Goal: Task Accomplishment & Management: Use online tool/utility

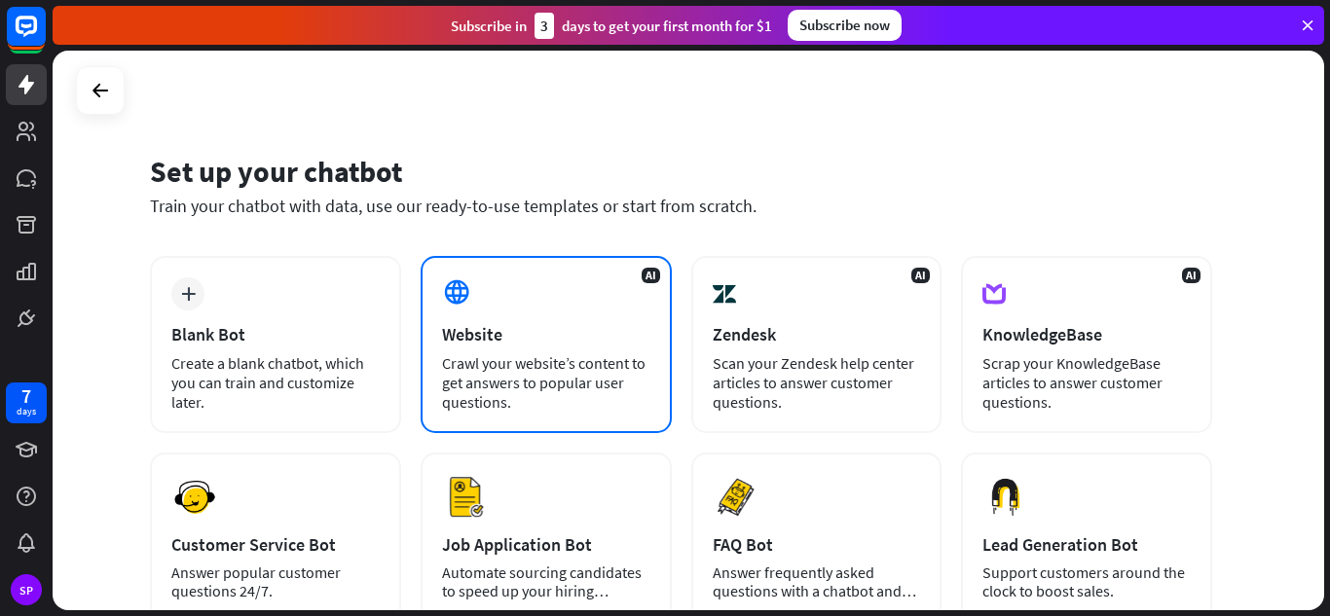
click at [473, 333] on div "Website" at bounding box center [546, 334] width 208 height 22
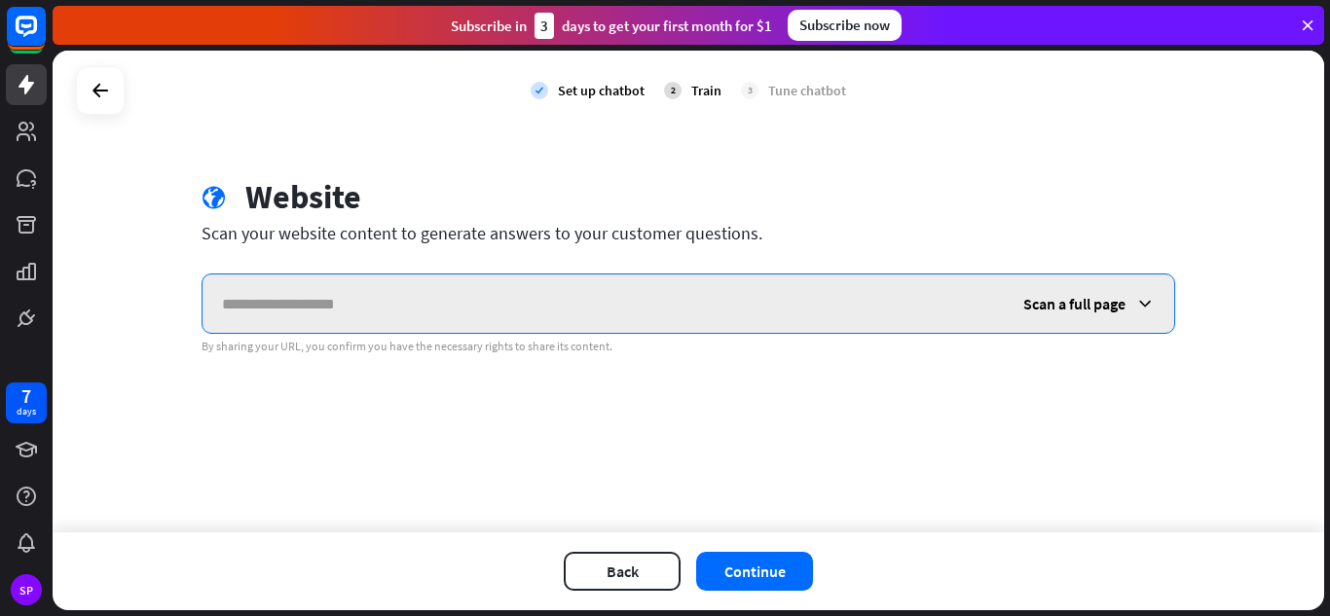
click at [631, 295] on input "text" at bounding box center [603, 304] width 801 height 58
paste input "**********"
type input "**********"
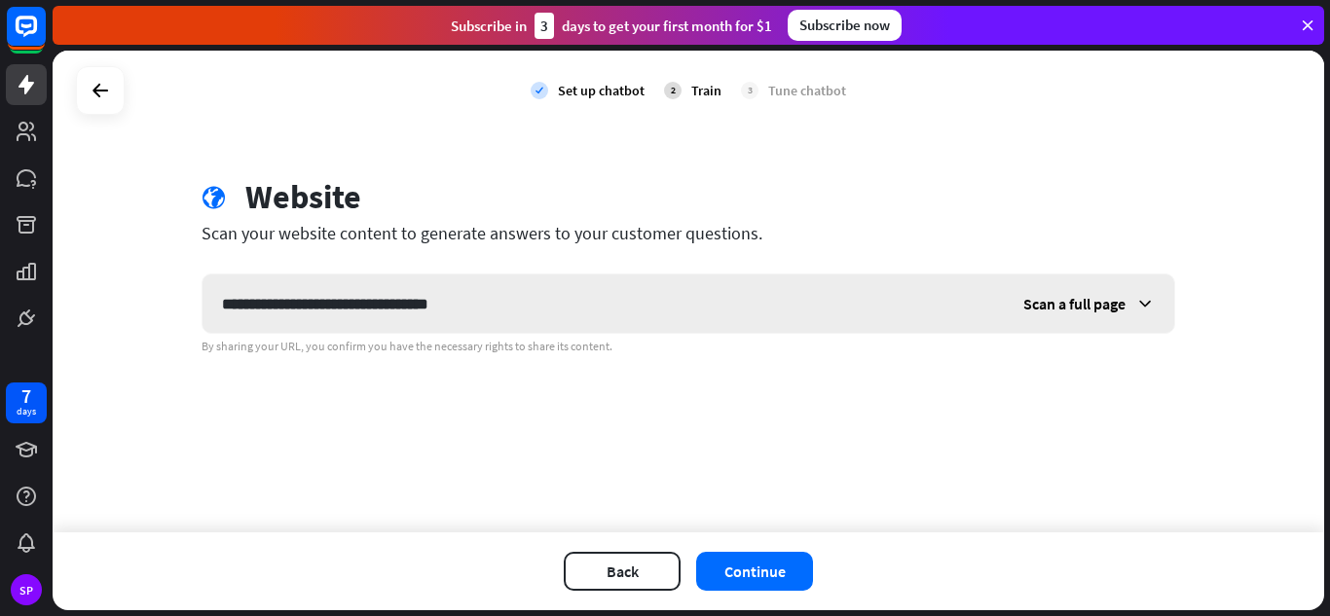
click at [1075, 297] on span "Scan a full page" at bounding box center [1074, 303] width 102 height 19
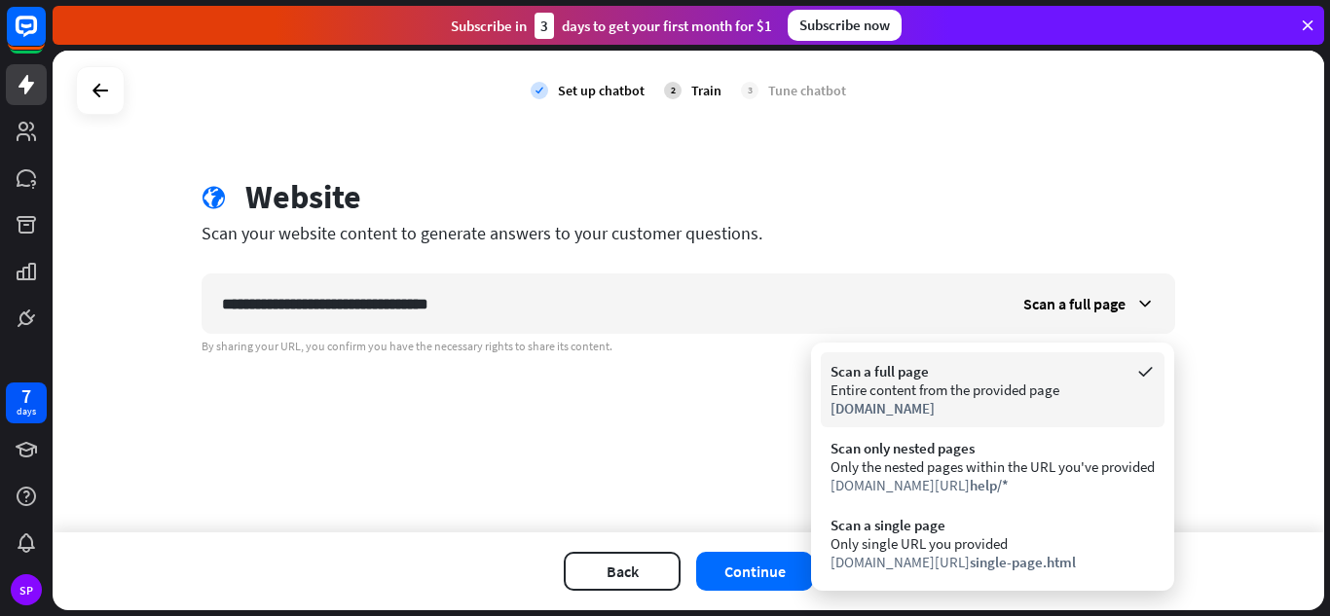
click at [968, 408] on div "[DOMAIN_NAME]" at bounding box center [993, 408] width 324 height 19
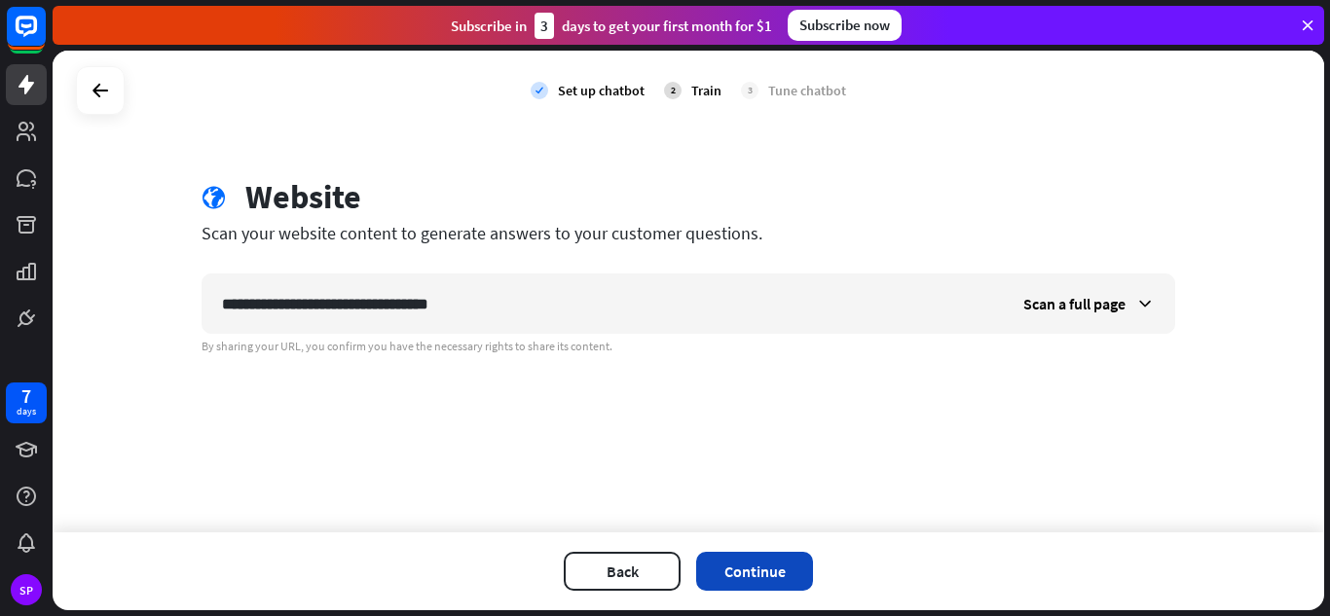
click at [758, 564] on button "Continue" at bounding box center [754, 571] width 117 height 39
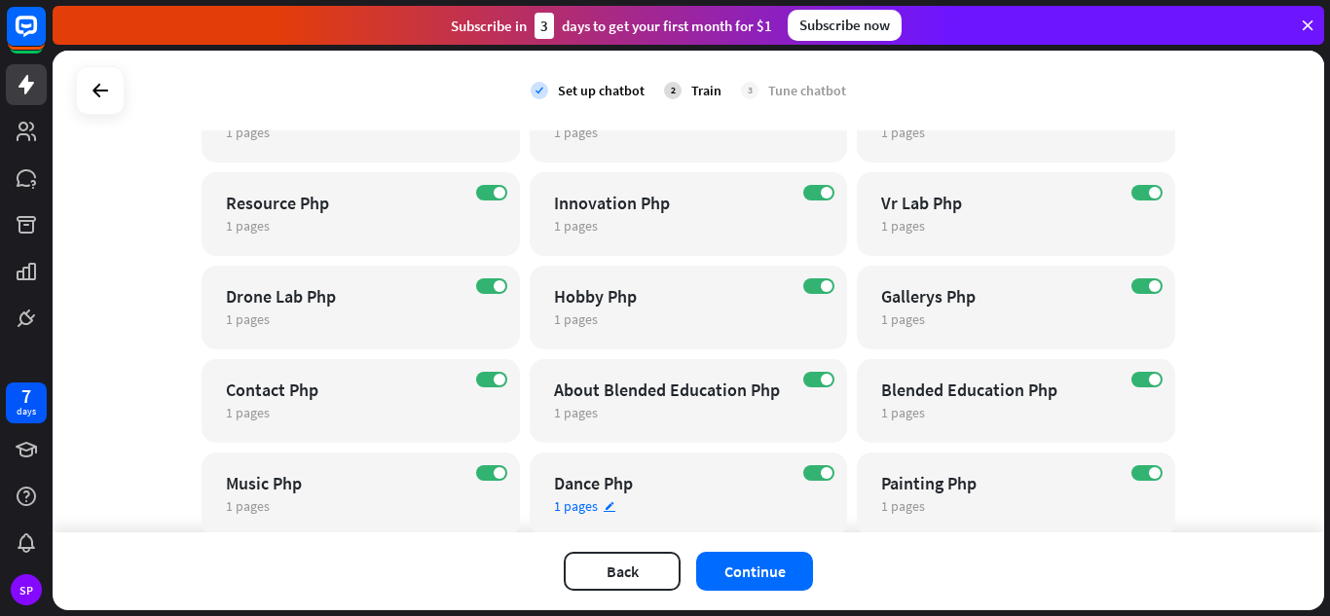
scroll to position [536, 0]
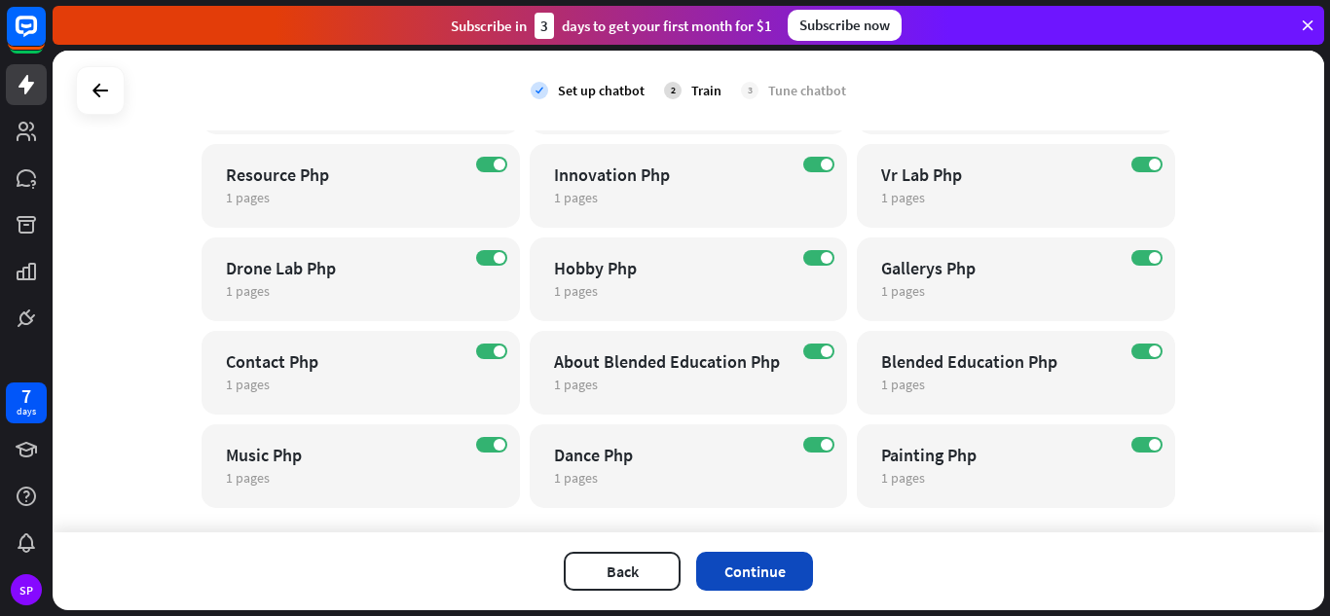
click at [783, 557] on button "Continue" at bounding box center [754, 571] width 117 height 39
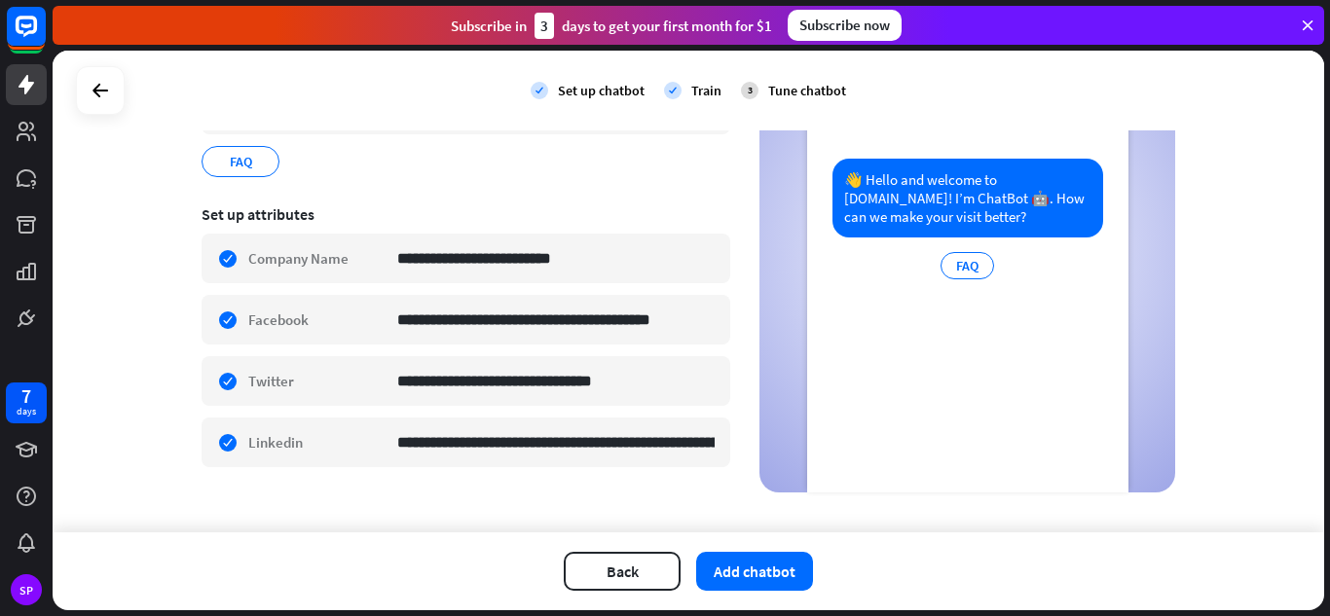
scroll to position [274, 0]
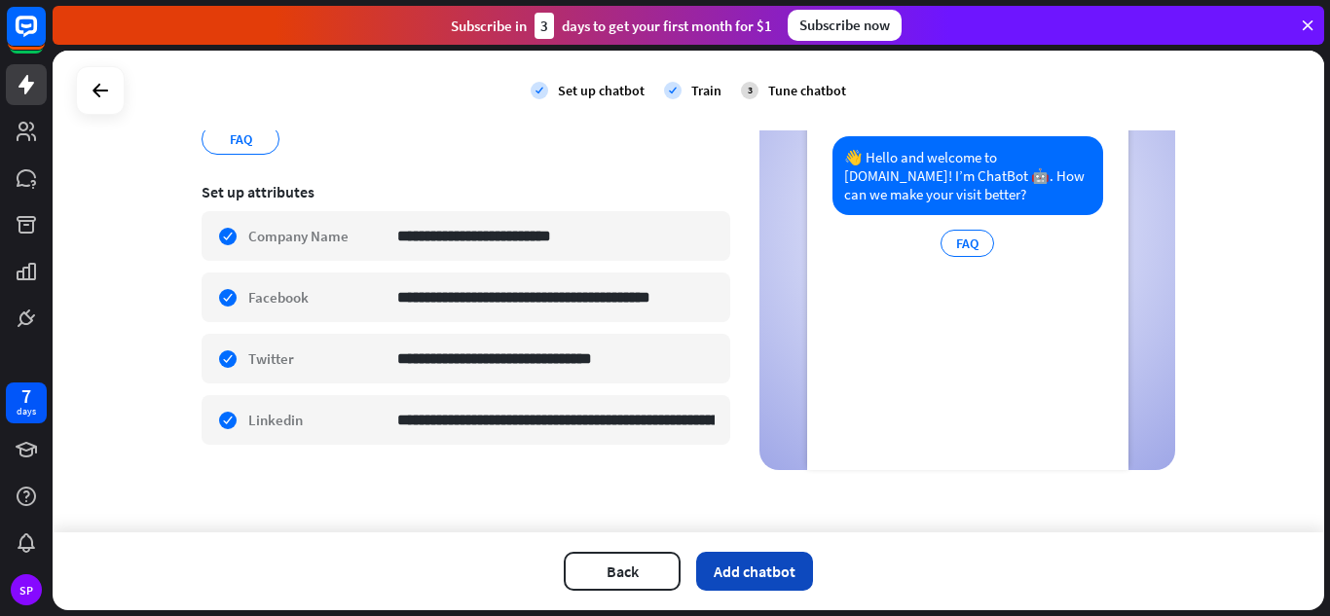
click at [758, 566] on button "Add chatbot" at bounding box center [754, 571] width 117 height 39
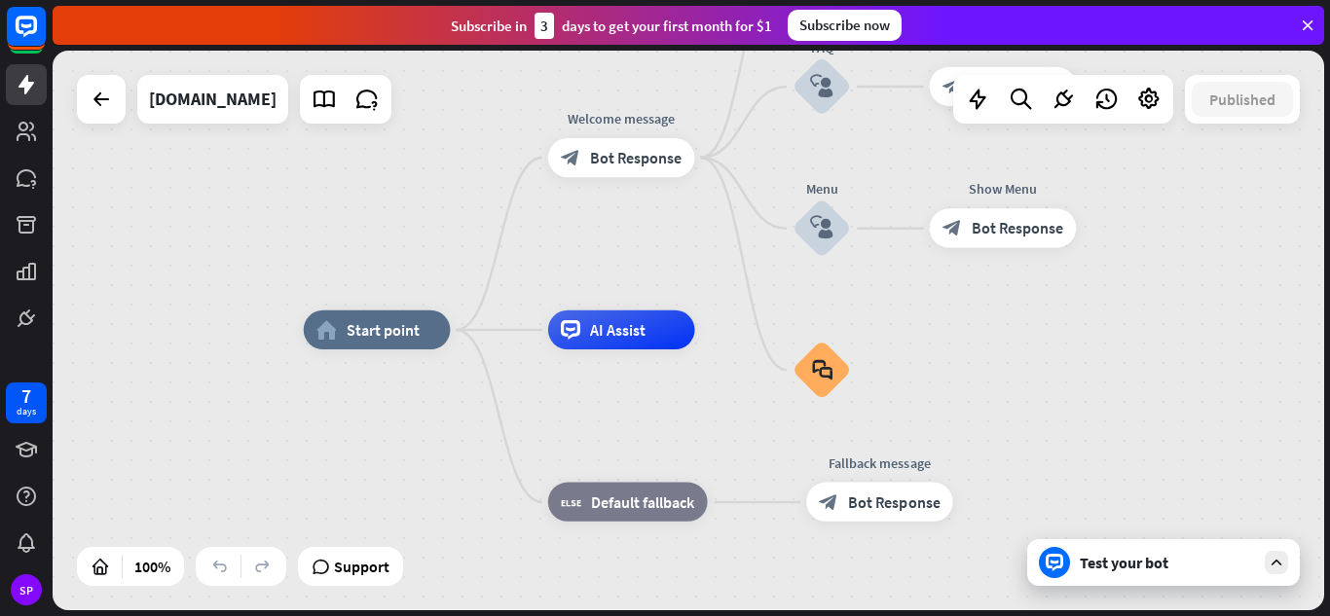
click at [1276, 558] on icon at bounding box center [1277, 563] width 18 height 18
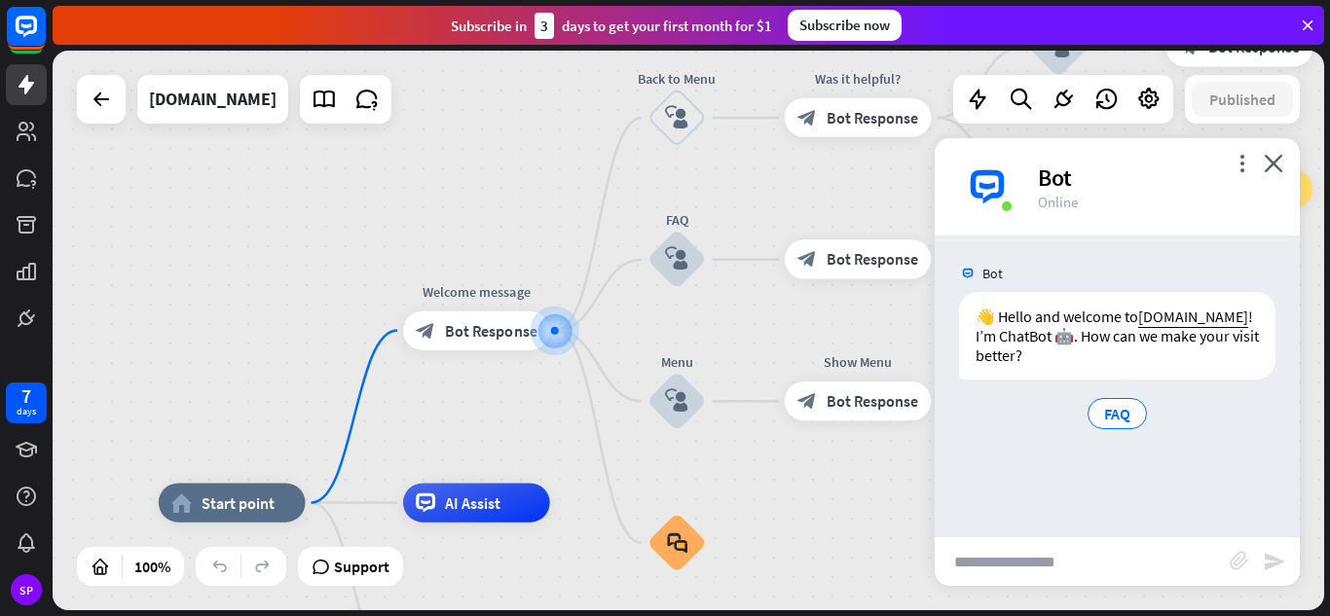
click at [1056, 560] on input "text" at bounding box center [1082, 562] width 295 height 49
type input "**********"
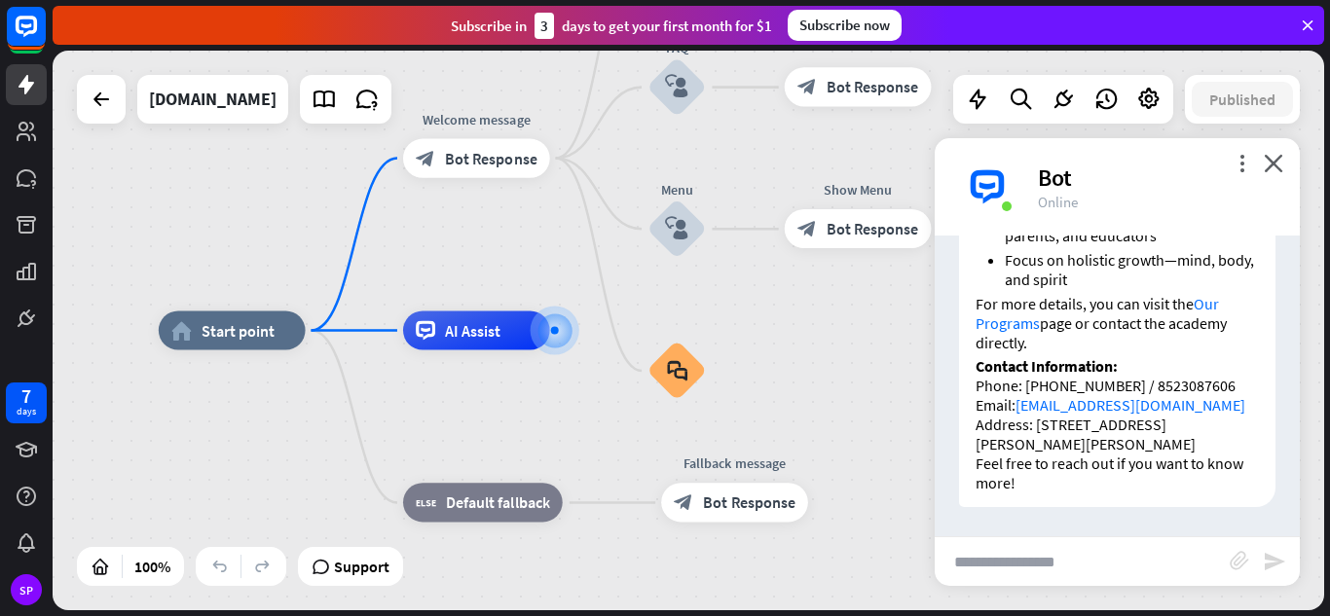
scroll to position [1396, 0]
click at [1281, 166] on icon "close" at bounding box center [1273, 163] width 19 height 19
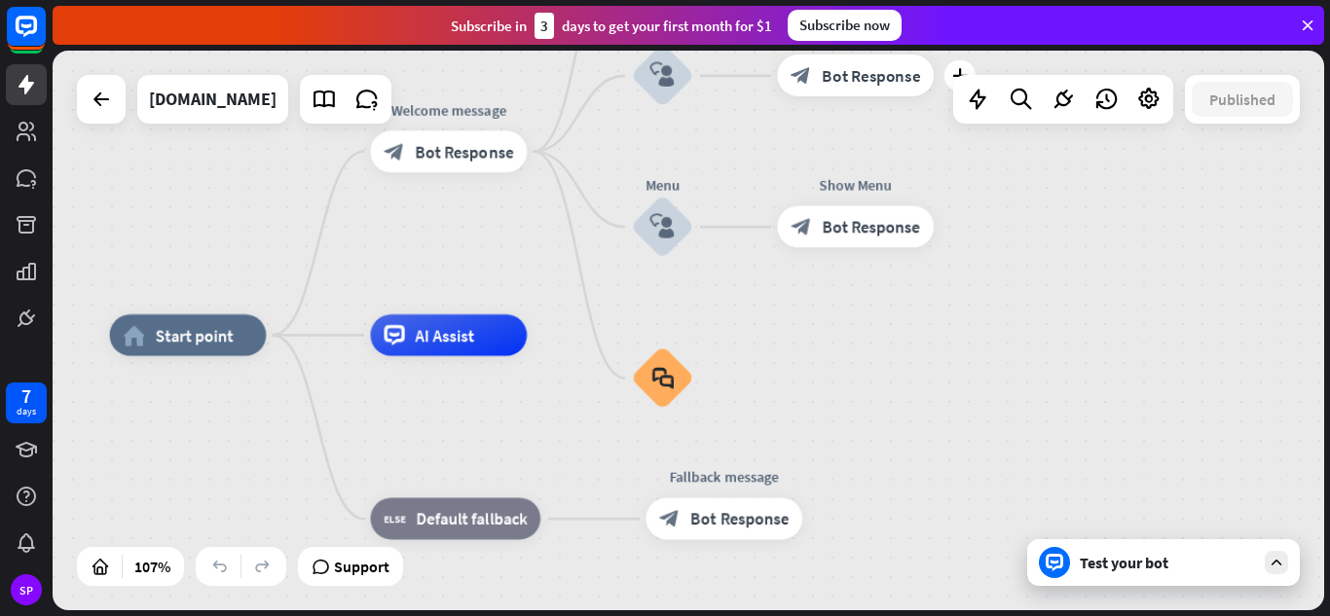
click at [870, 88] on div "block_bot_response Bot Response" at bounding box center [855, 76] width 157 height 42
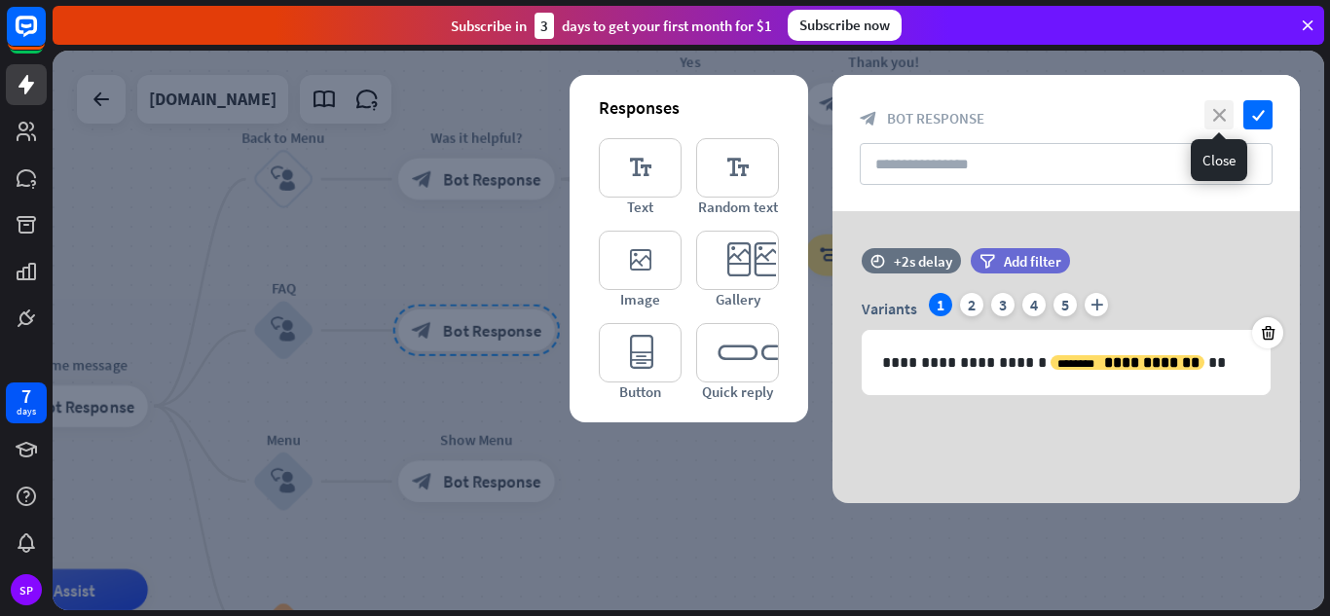
click at [1218, 117] on icon "close" at bounding box center [1219, 114] width 29 height 29
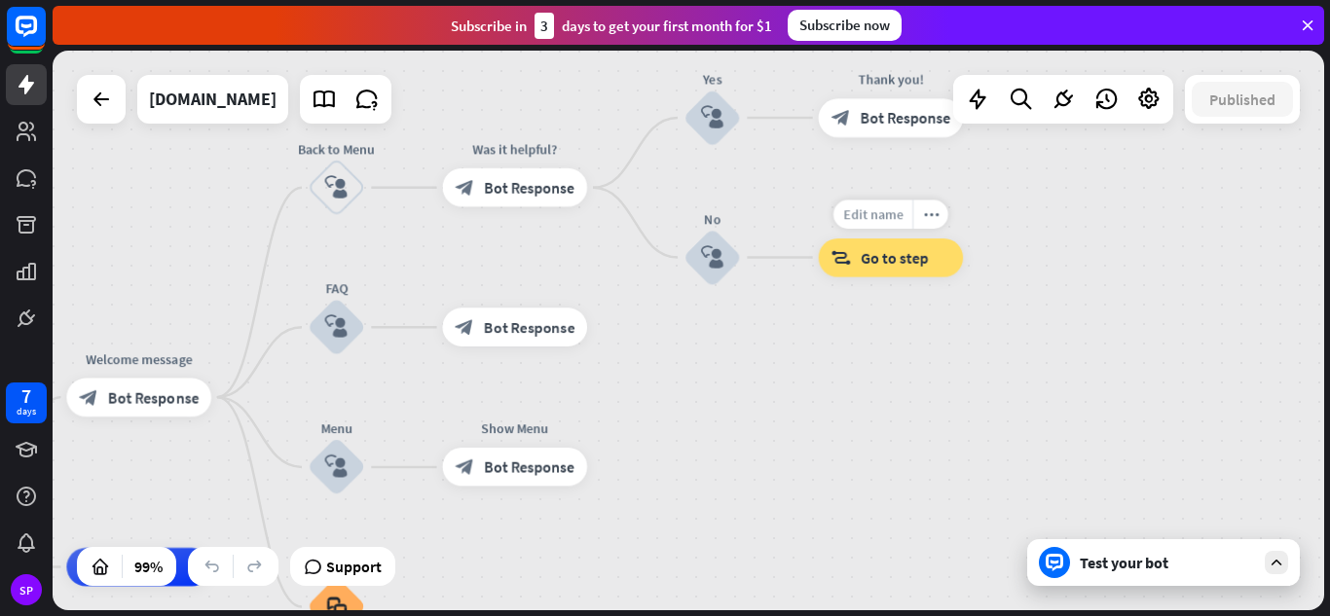
click at [879, 215] on span "Edit name" at bounding box center [872, 214] width 59 height 18
click at [986, 388] on div "**********" at bounding box center [689, 331] width 1272 height 560
click at [1274, 559] on icon at bounding box center [1277, 563] width 18 height 18
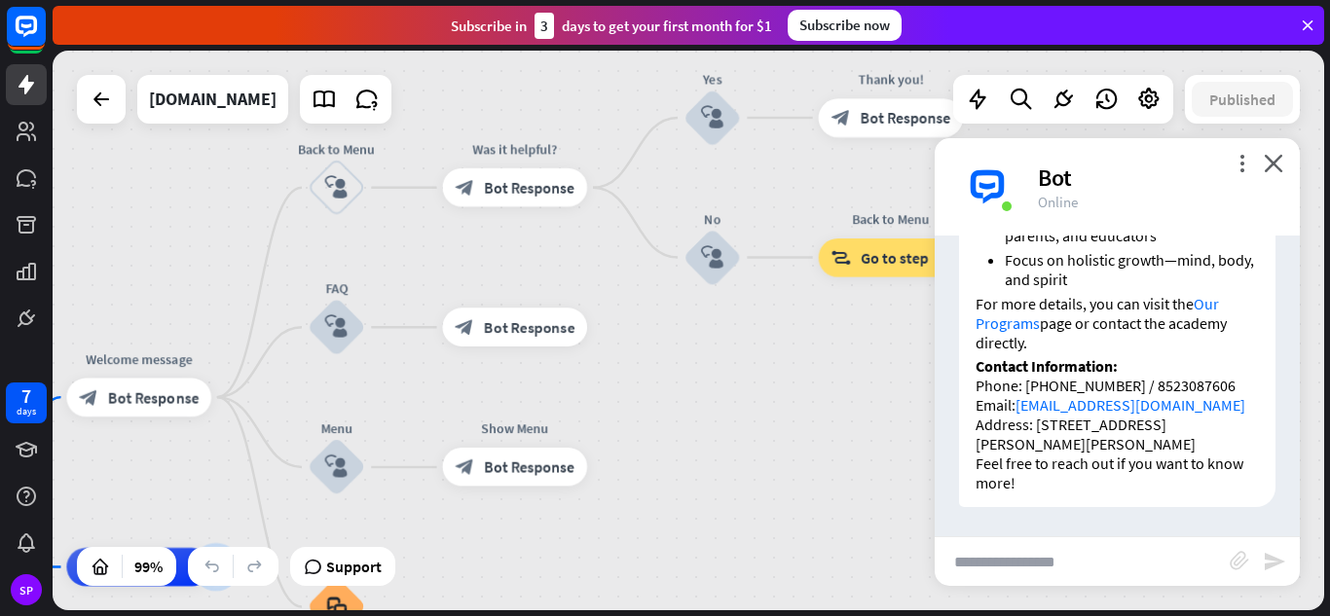
scroll to position [1396, 0]
click at [836, 471] on div "home_2 Start point Welcome message block_bot_response Bot Response Back to Menu…" at bounding box center [689, 331] width 1272 height 560
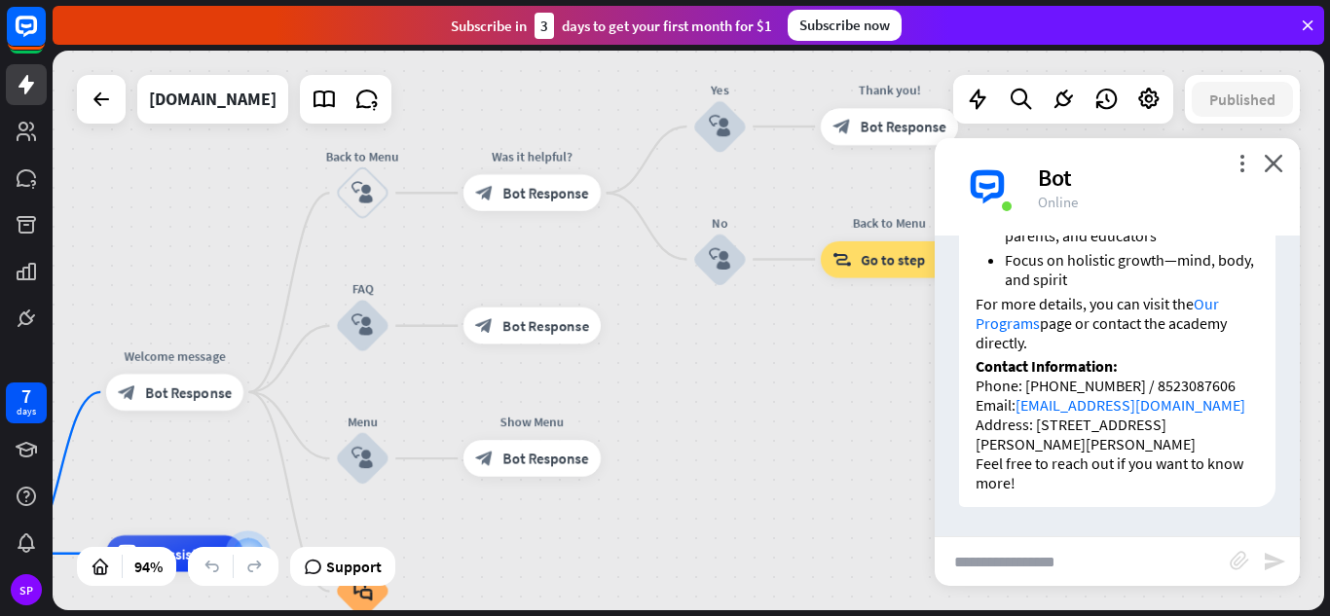
click at [1033, 556] on input "text" at bounding box center [1082, 562] width 295 height 49
type input "**********"
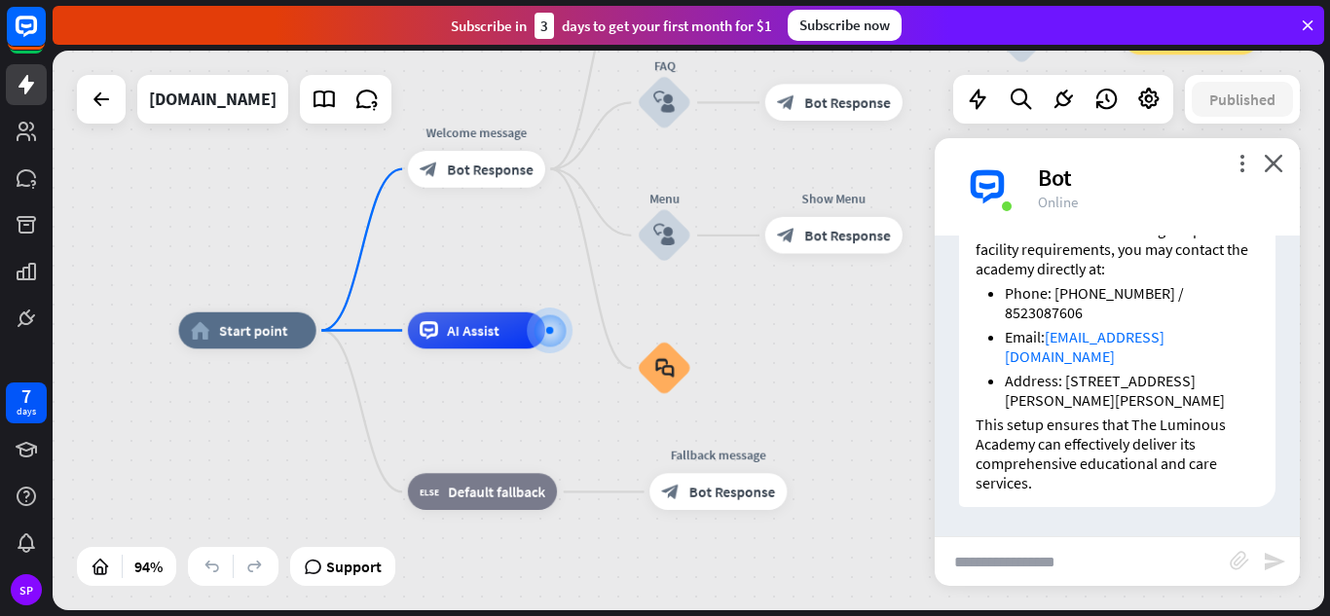
scroll to position [2770, 0]
click at [1280, 165] on icon "close" at bounding box center [1273, 163] width 19 height 19
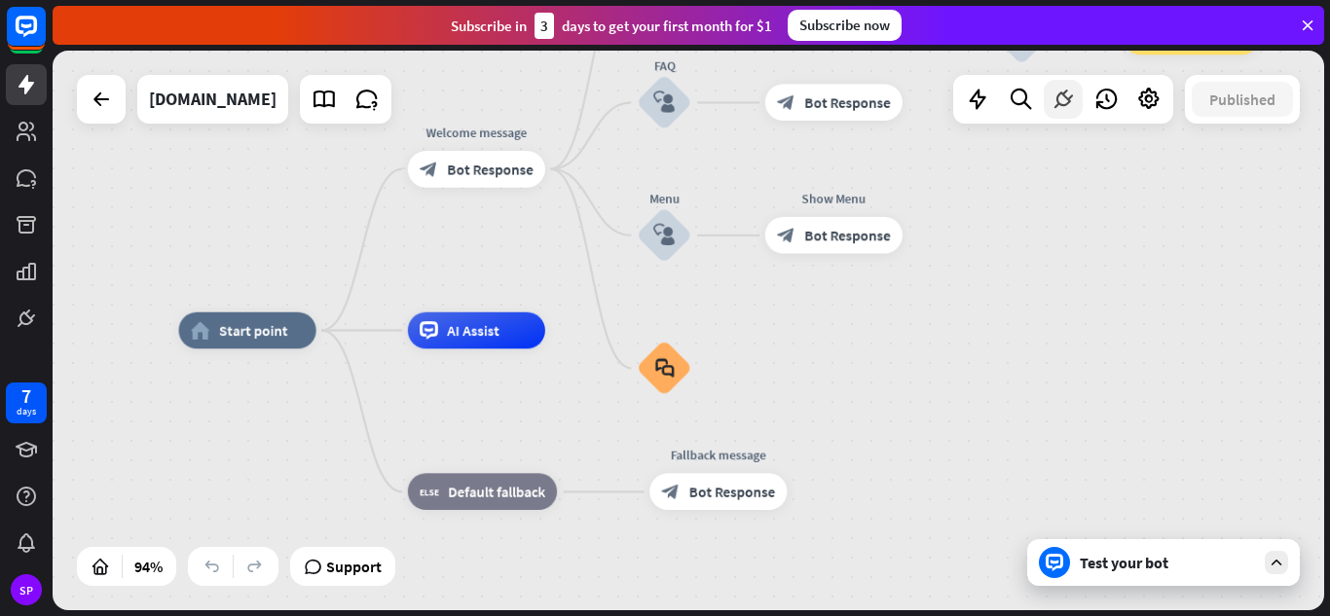
click at [1063, 99] on icon at bounding box center [1063, 99] width 25 height 25
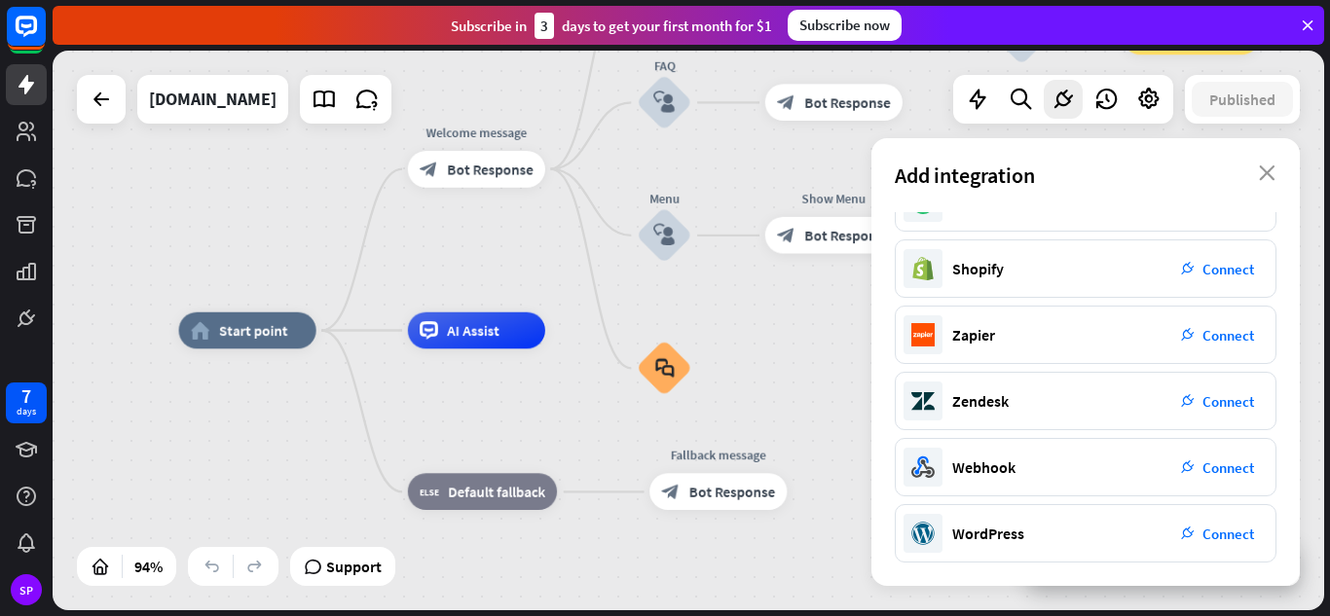
scroll to position [0, 0]
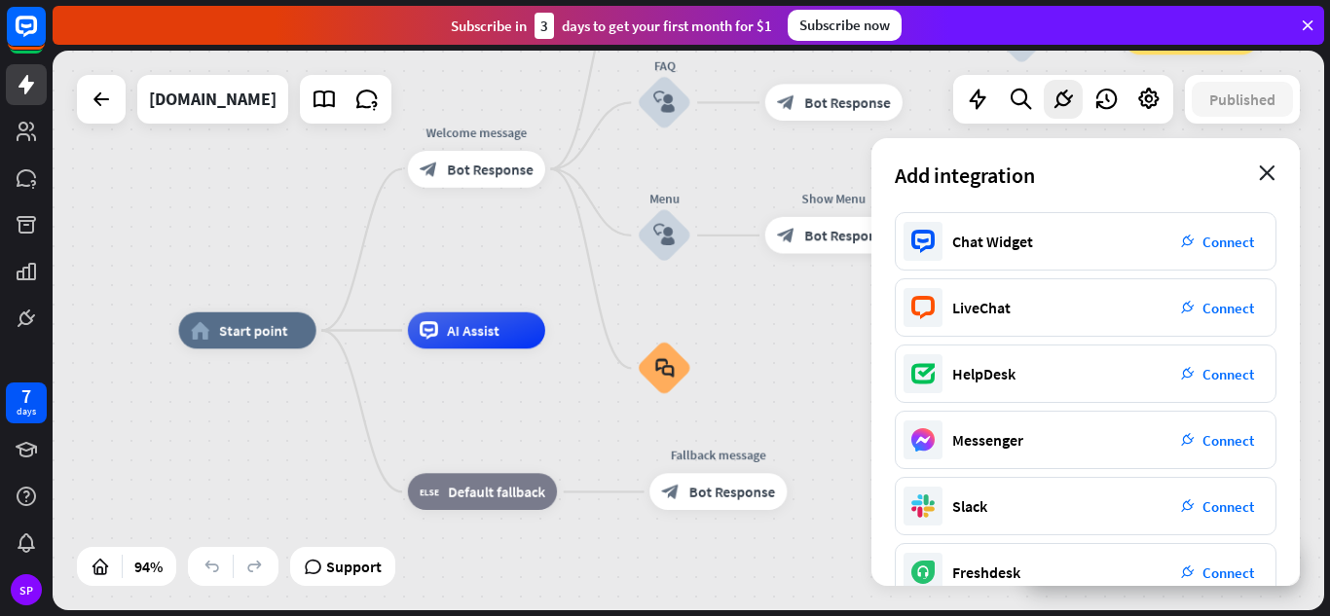
click at [1269, 175] on icon "close" at bounding box center [1267, 174] width 17 height 16
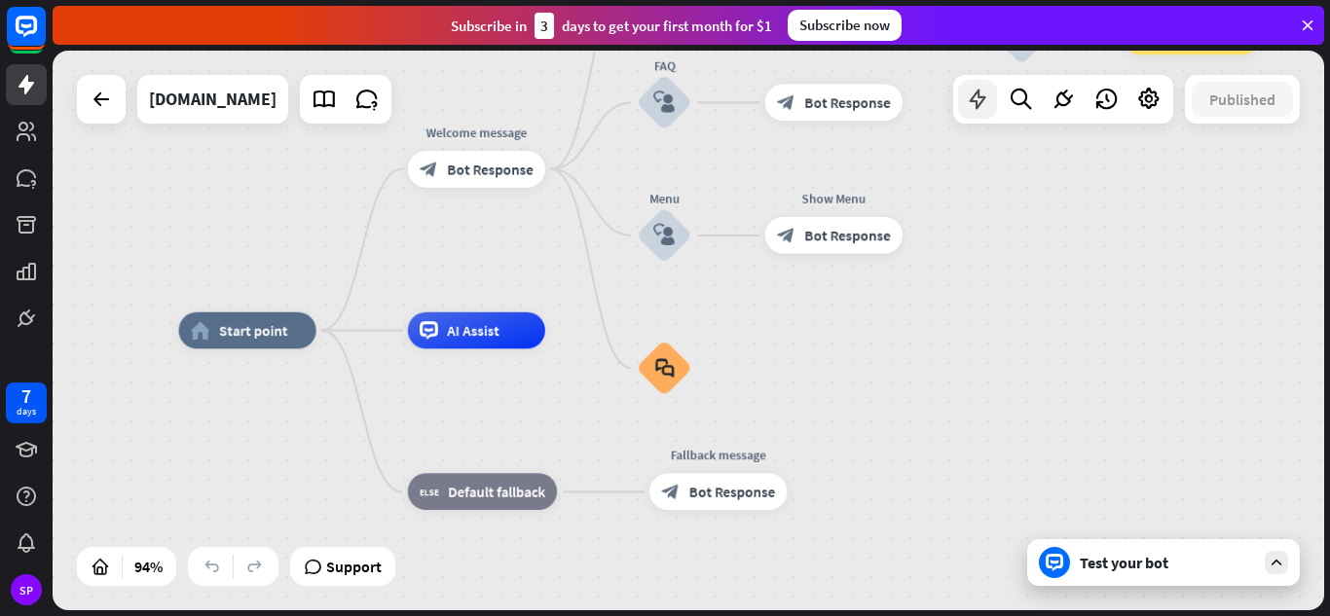
click at [980, 112] on div at bounding box center [977, 99] width 39 height 39
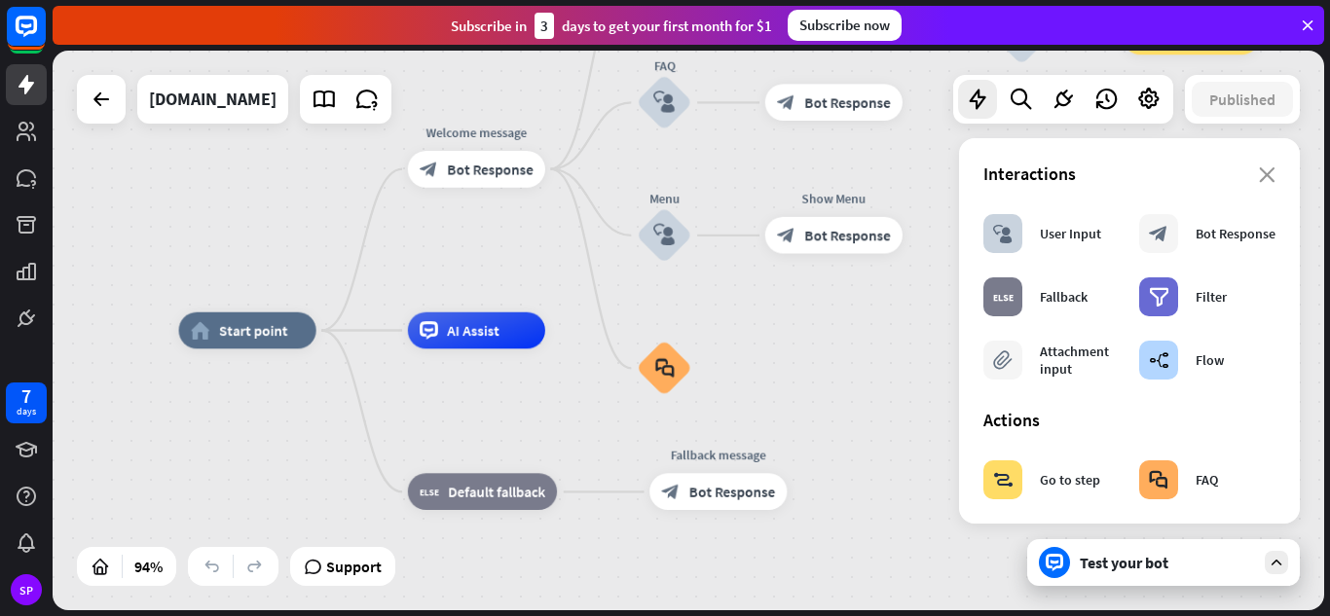
click at [871, 369] on div "home_2 Start point Welcome message block_bot_response Bot Response Back to Menu…" at bounding box center [777, 594] width 1197 height 527
click at [1259, 175] on icon "close" at bounding box center [1267, 175] width 17 height 16
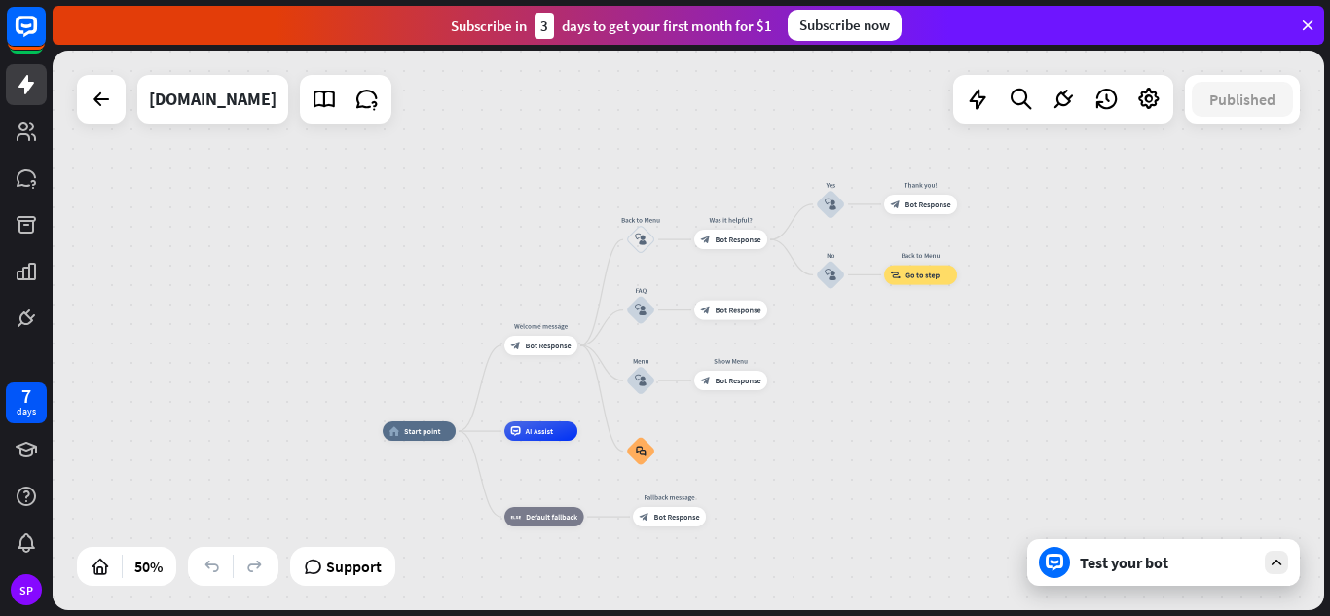
drag, startPoint x: 1068, startPoint y: 235, endPoint x: 817, endPoint y: 384, distance: 292.1
click at [817, 384] on div "home_2 Start point Welcome message block_bot_response Bot Response Back to Menu…" at bounding box center [689, 331] width 1272 height 560
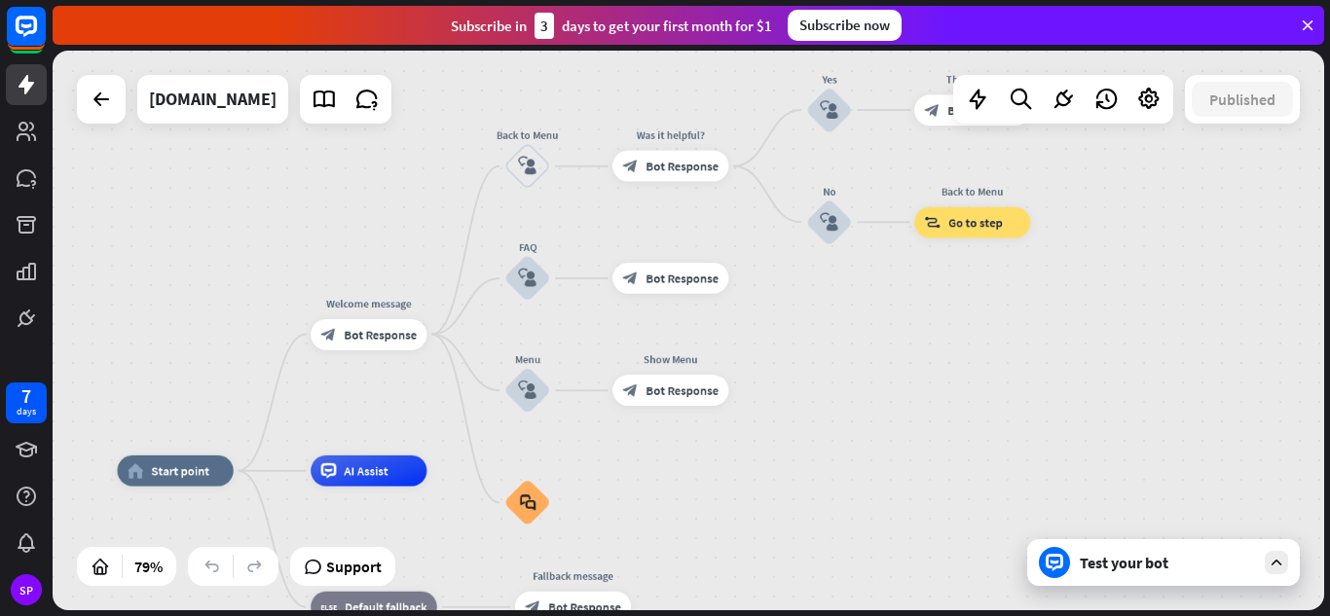
click at [1270, 564] on icon at bounding box center [1277, 563] width 18 height 18
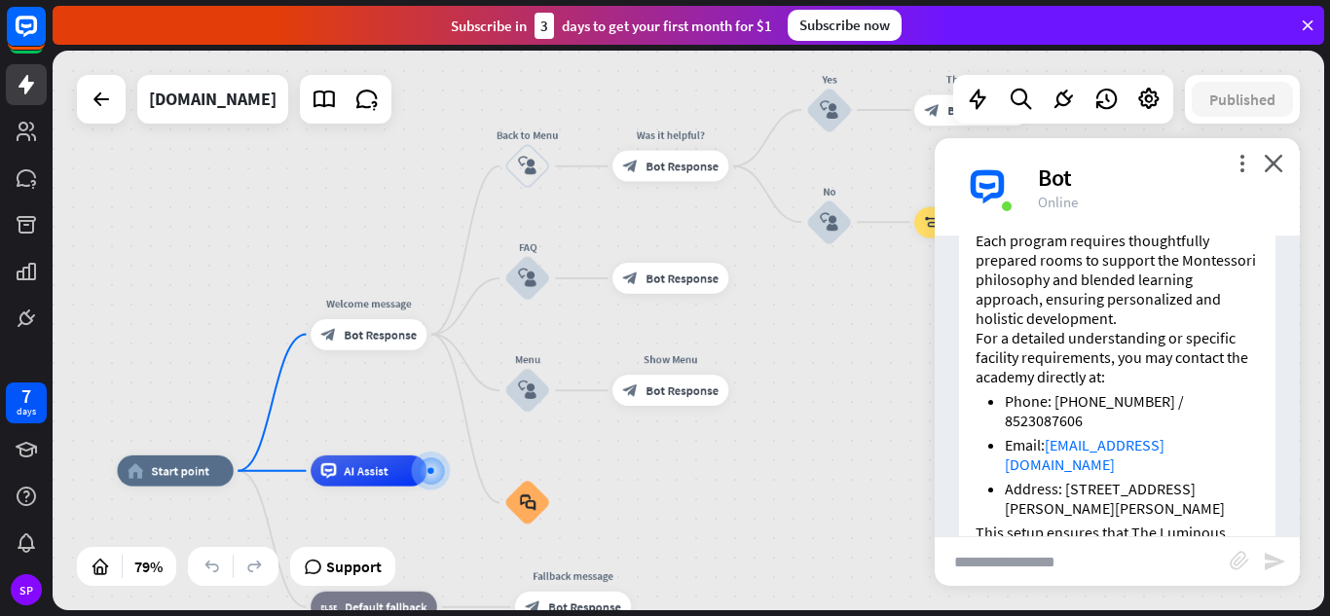
scroll to position [2770, 0]
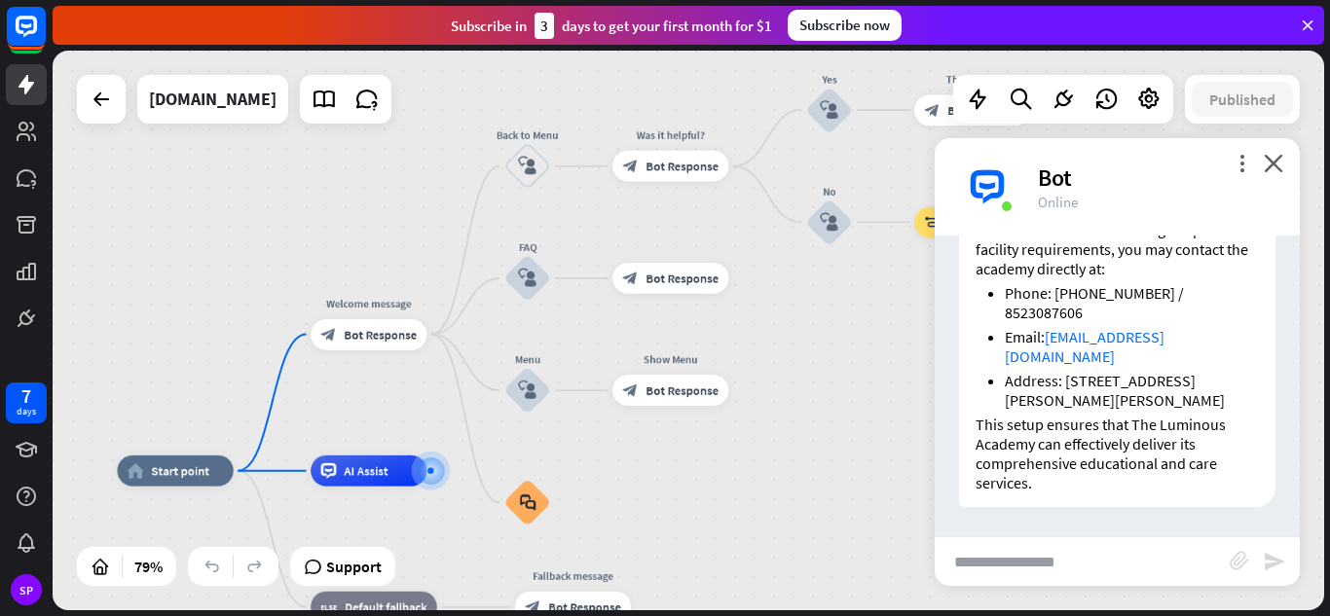
click at [997, 576] on input "text" at bounding box center [1082, 562] width 295 height 49
type input "*"
type input "**********"
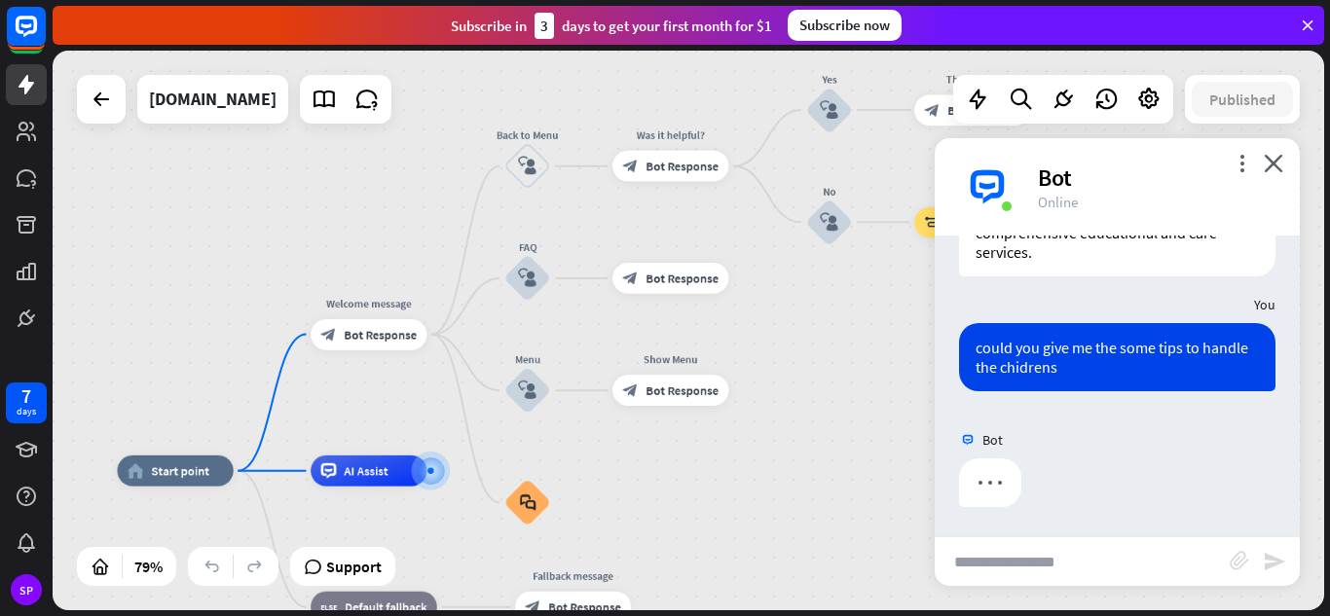
scroll to position [3001, 0]
drag, startPoint x: 1096, startPoint y: 495, endPoint x: 1108, endPoint y: 451, distance: 45.6
click at [1108, 451] on div "Bot" at bounding box center [1117, 440] width 365 height 37
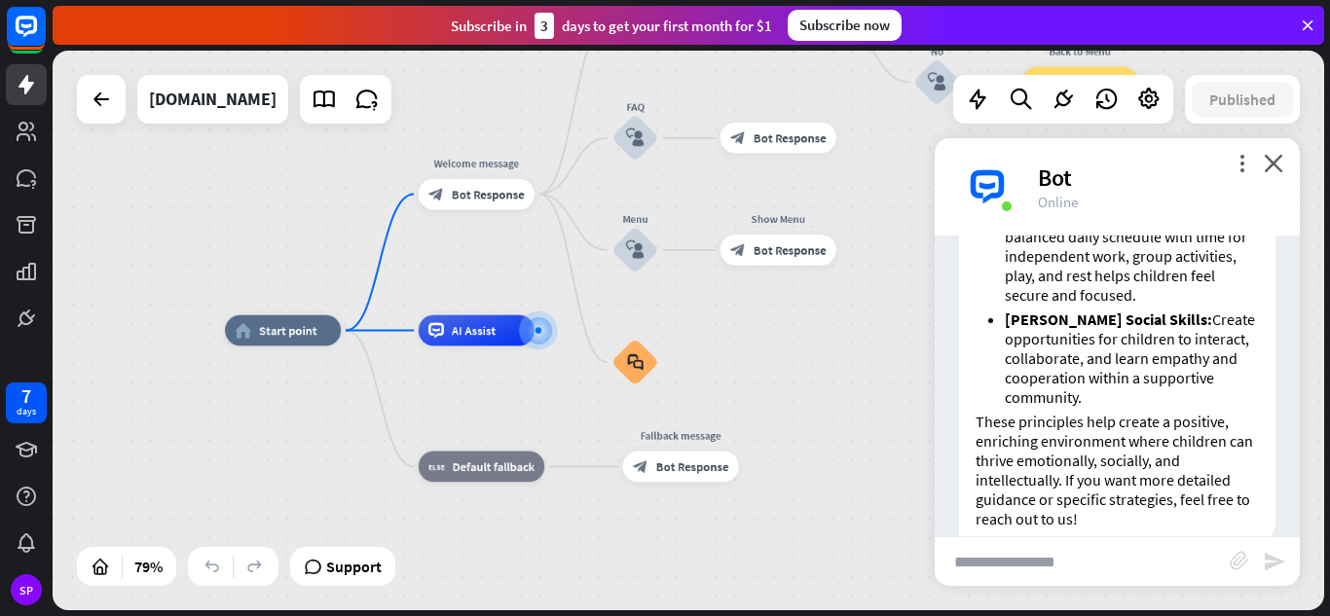
scroll to position [3940, 0]
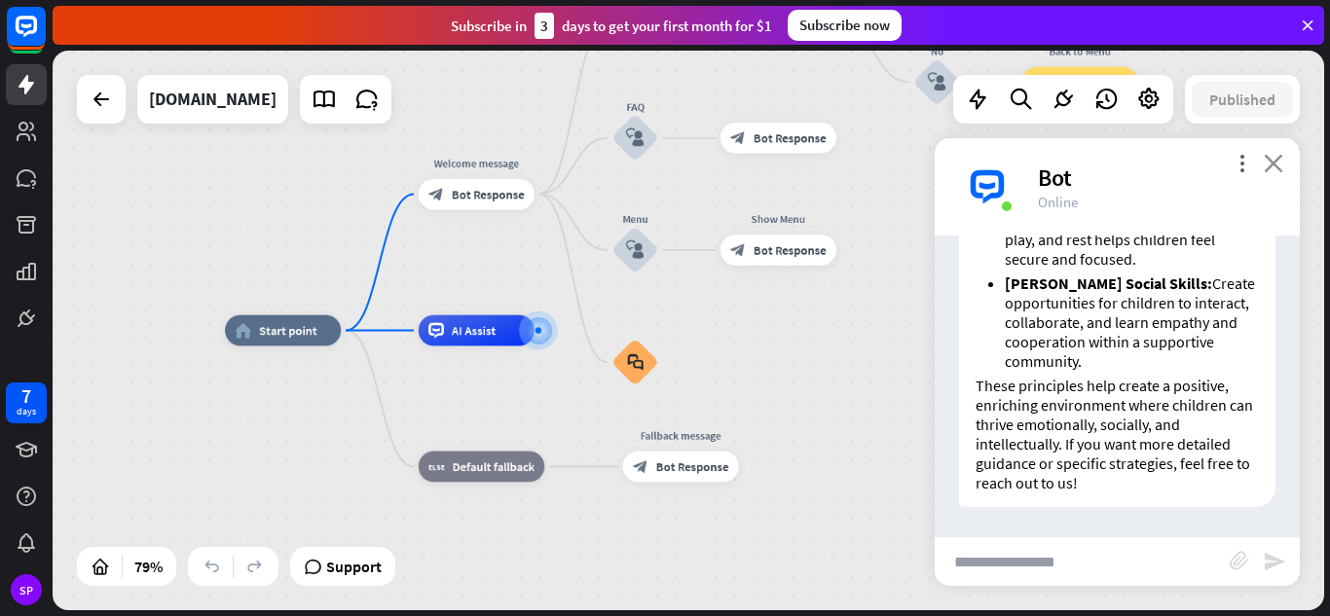
click at [1281, 155] on icon "close" at bounding box center [1273, 163] width 19 height 19
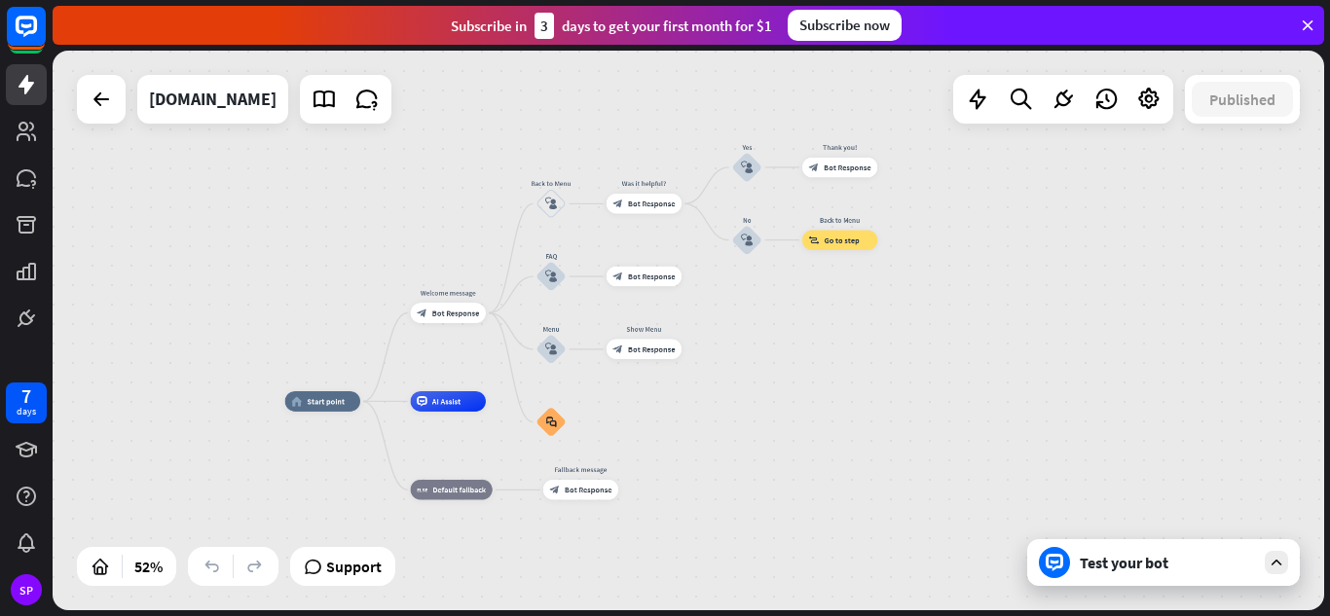
drag, startPoint x: 950, startPoint y: 271, endPoint x: 709, endPoint y: 354, distance: 255.6
click at [709, 354] on div "home_2 Start point Welcome message block_bot_response Bot Response Back to Menu…" at bounding box center [689, 331] width 1272 height 560
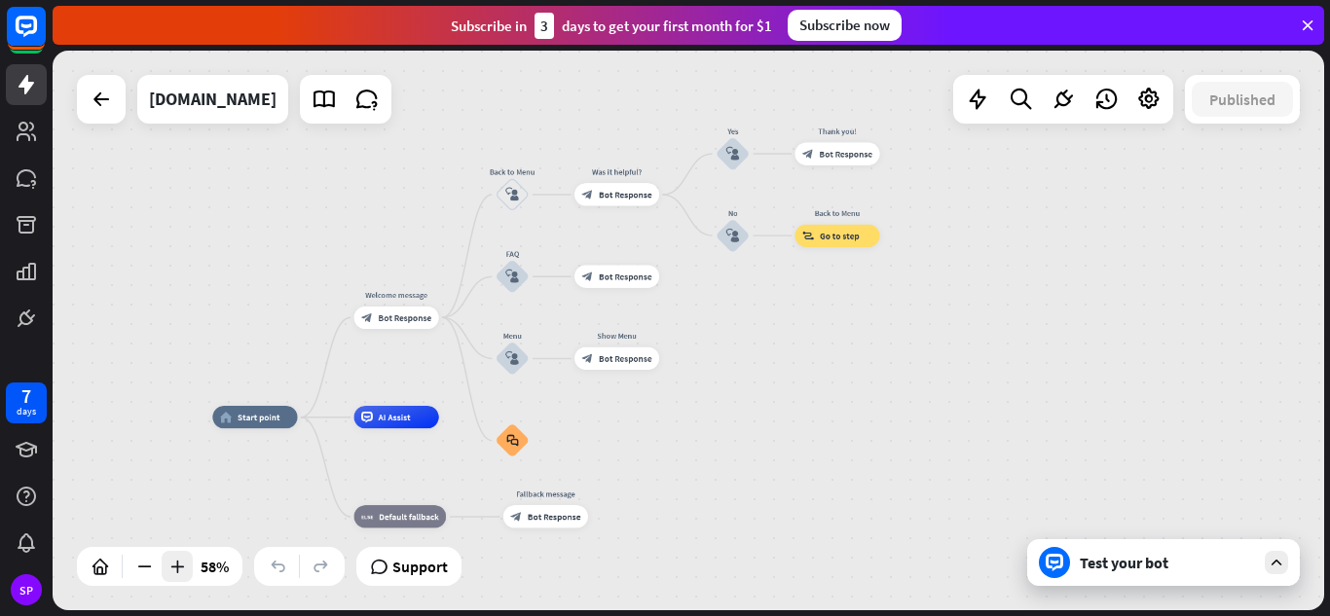
click at [170, 564] on icon at bounding box center [176, 566] width 19 height 19
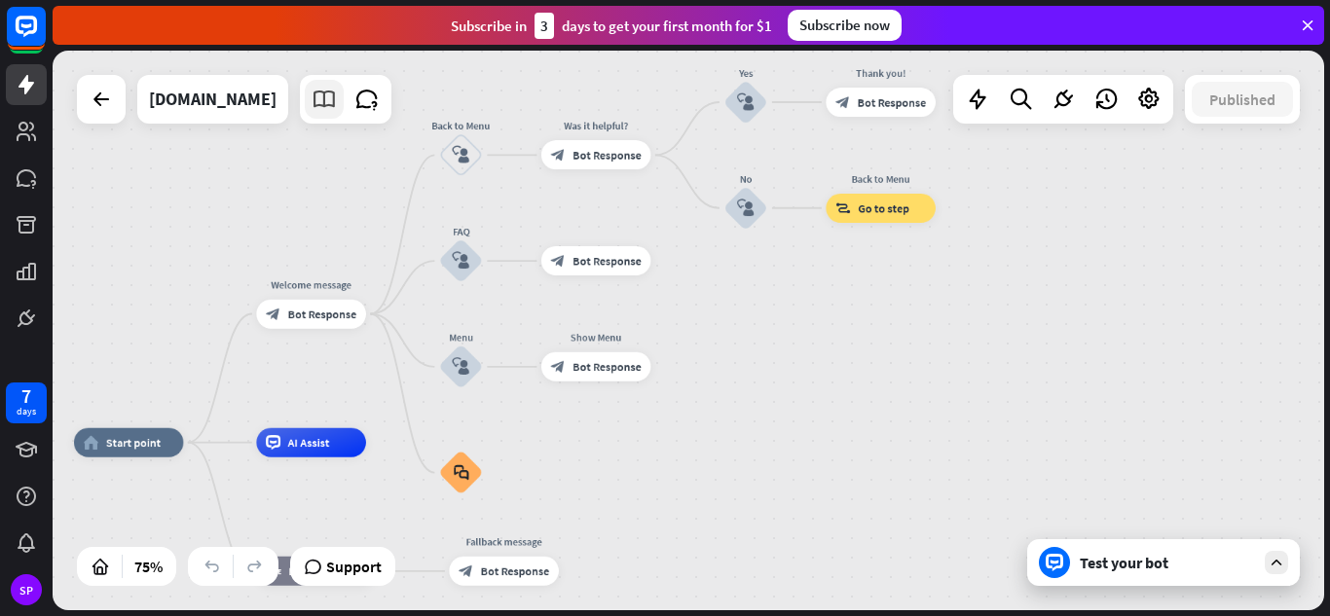
click at [337, 98] on icon at bounding box center [324, 99] width 25 height 25
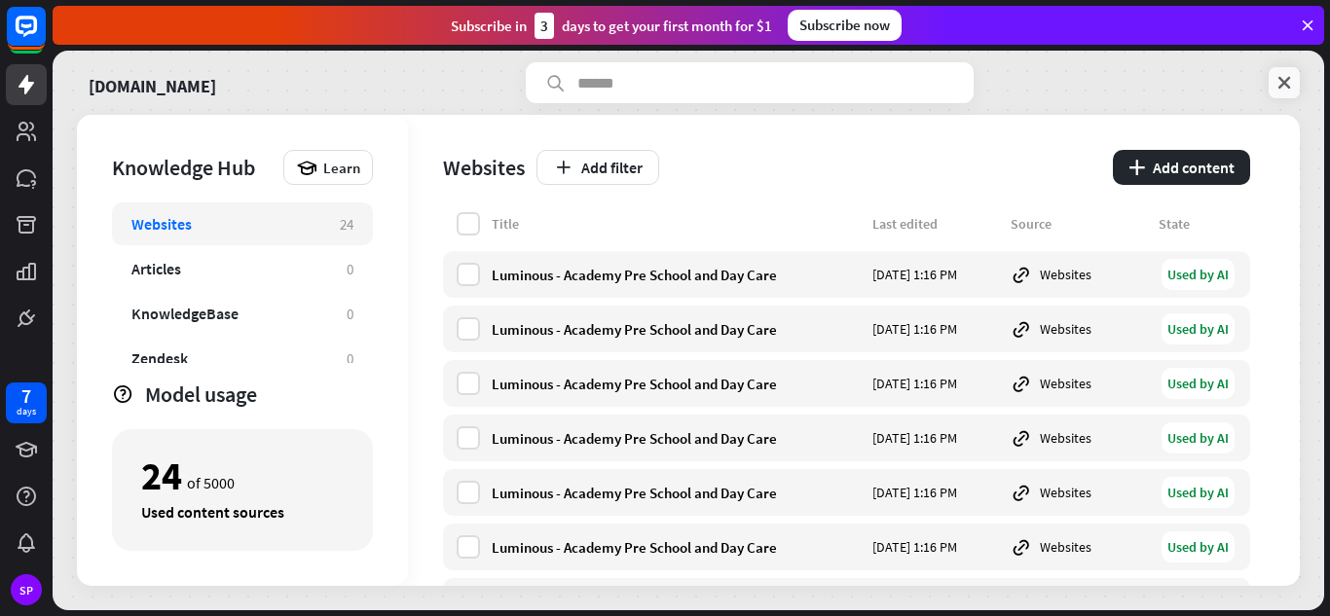
click at [1274, 80] on link at bounding box center [1284, 82] width 31 height 31
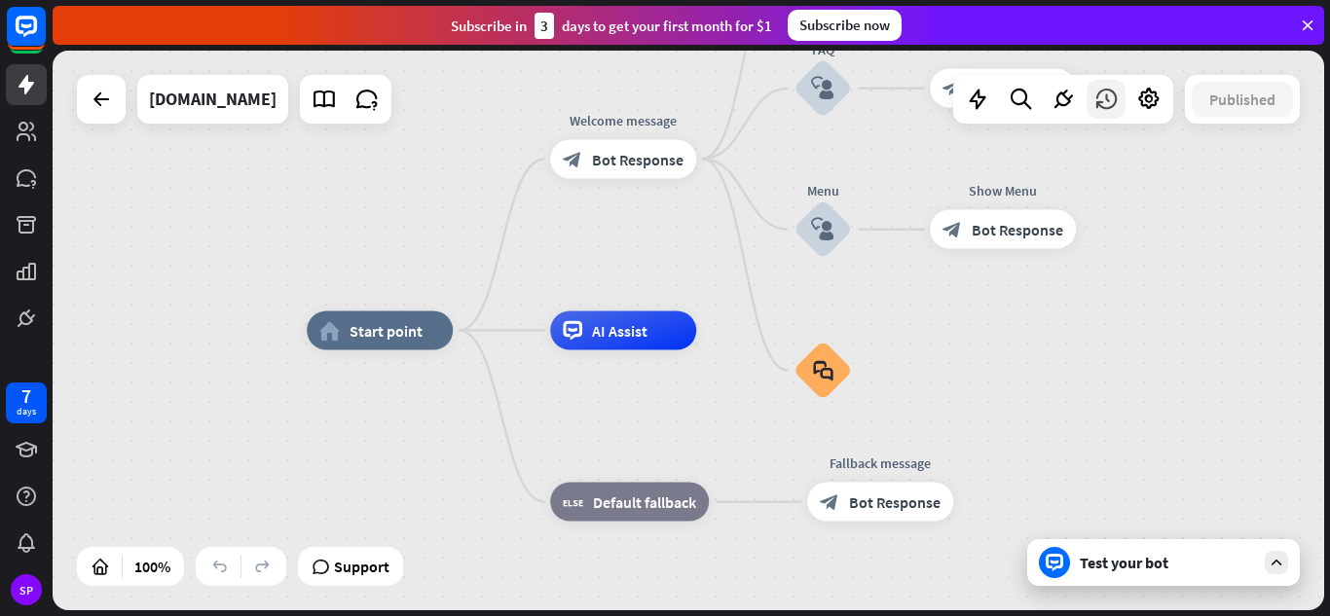
click at [1112, 102] on icon at bounding box center [1106, 99] width 25 height 25
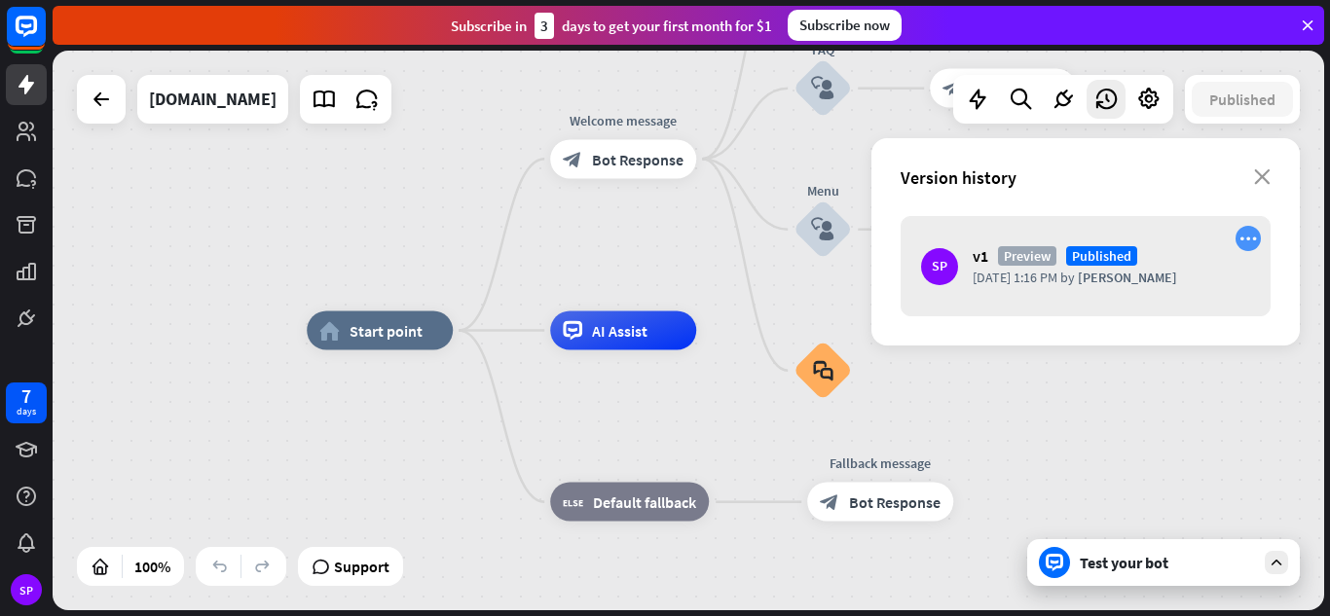
click at [1237, 239] on div "more_horiz" at bounding box center [1248, 238] width 25 height 25
click at [1253, 241] on icon "more_horiz" at bounding box center [1249, 239] width 18 height 17
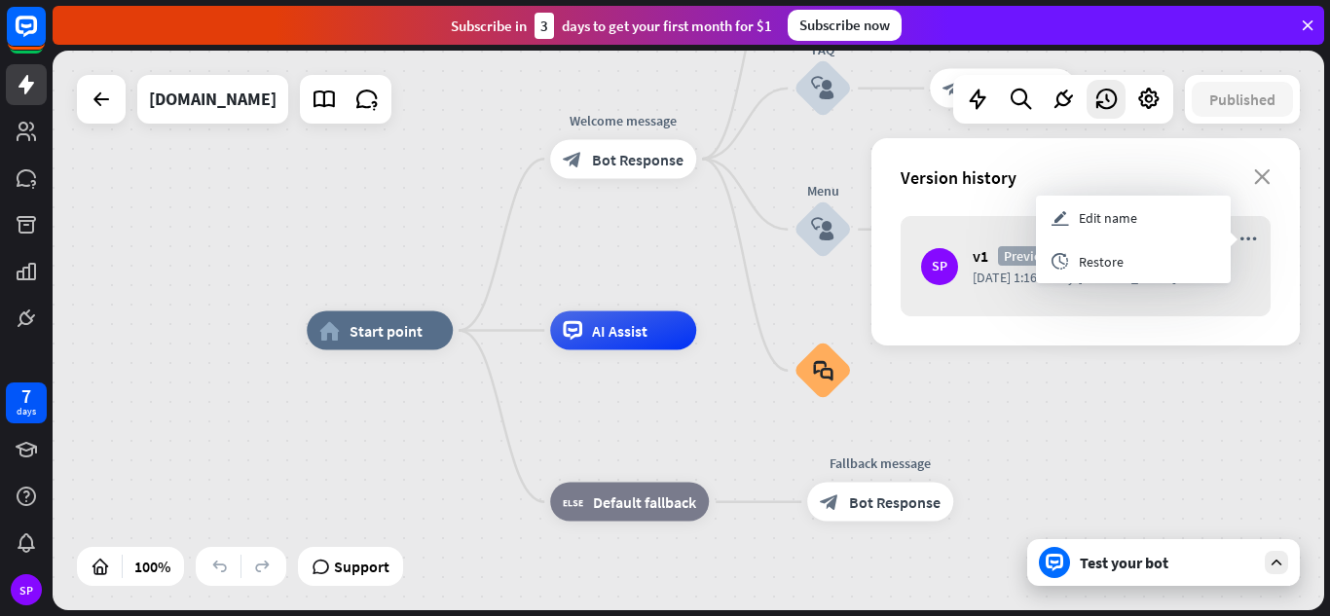
click at [1003, 289] on div "SP v1 [GEOGRAPHIC_DATA] Published [DATE] 1:16 PM by [PERSON_NAME]" at bounding box center [1086, 266] width 370 height 100
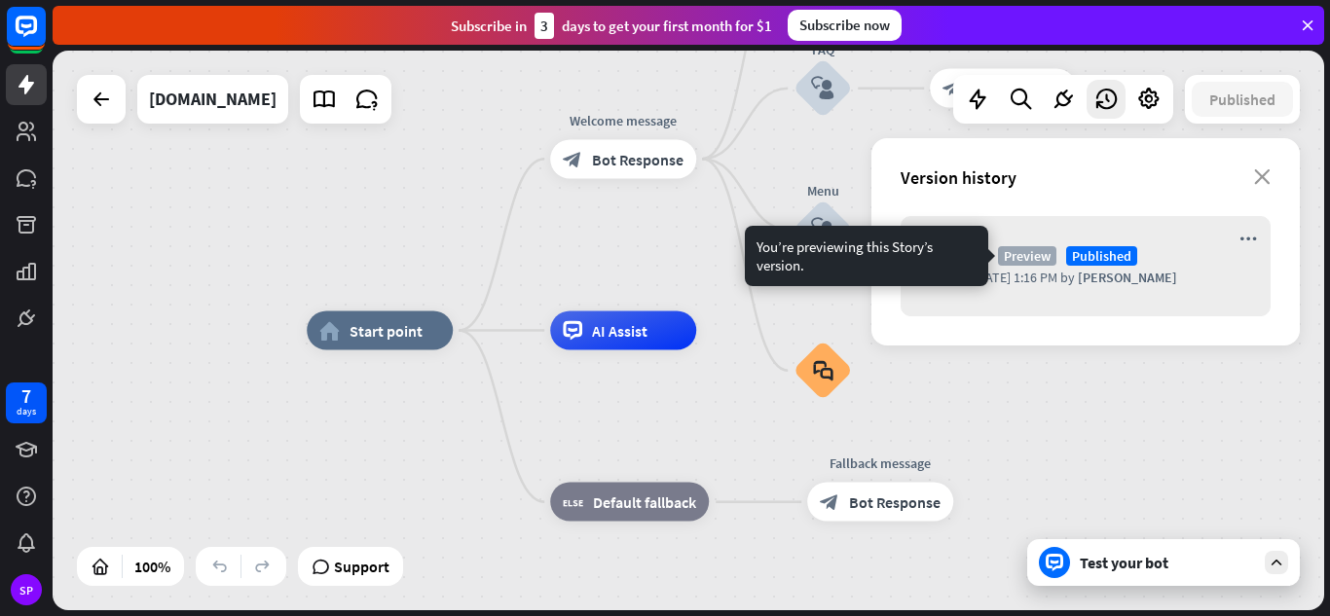
click at [1038, 260] on span "Preview" at bounding box center [1027, 255] width 58 height 19
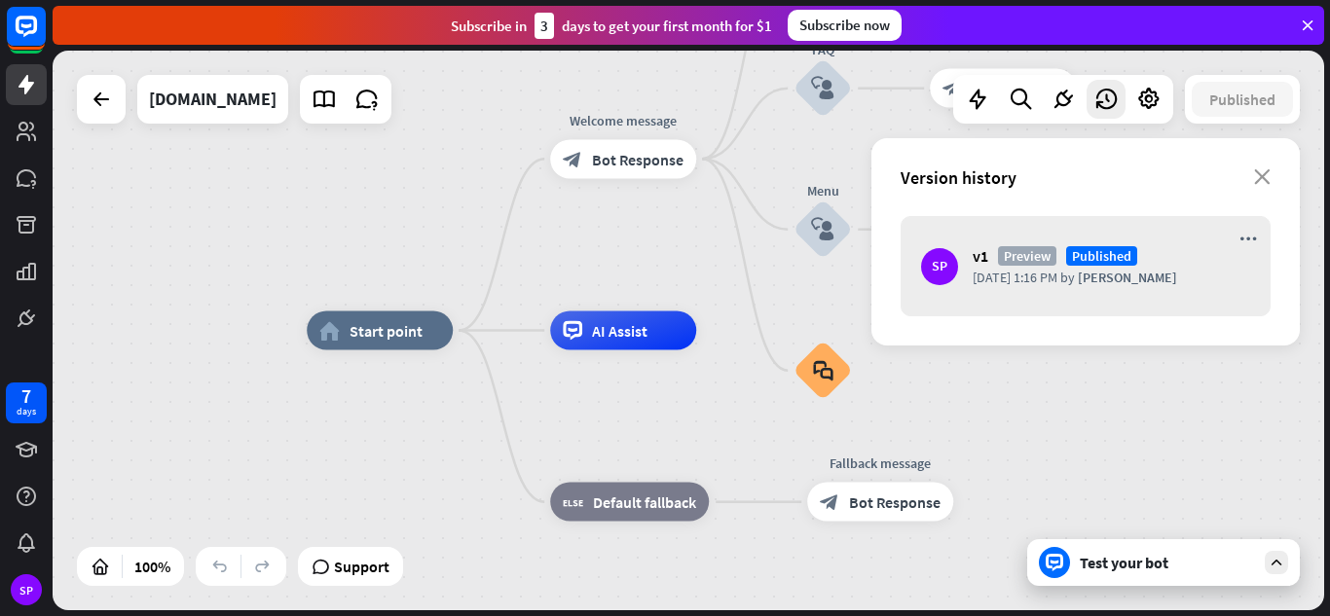
click at [1032, 282] on span "[DATE] 1:16 PM" at bounding box center [1015, 278] width 85 height 18
click at [1176, 258] on div "v1 [GEOGRAPHIC_DATA] Published" at bounding box center [1112, 255] width 278 height 19
click at [1065, 101] on icon at bounding box center [1063, 99] width 25 height 25
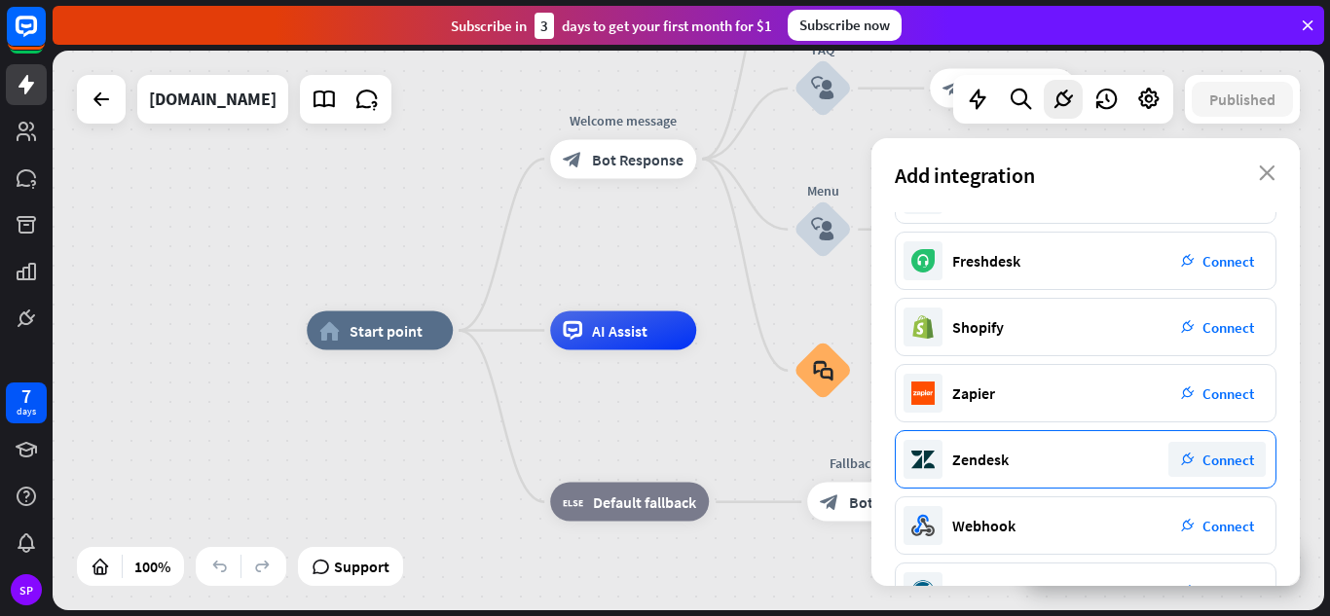
scroll to position [313, 0]
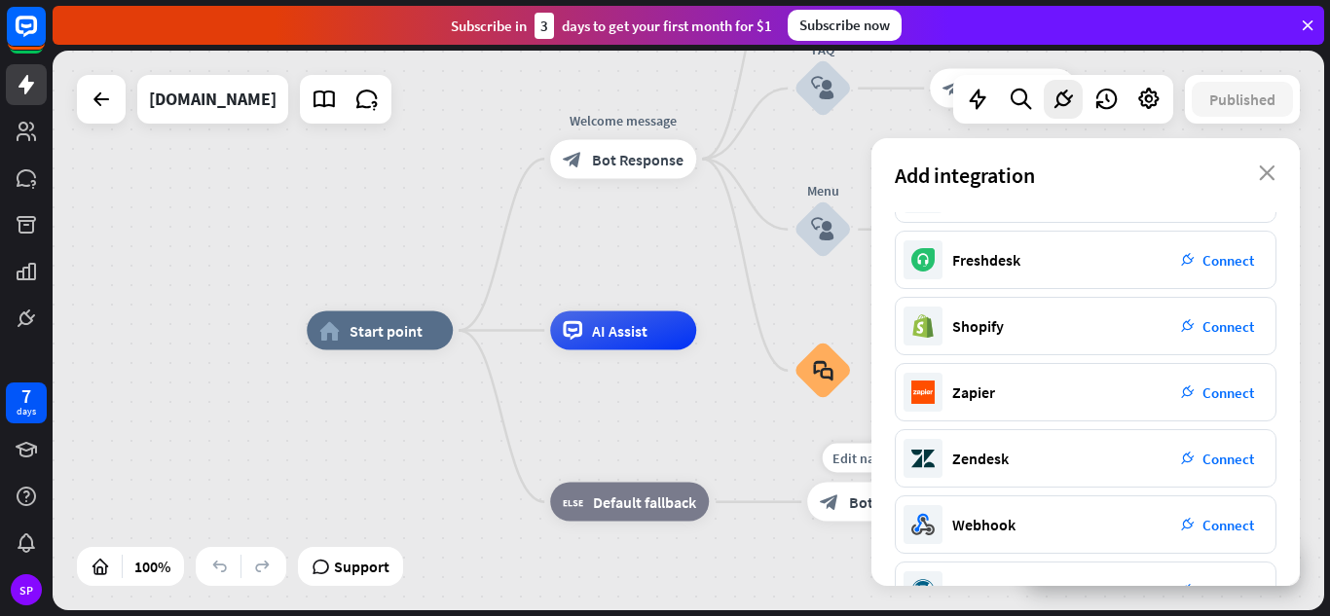
click at [809, 483] on div "Edit name more_horiz plus block_bot_response Bot Response" at bounding box center [880, 502] width 146 height 39
click at [817, 522] on div "Edit name more_horiz plus Fallback message block_bot_response Bot Response" at bounding box center [880, 502] width 146 height 39
click at [1273, 171] on icon "close" at bounding box center [1267, 174] width 17 height 16
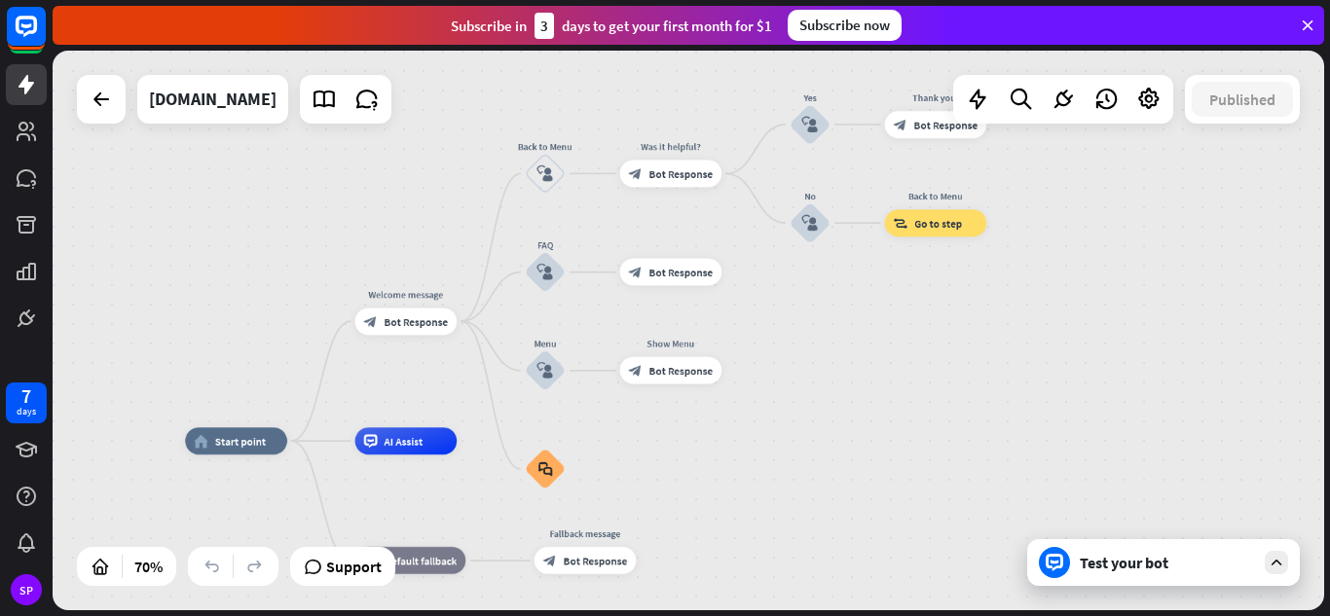
drag, startPoint x: 1018, startPoint y: 312, endPoint x: 636, endPoint y: 436, distance: 401.6
click at [636, 436] on div "home_2 Start point Welcome message block_bot_response Bot Response Back to Menu…" at bounding box center [689, 331] width 1272 height 560
click at [972, 98] on icon at bounding box center [977, 99] width 25 height 25
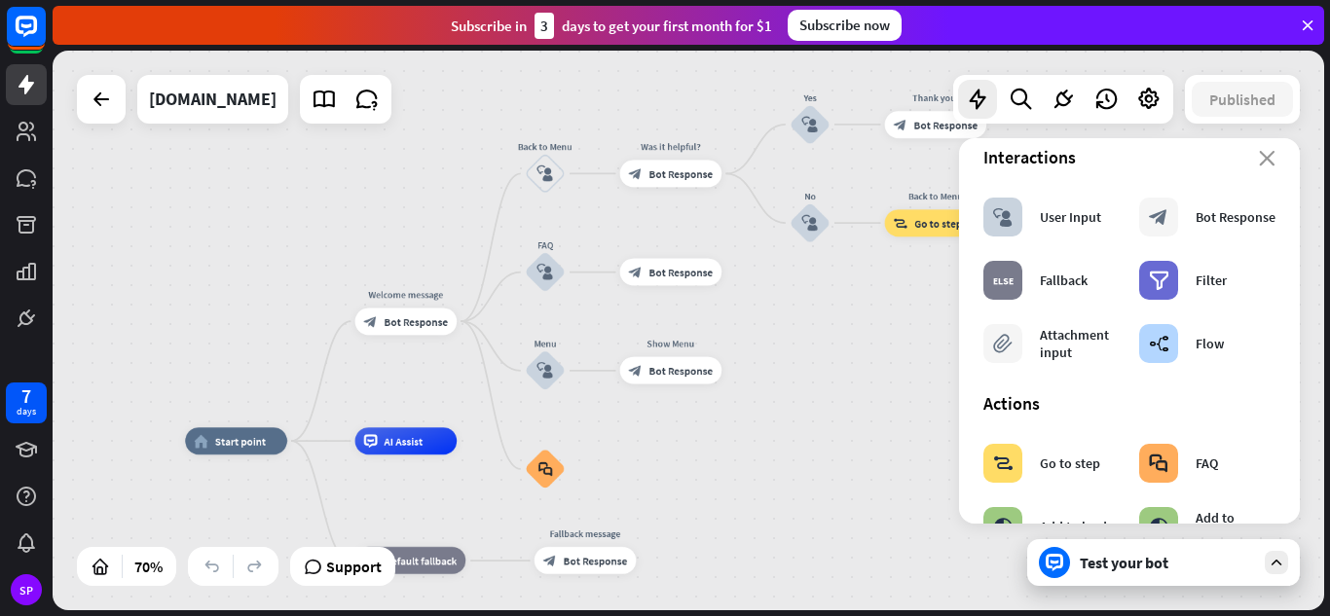
scroll to position [0, 0]
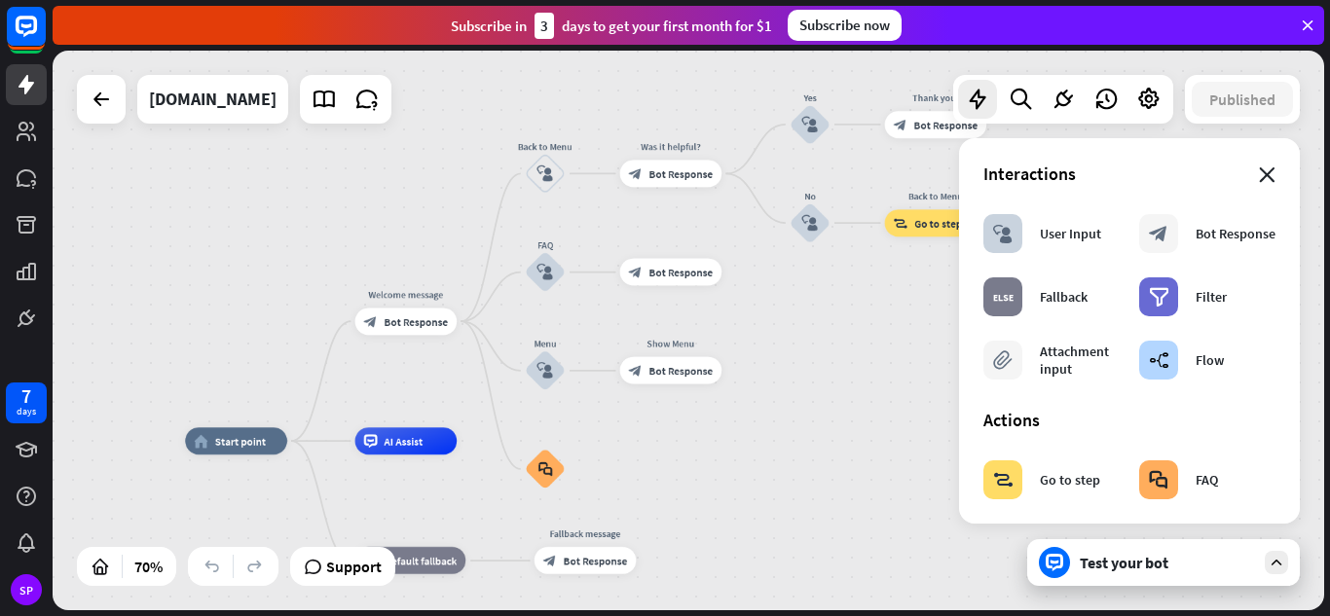
click at [1259, 172] on icon "close" at bounding box center [1267, 175] width 17 height 16
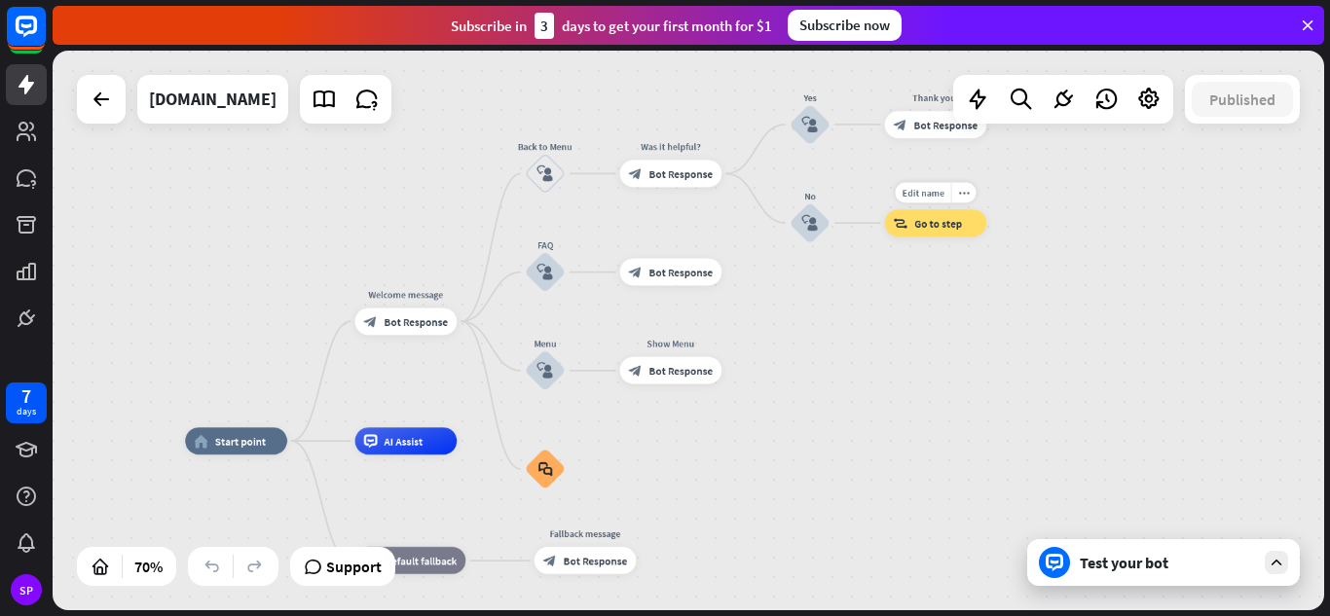
click at [969, 219] on div "block_goto Go to step" at bounding box center [936, 222] width 102 height 27
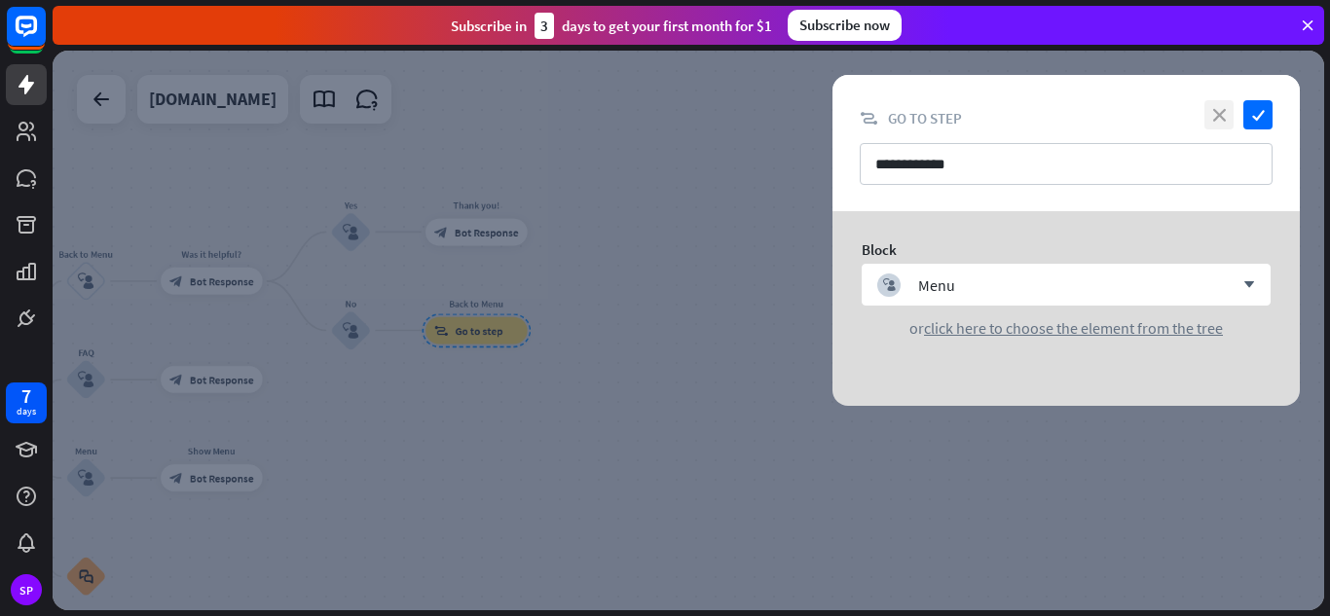
click at [1210, 111] on icon "close" at bounding box center [1219, 114] width 29 height 29
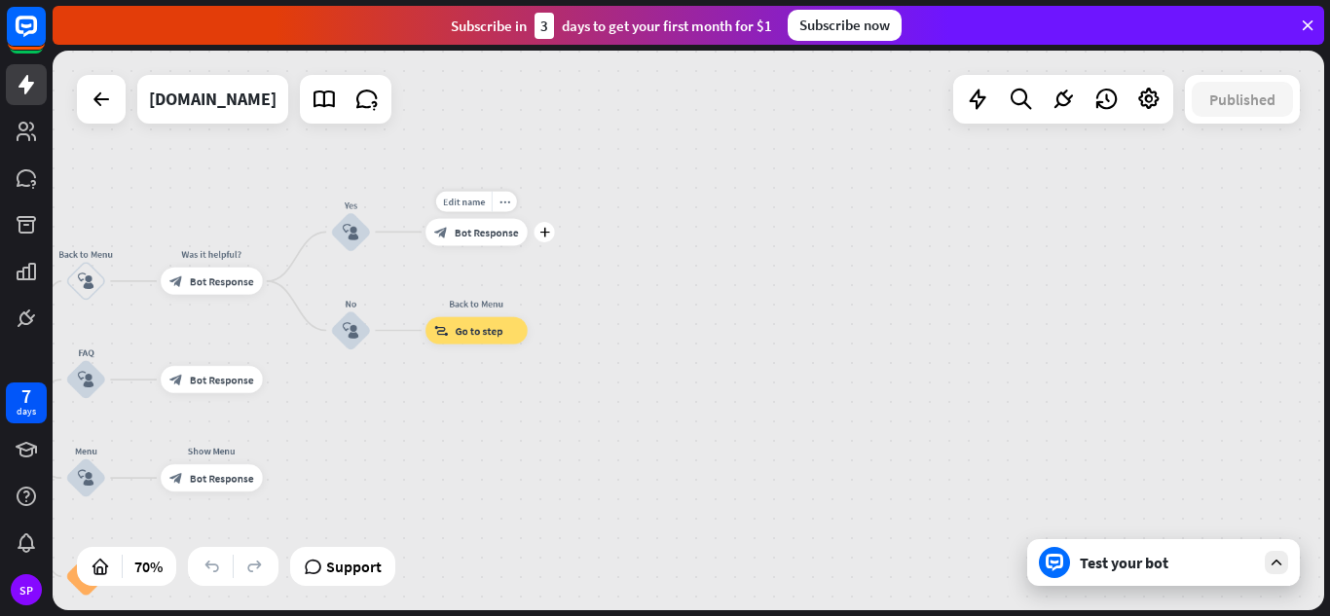
click at [501, 235] on span "Bot Response" at bounding box center [487, 232] width 64 height 14
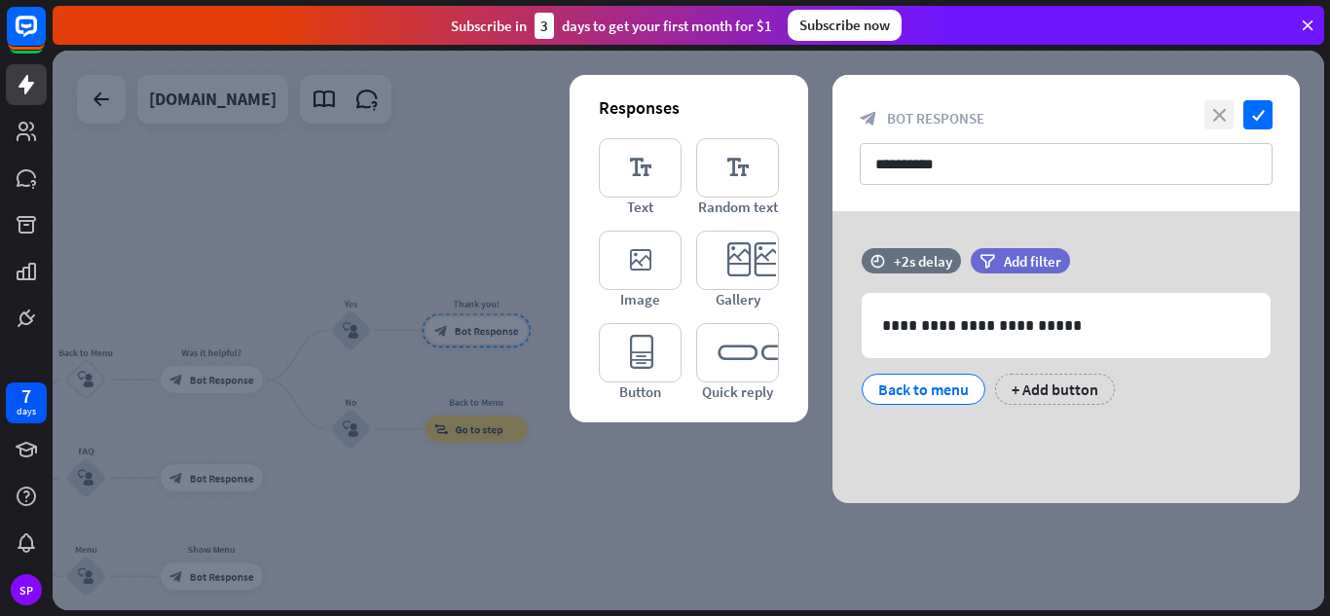
click at [1217, 114] on icon "close" at bounding box center [1219, 114] width 29 height 29
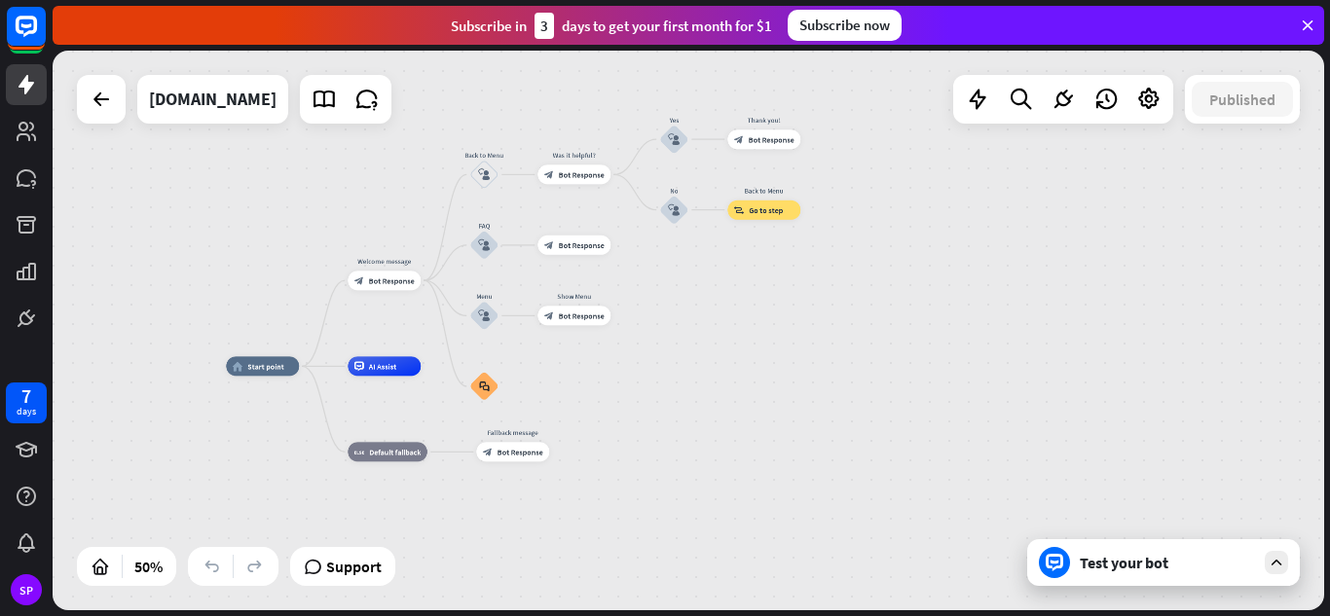
drag, startPoint x: 488, startPoint y: 475, endPoint x: 667, endPoint y: 265, distance: 276.3
click at [667, 265] on div "home_2 Start point Welcome message block_bot_response Bot Response Back to Menu…" at bounding box center [689, 331] width 1272 height 560
click at [399, 435] on div "more_horiz" at bounding box center [407, 430] width 19 height 15
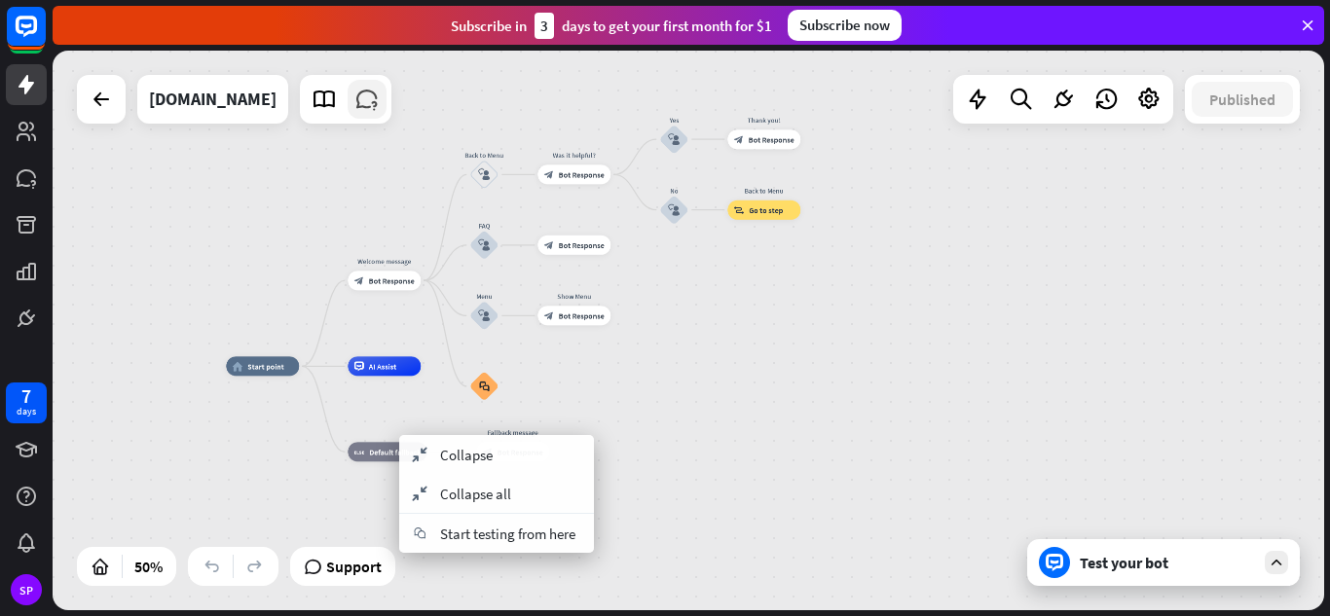
click at [380, 96] on icon at bounding box center [366, 99] width 25 height 25
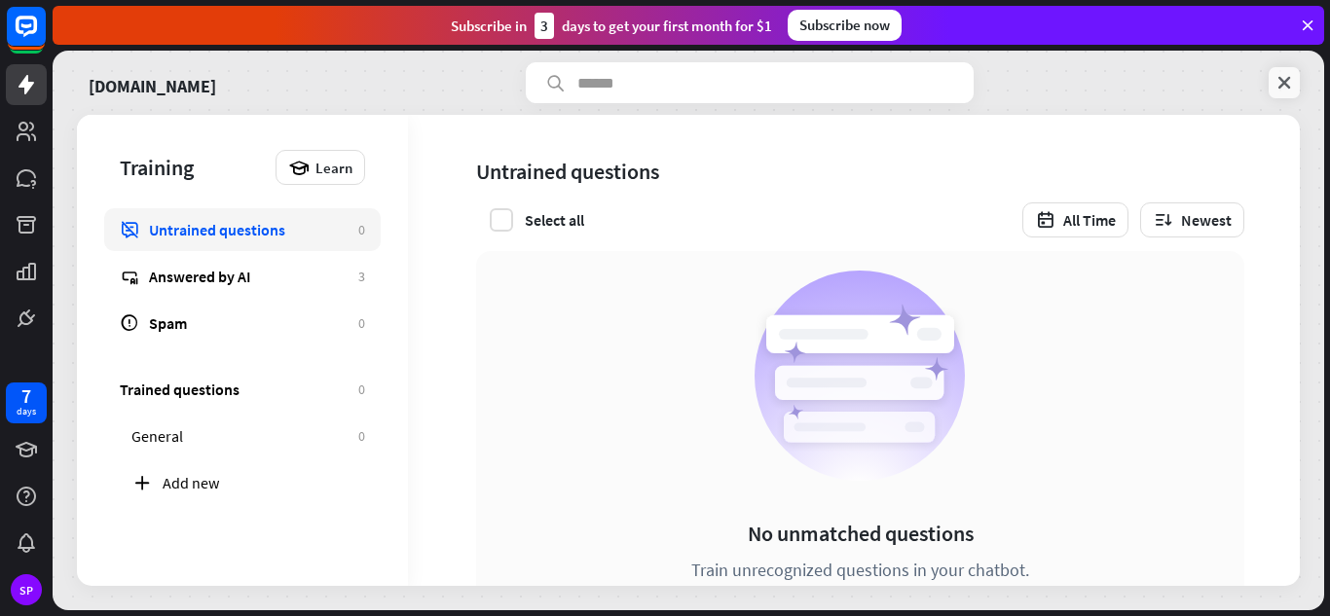
click at [1279, 88] on icon at bounding box center [1284, 82] width 19 height 19
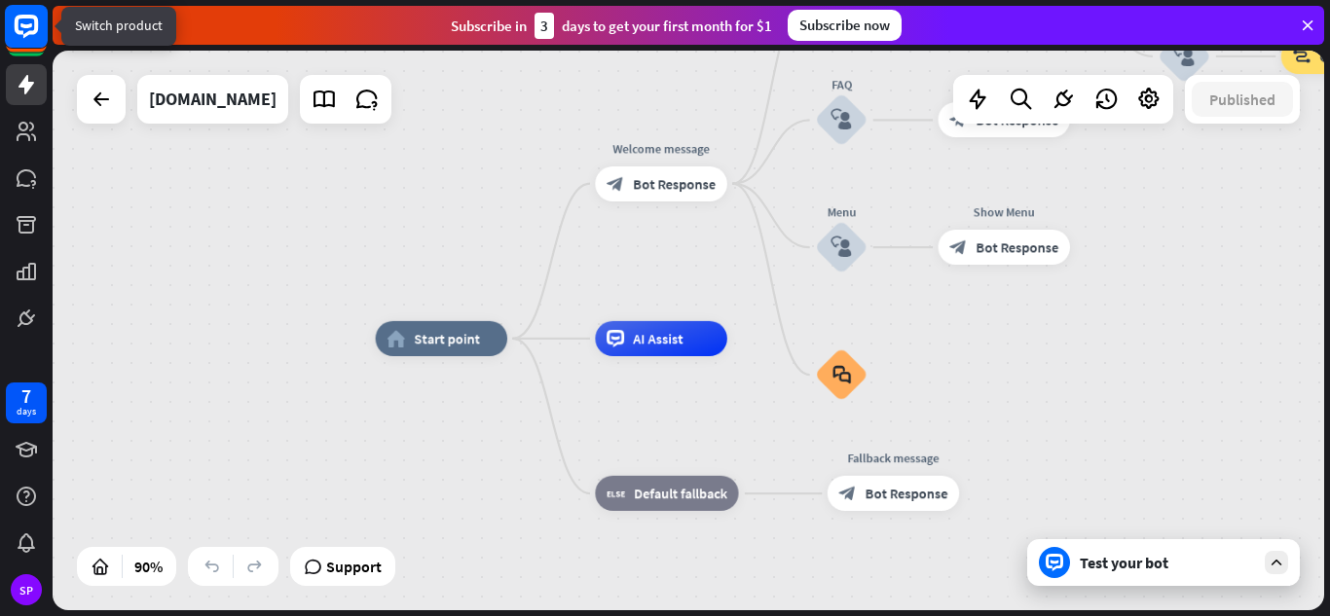
click at [17, 16] on rect at bounding box center [26, 26] width 43 height 43
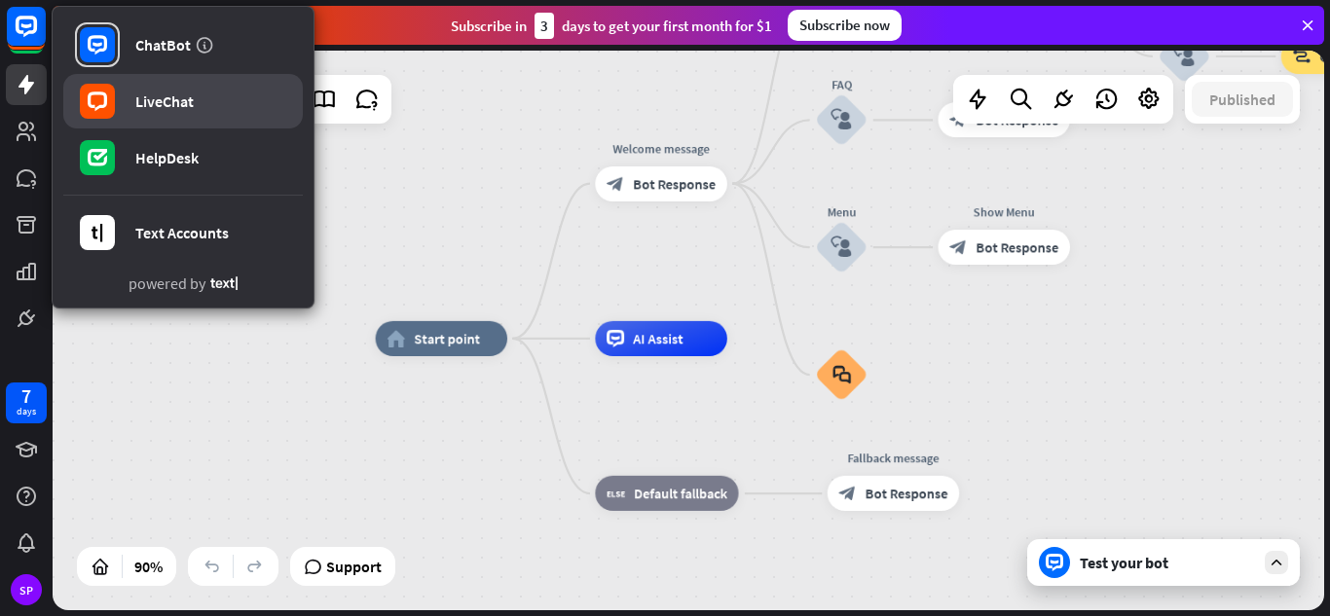
click at [187, 108] on div "LiveChat" at bounding box center [164, 101] width 58 height 19
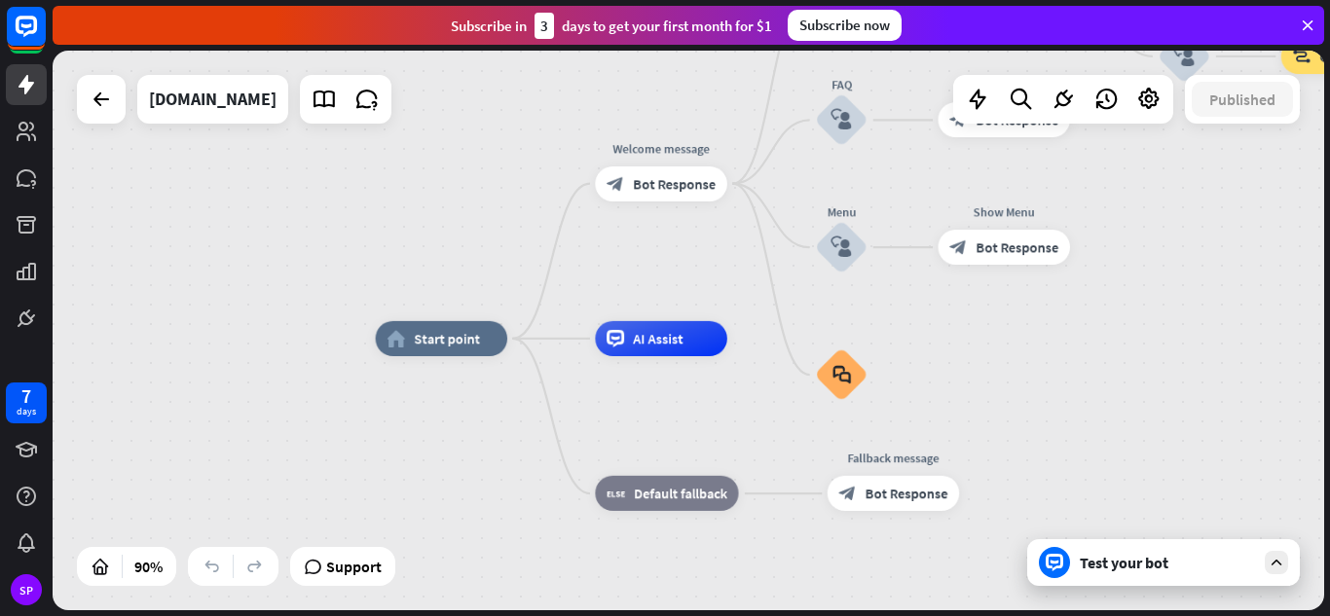
click at [1306, 26] on icon at bounding box center [1308, 26] width 18 height 18
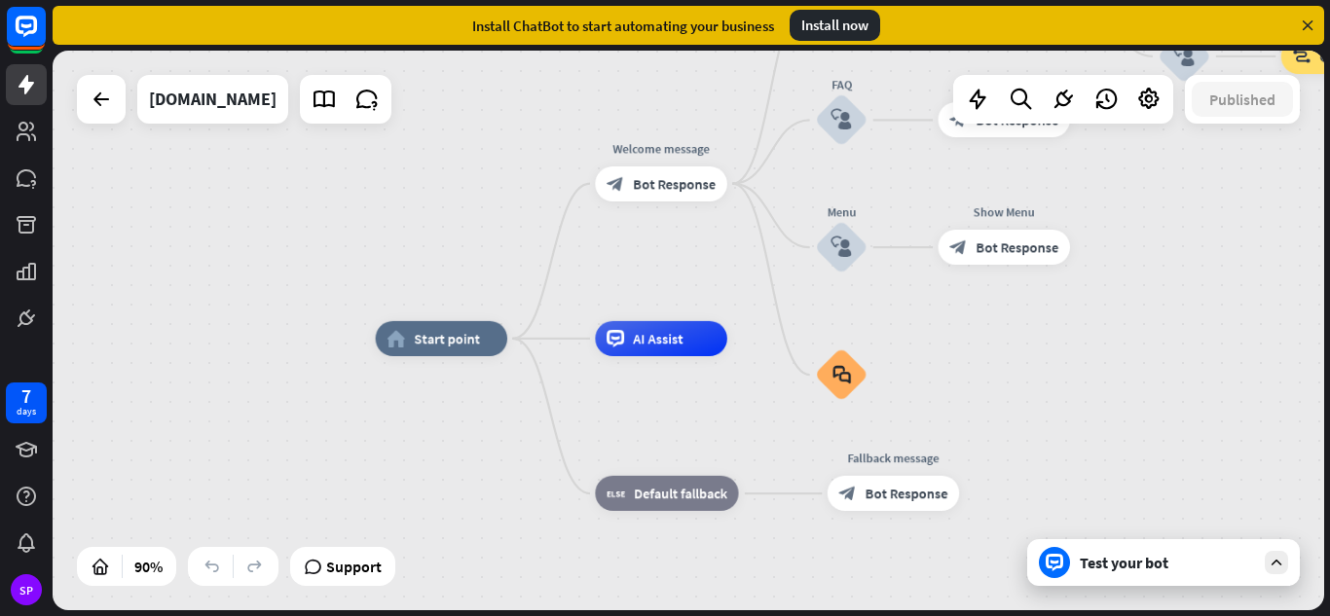
click at [1304, 21] on icon at bounding box center [1308, 26] width 18 height 18
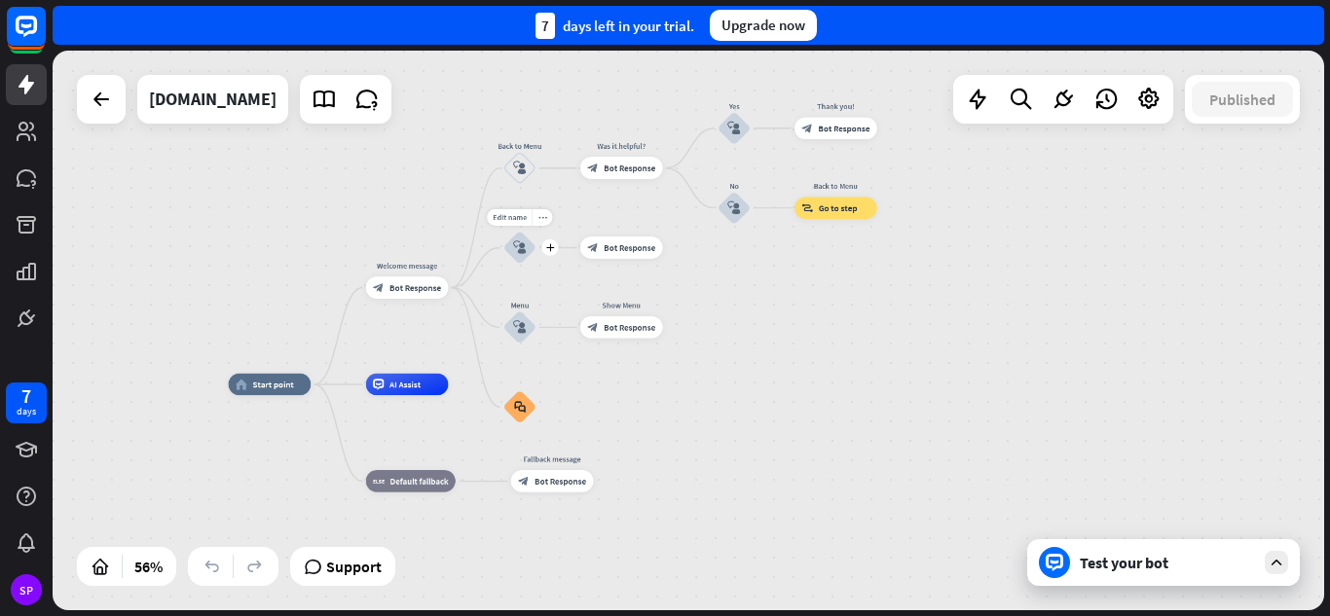
drag, startPoint x: 730, startPoint y: 160, endPoint x: 497, endPoint y: 264, distance: 255.9
click at [503, 264] on div "Edit name more_horiz plus block_user_input" at bounding box center [519, 248] width 33 height 33
click at [724, 387] on div "home_2 Start point Welcome message block_bot_response Bot Response Back to Menu…" at bounding box center [588, 543] width 718 height 316
click at [752, 385] on div "home_2 Start point Welcome message block_bot_response Bot Response Back to Menu…" at bounding box center [588, 543] width 718 height 316
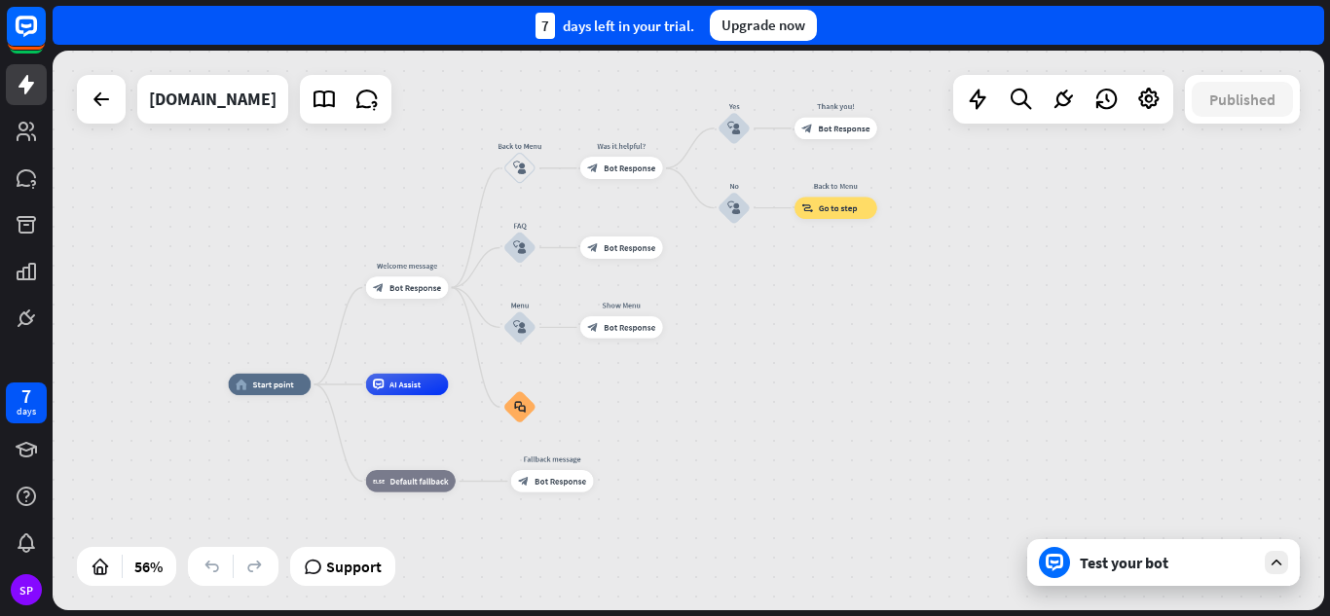
click at [752, 385] on div "home_2 Start point Welcome message block_bot_response Bot Response Back to Menu…" at bounding box center [588, 543] width 718 height 316
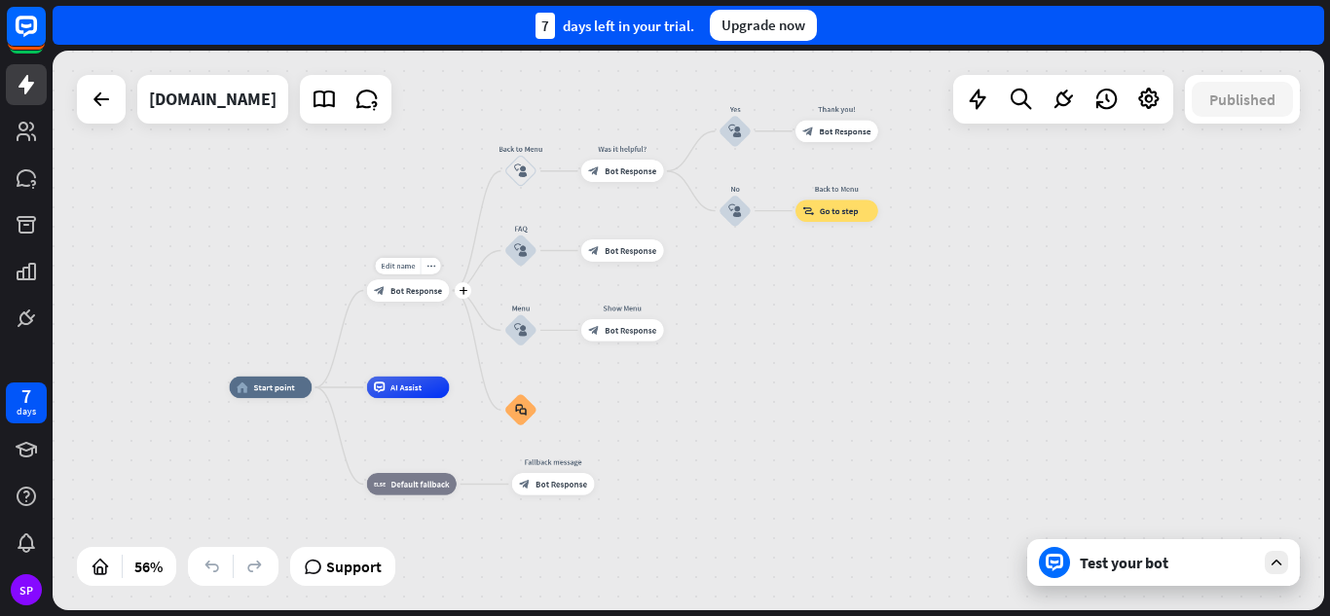
click at [470, 311] on div "home_2 Start point Edit name more_horiz plus block_bot_response Bot Response Ba…" at bounding box center [689, 331] width 1272 height 560
click at [966, 114] on div at bounding box center [977, 99] width 39 height 39
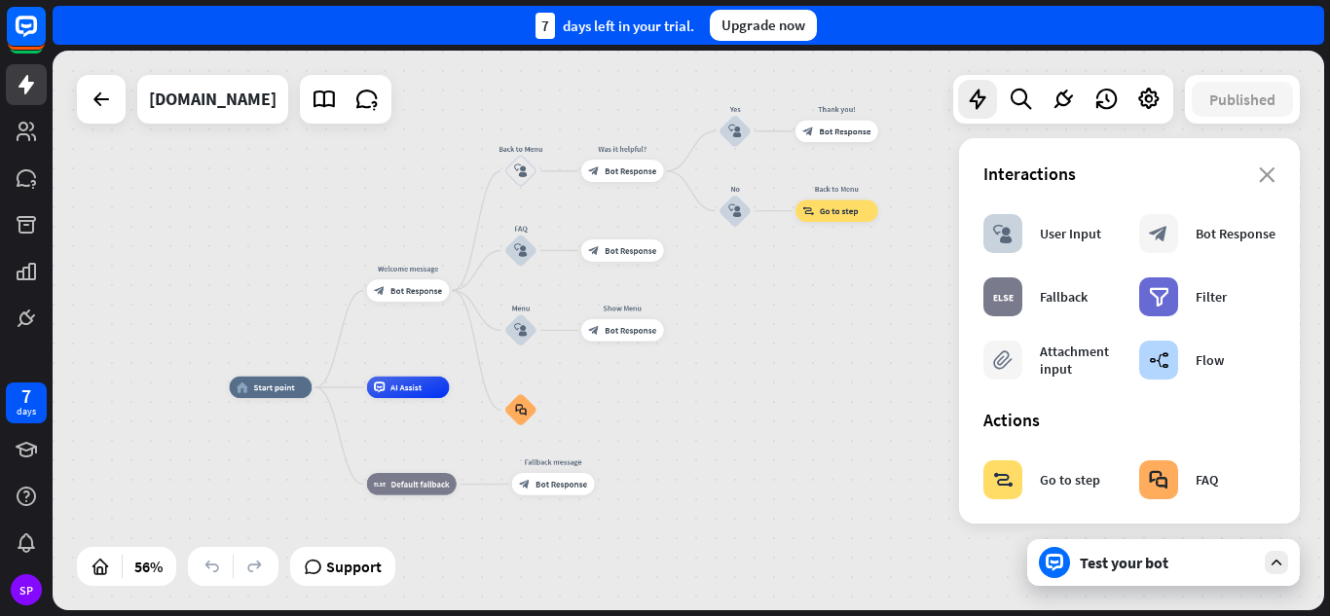
click at [1257, 166] on div "Interactions" at bounding box center [1130, 174] width 292 height 22
click at [1259, 172] on icon "close" at bounding box center [1267, 175] width 17 height 16
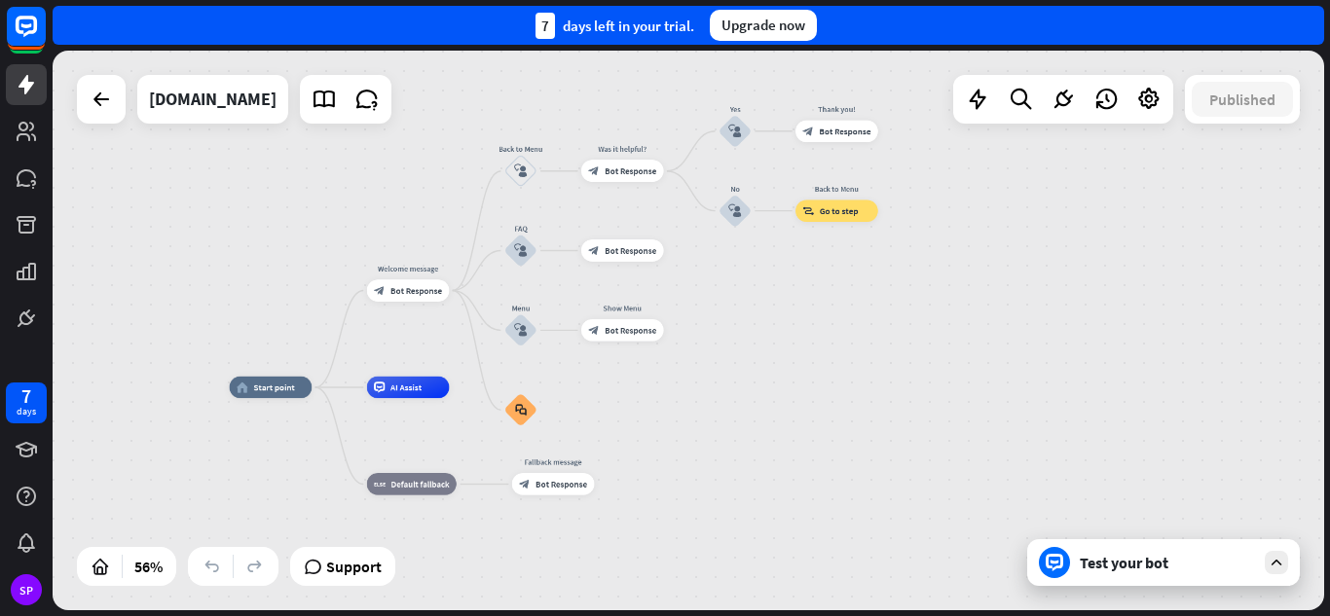
click at [1274, 562] on icon at bounding box center [1277, 563] width 18 height 18
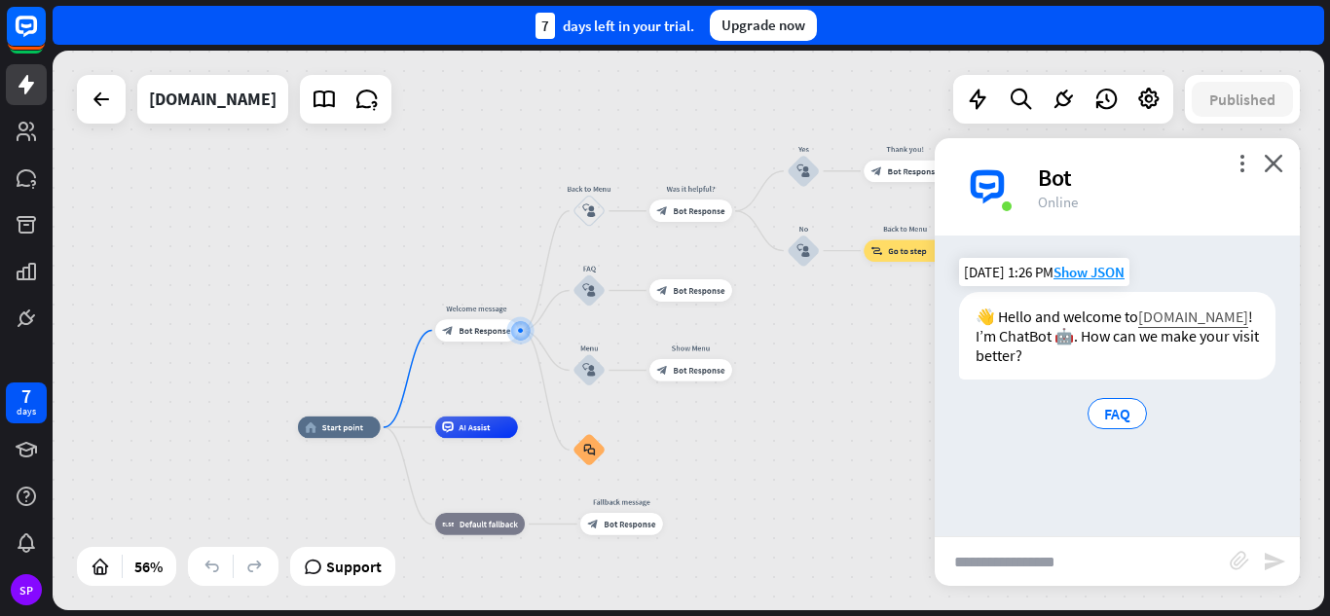
click at [1138, 326] on link "[DOMAIN_NAME]" at bounding box center [1193, 316] width 110 height 19
click at [1110, 424] on span "FAQ" at bounding box center [1117, 413] width 26 height 19
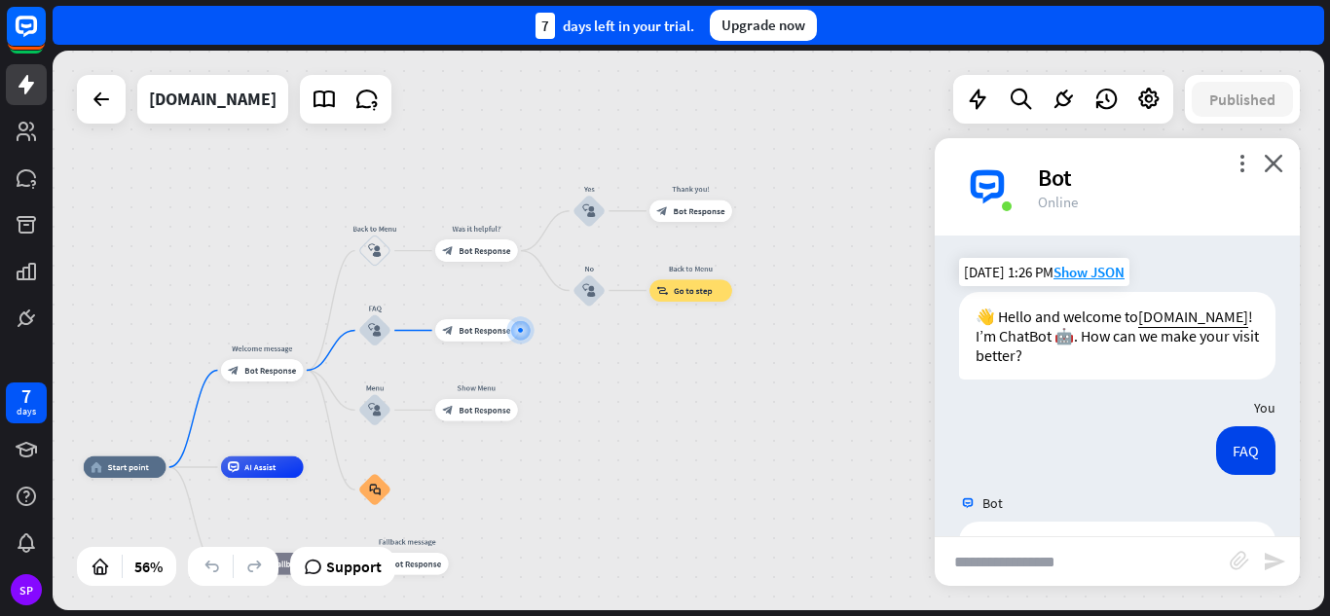
click at [1132, 552] on input "text" at bounding box center [1082, 562] width 295 height 49
click at [1162, 106] on div at bounding box center [1149, 99] width 39 height 39
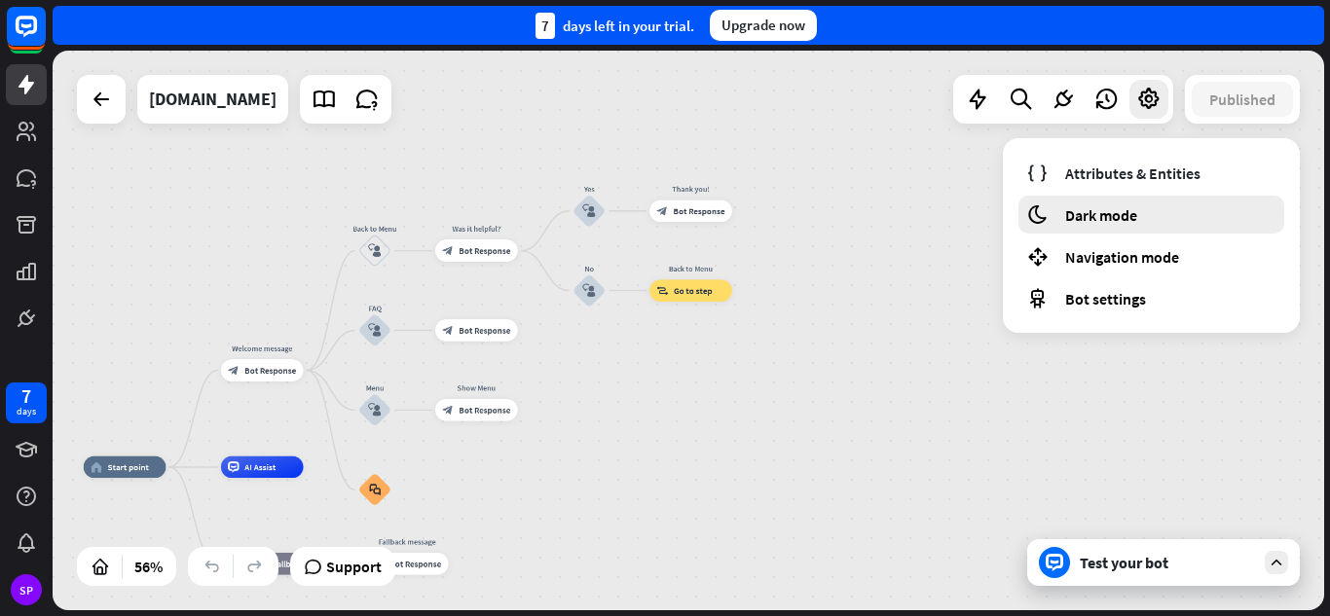
click at [1131, 212] on span "Dark mode" at bounding box center [1101, 214] width 72 height 19
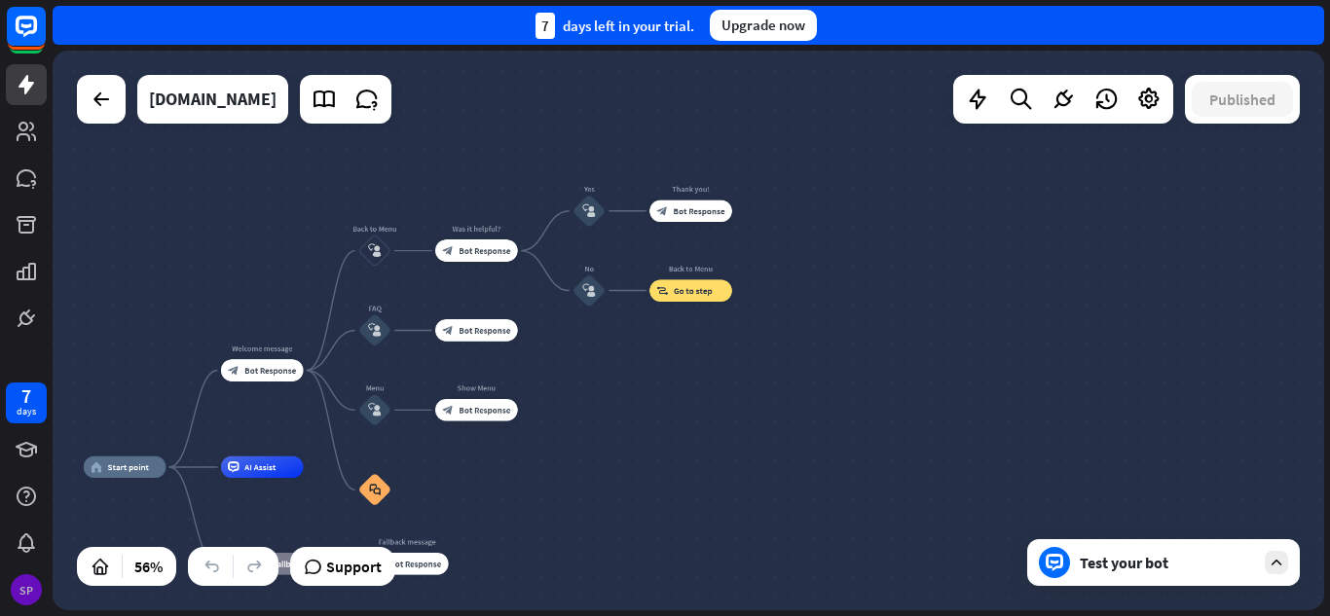
click at [22, 593] on div "SP" at bounding box center [26, 590] width 31 height 31
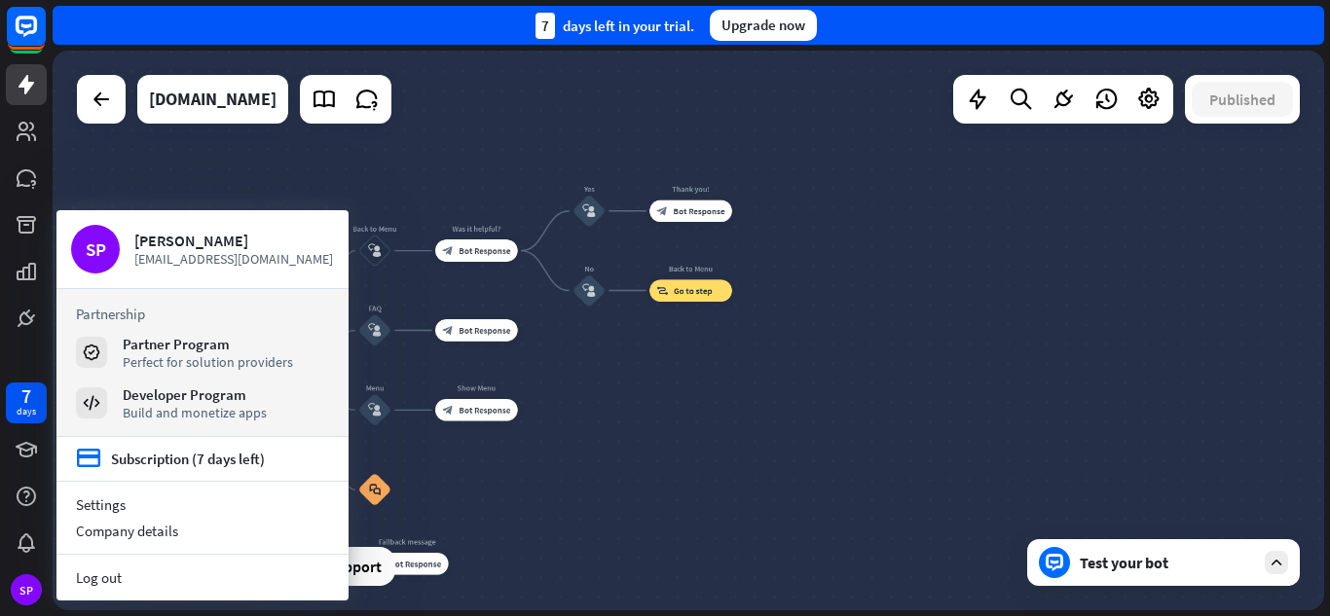
click at [509, 470] on div "home_2 Start point Welcome message block_bot_response Bot Response Back to Menu…" at bounding box center [443, 625] width 718 height 316
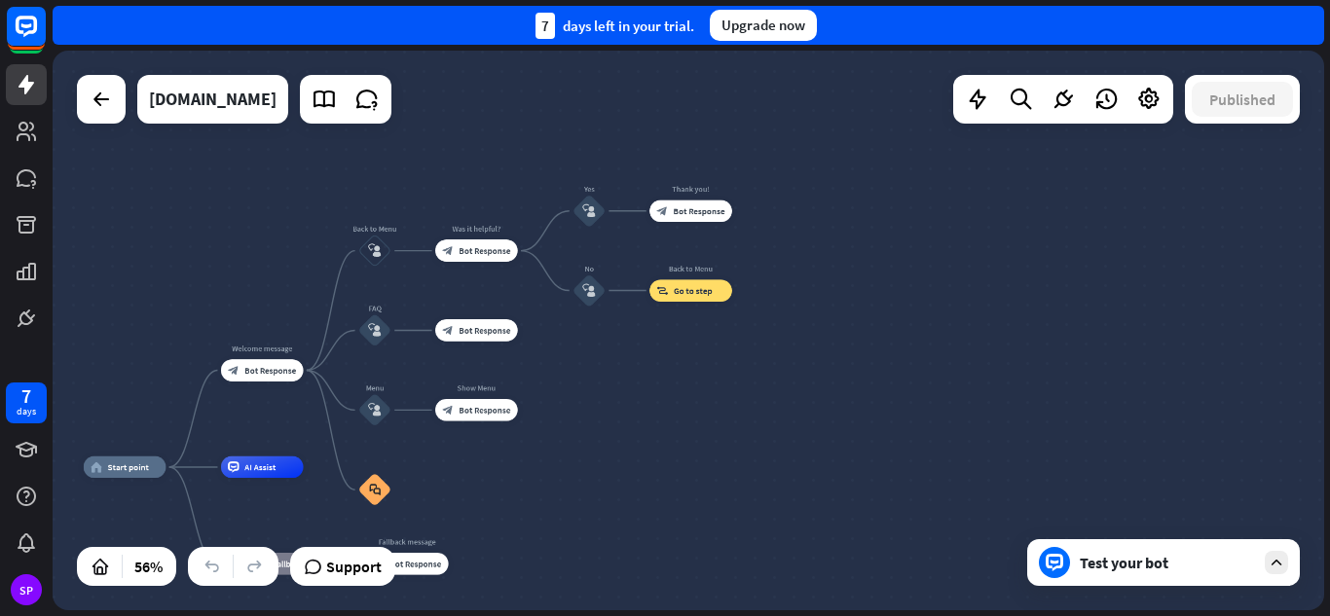
click at [896, 497] on div "home_2 Start point Welcome message block_bot_response Bot Response Back to Menu…" at bounding box center [689, 331] width 1272 height 560
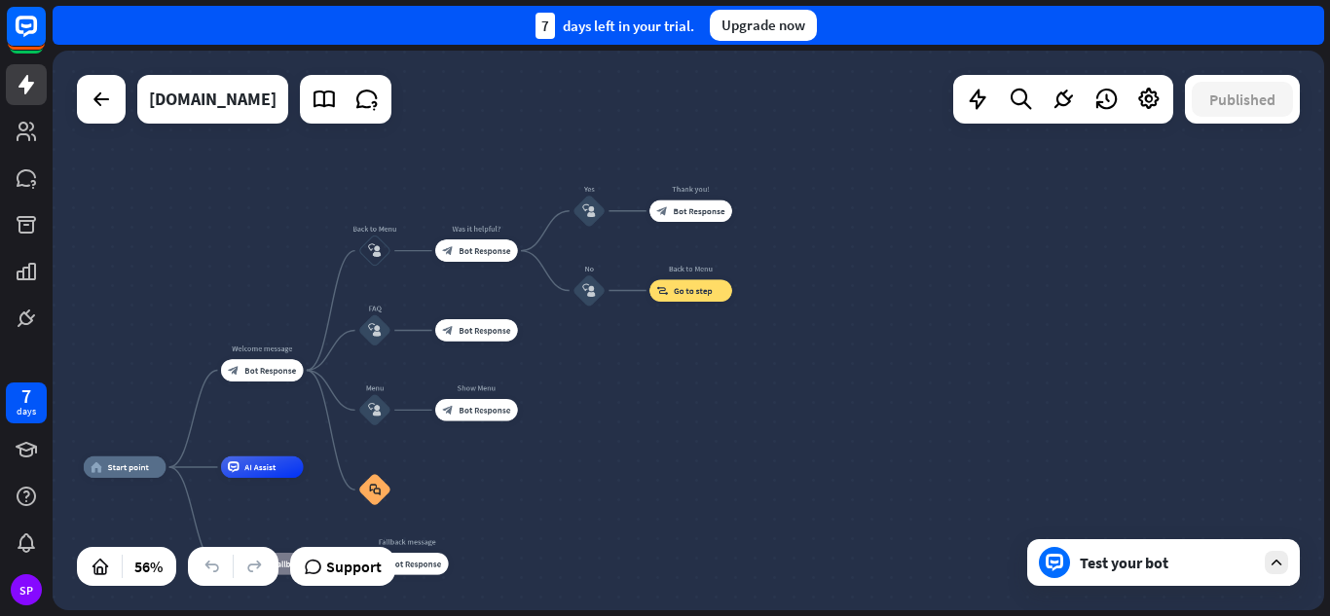
click at [896, 497] on div "home_2 Start point Welcome message block_bot_response Bot Response Back to Menu…" at bounding box center [689, 331] width 1272 height 560
click at [1279, 564] on icon at bounding box center [1277, 563] width 18 height 18
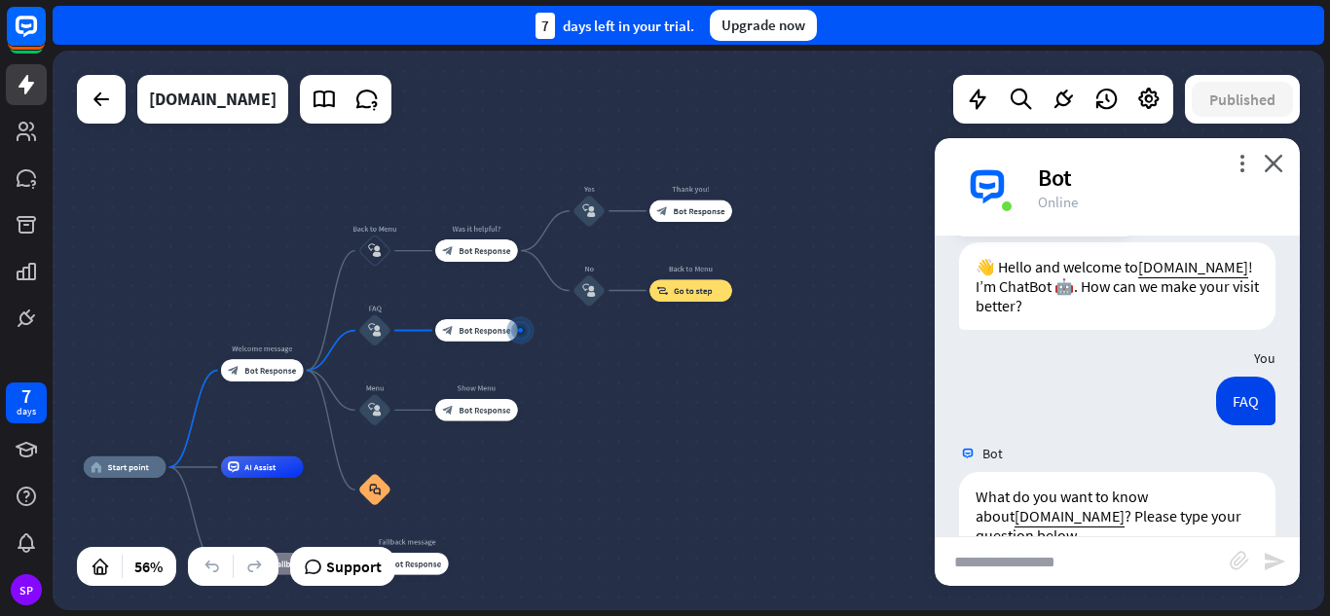
scroll to position [122, 0]
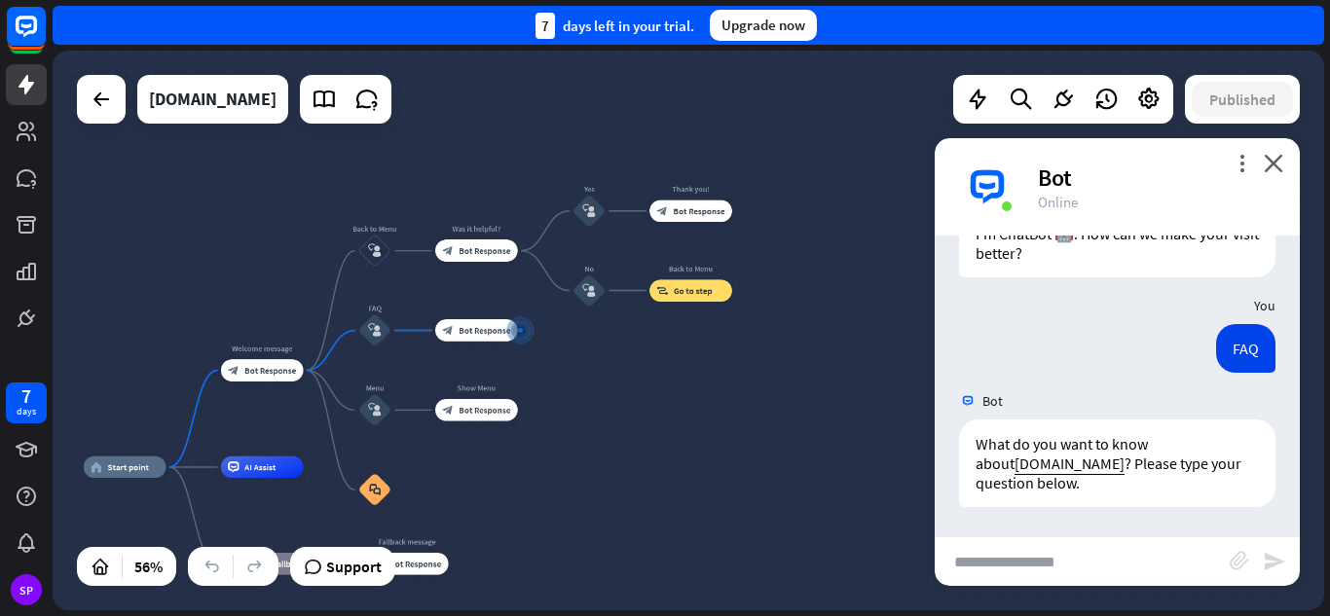
click at [1055, 585] on input "text" at bounding box center [1082, 562] width 295 height 49
click at [1018, 550] on input "text" at bounding box center [1082, 562] width 295 height 49
click at [1039, 554] on input "text" at bounding box center [1082, 562] width 295 height 49
click at [1241, 164] on icon "more_vert" at bounding box center [1242, 163] width 19 height 19
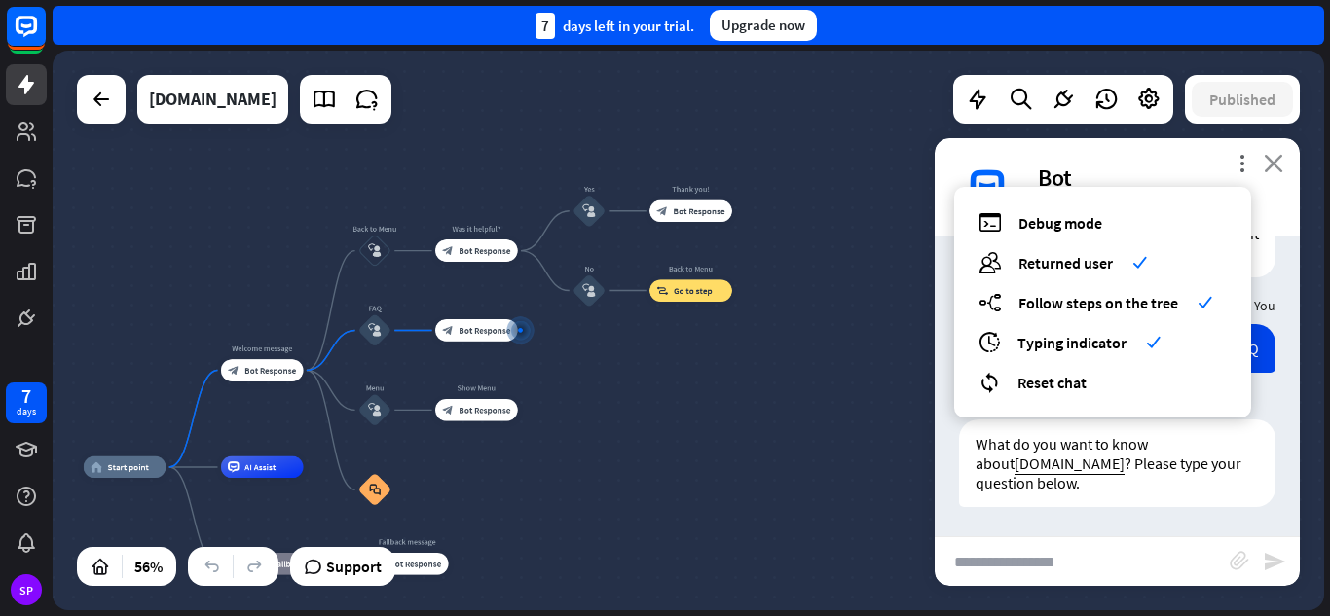
click at [1265, 166] on icon "close" at bounding box center [1273, 163] width 19 height 19
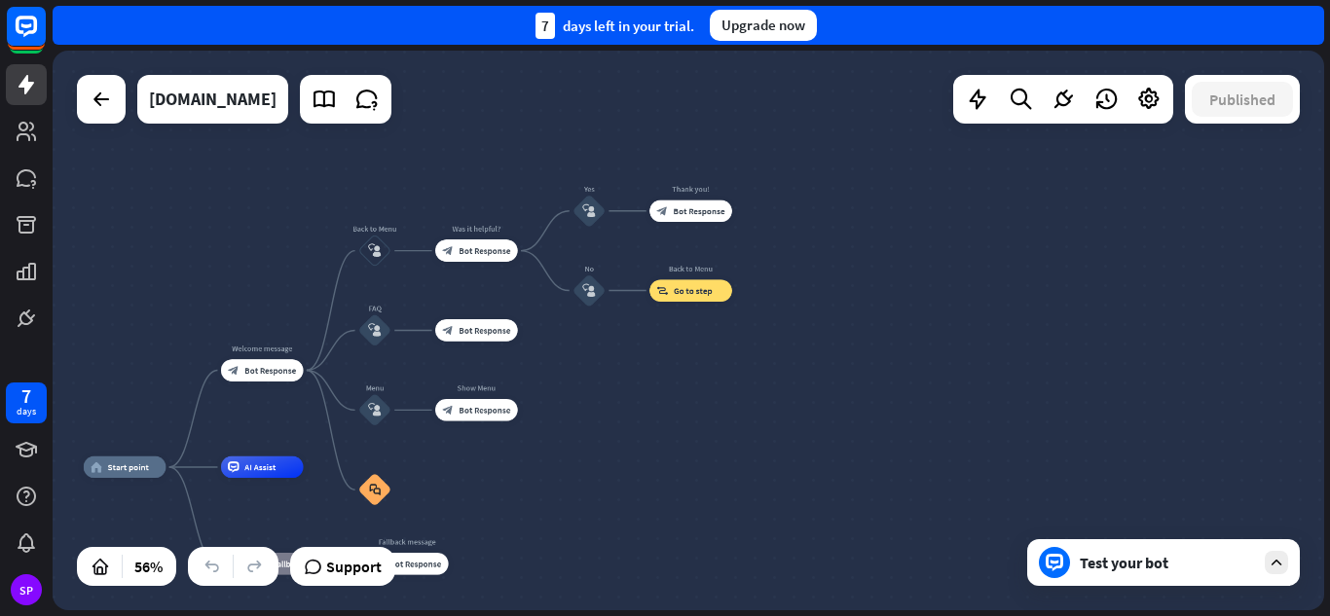
click at [876, 31] on div "7 days left in your trial. Upgrade now" at bounding box center [689, 25] width 1272 height 39
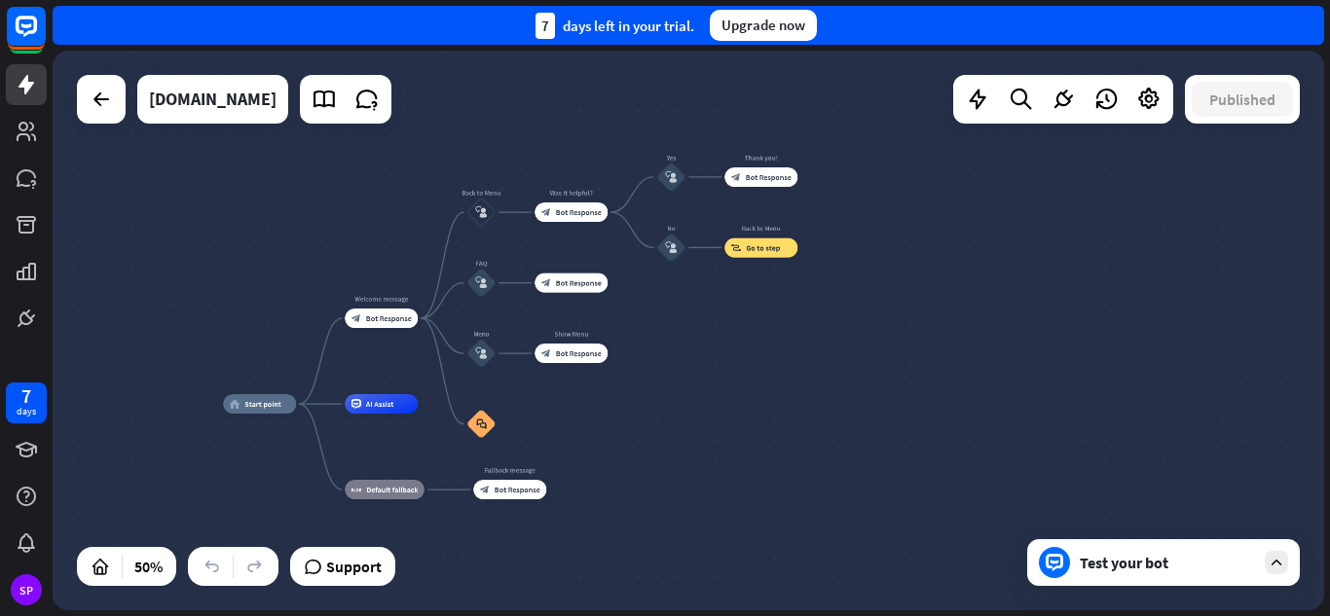
drag, startPoint x: 615, startPoint y: 328, endPoint x: 654, endPoint y: 297, distance: 49.9
click at [654, 297] on div "home_2 Start point Welcome message block_bot_response Bot Response Back to Menu…" at bounding box center [689, 331] width 1272 height 560
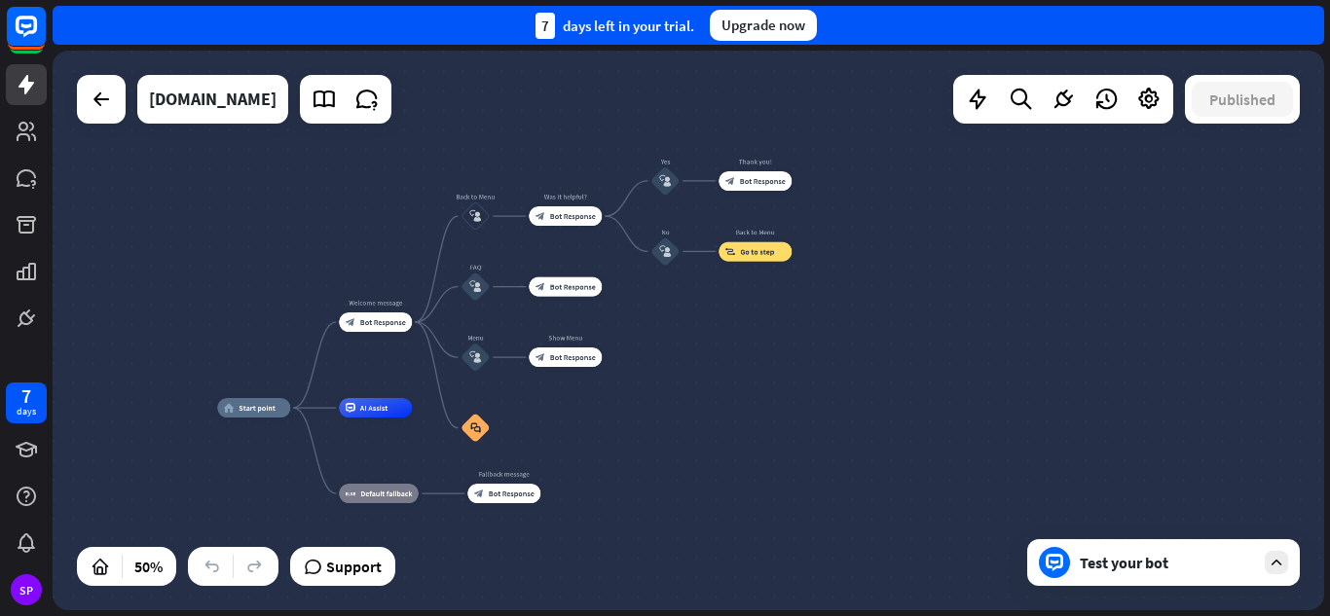
click at [648, 303] on div "home_2 Start point Welcome message block_bot_response Bot Response Back to Menu…" at bounding box center [689, 331] width 1272 height 560
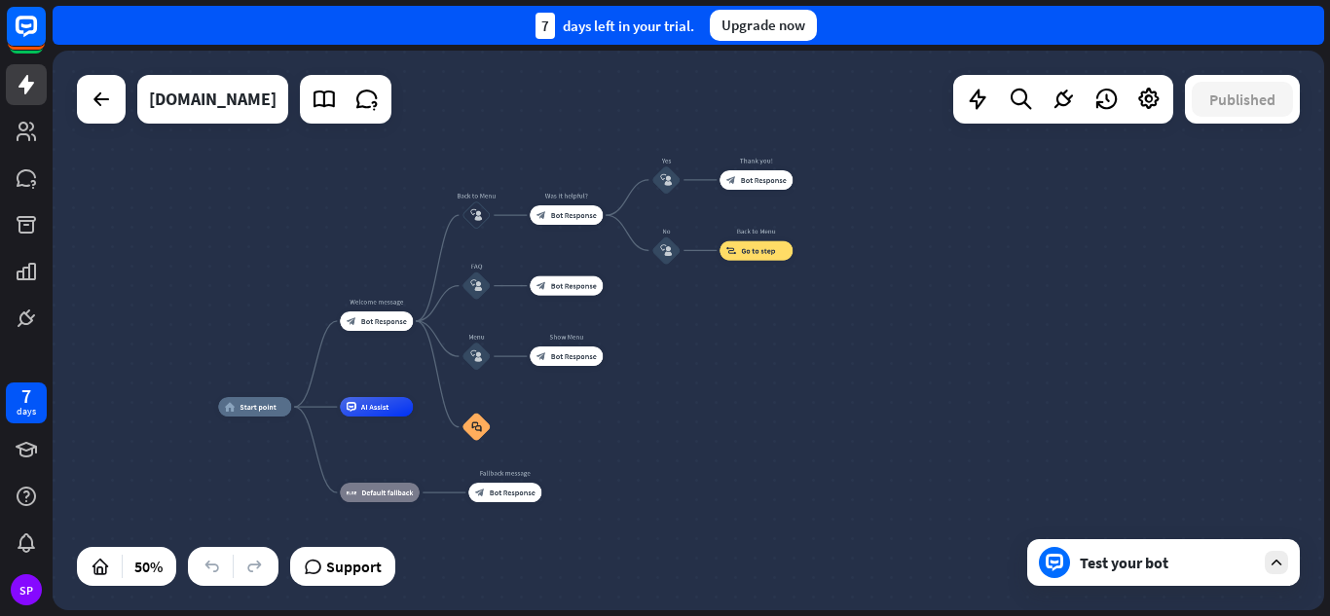
click at [648, 303] on div "home_2 Start point Welcome message block_bot_response Bot Response Back to Menu…" at bounding box center [689, 331] width 1272 height 560
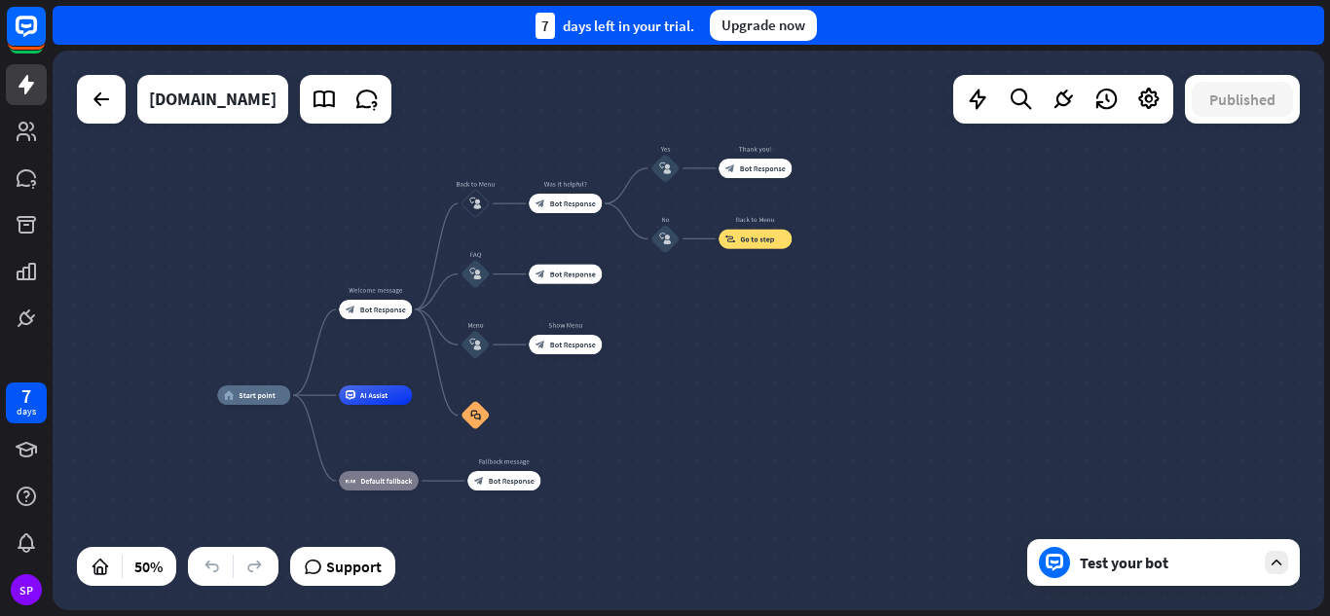
drag, startPoint x: 648, startPoint y: 303, endPoint x: 647, endPoint y: 293, distance: 9.8
click at [647, 293] on div "home_2 Start point Welcome message block_bot_response Bot Response Back to Menu…" at bounding box center [689, 331] width 1272 height 560
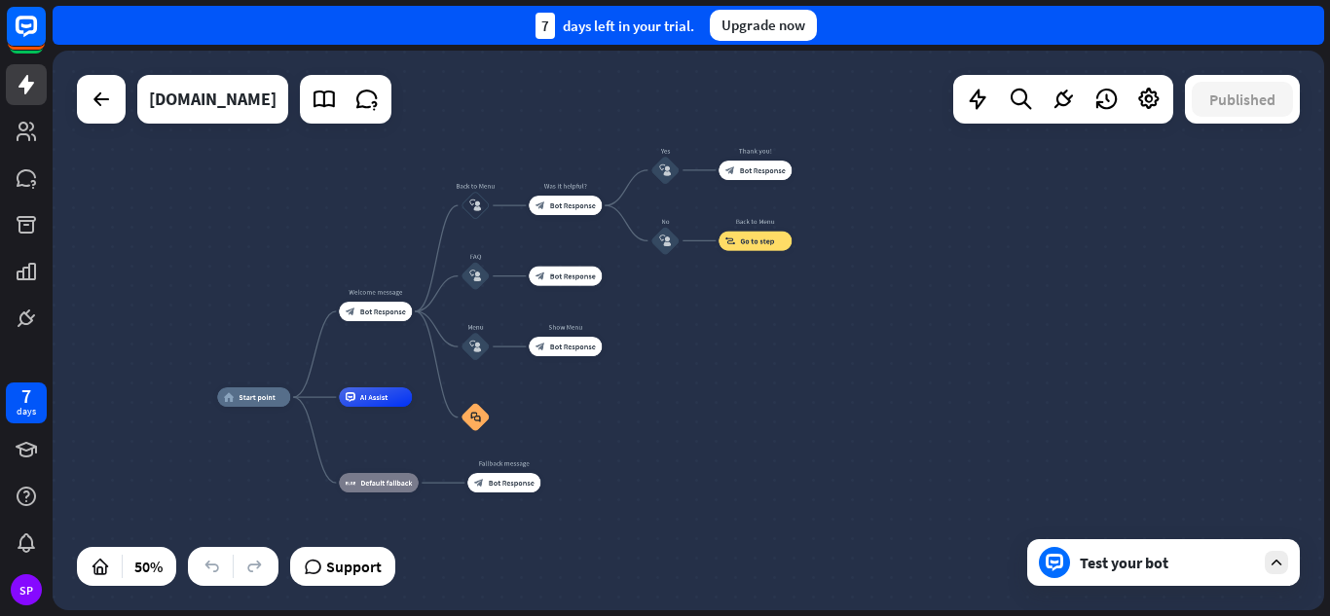
click at [1281, 562] on icon at bounding box center [1277, 563] width 18 height 18
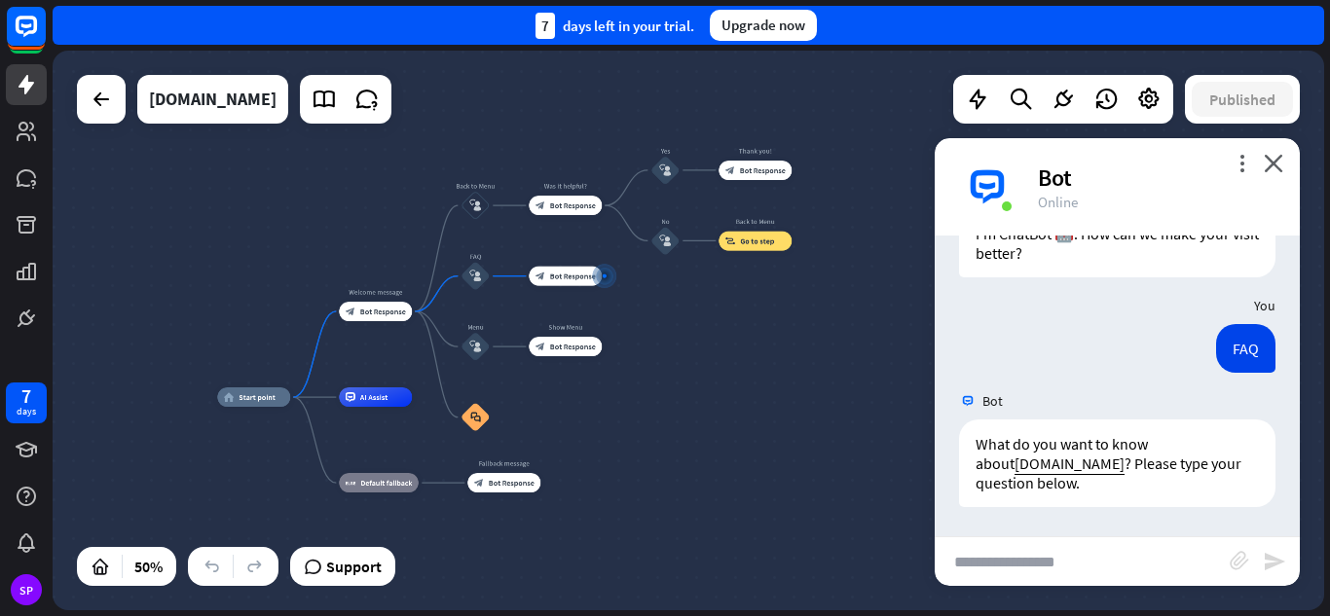
click at [785, 16] on div "Upgrade now" at bounding box center [763, 25] width 107 height 31
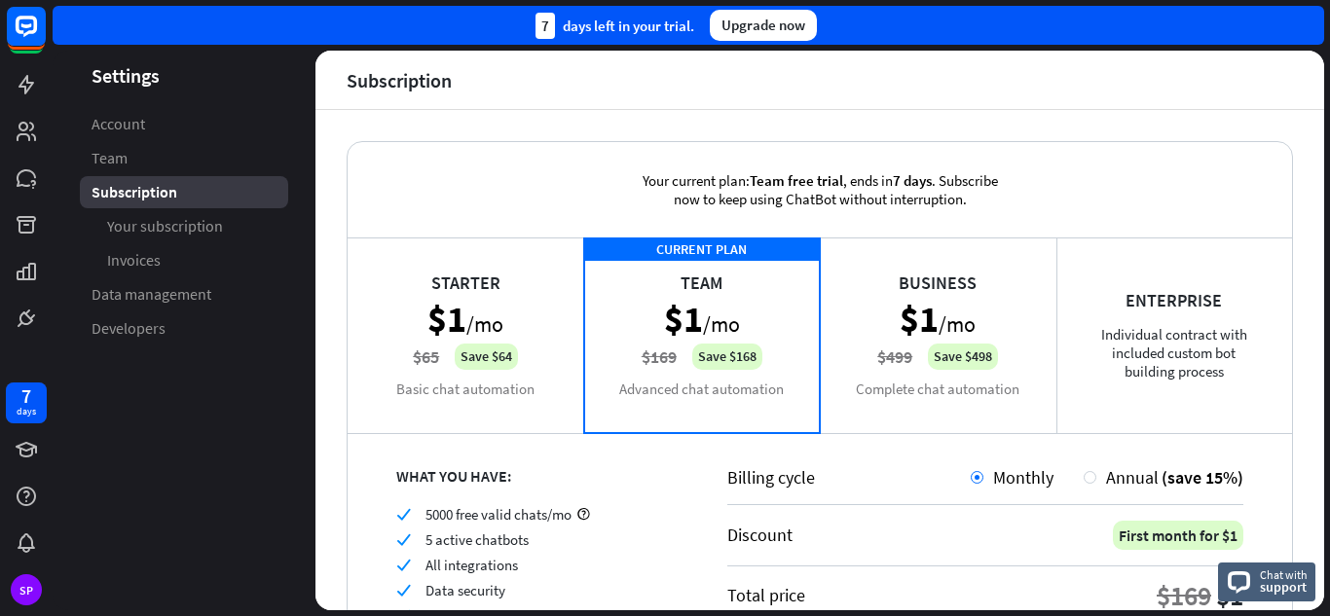
click at [503, 362] on div "Starter $1 /mo $65 Save $64 Basic chat automation" at bounding box center [466, 335] width 237 height 195
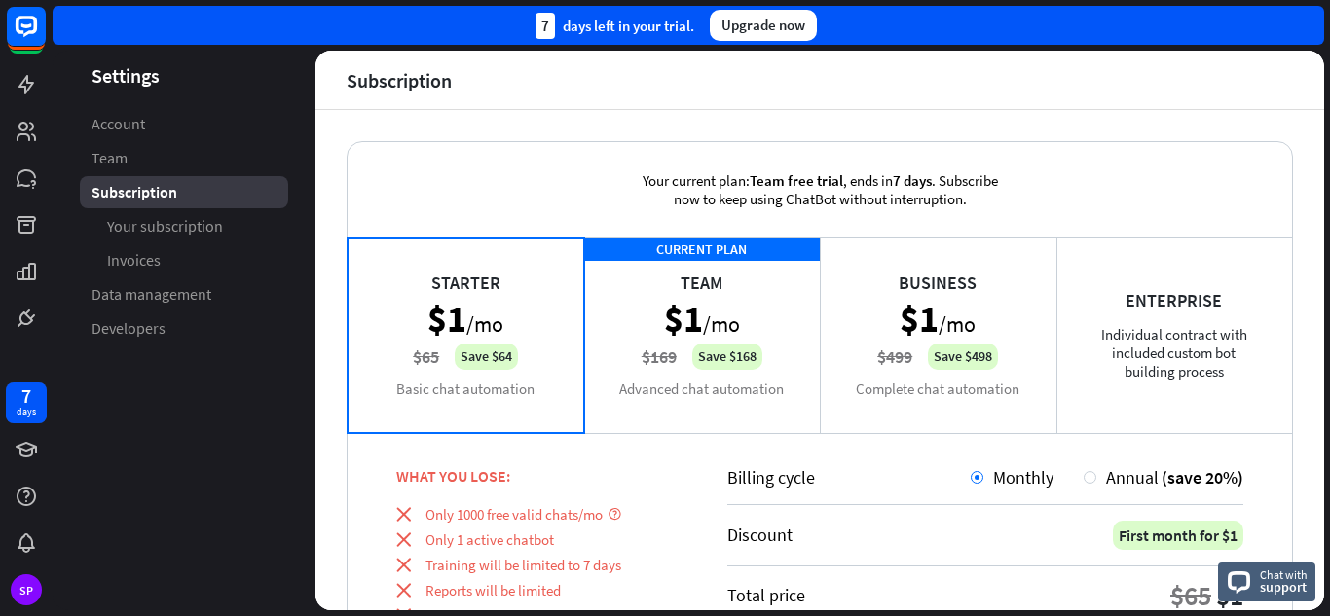
click at [693, 366] on div "CURRENT PLAN Team $1 /mo $169 Save $168 Advanced chat automation" at bounding box center [702, 335] width 237 height 195
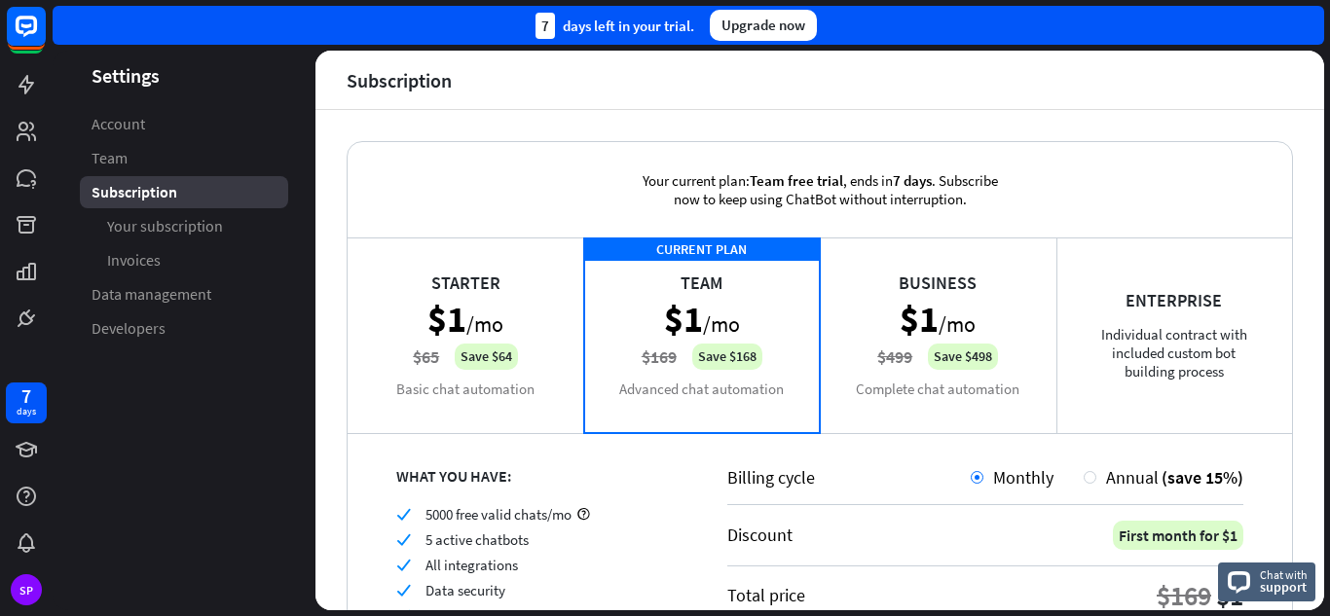
click at [908, 383] on div "Business $1 /mo $499 Save $498 Complete chat automation" at bounding box center [938, 335] width 237 height 195
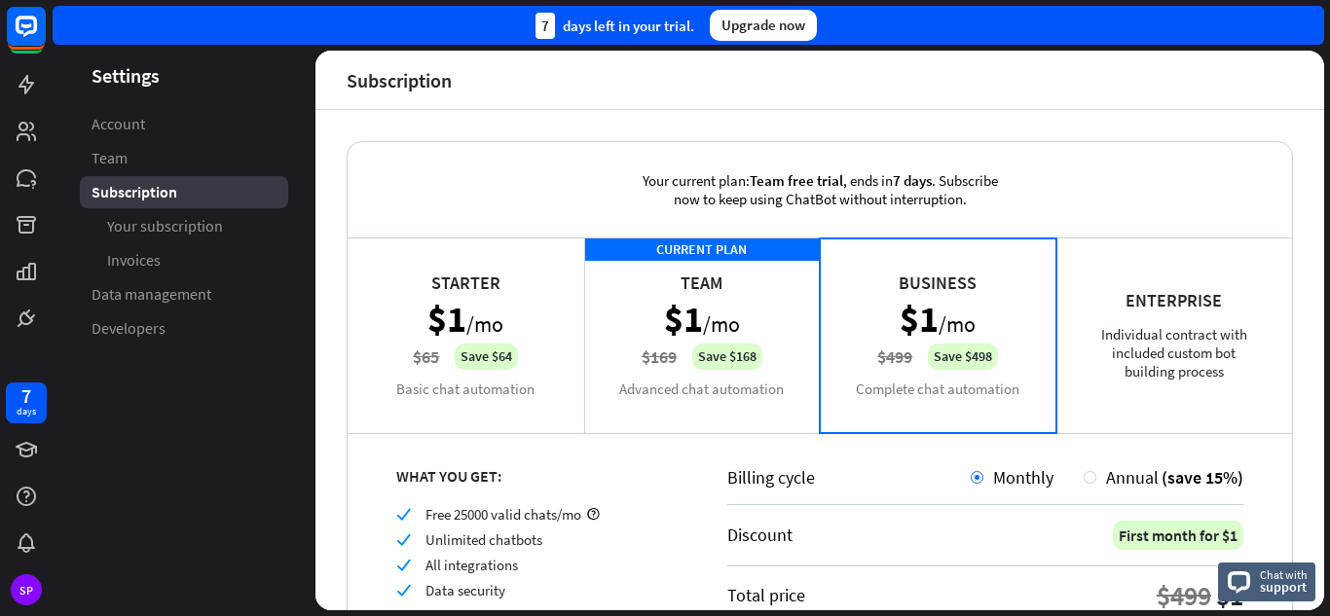
click at [1094, 393] on div "Enterprise Individual contract with included custom bot building process" at bounding box center [1175, 335] width 237 height 195
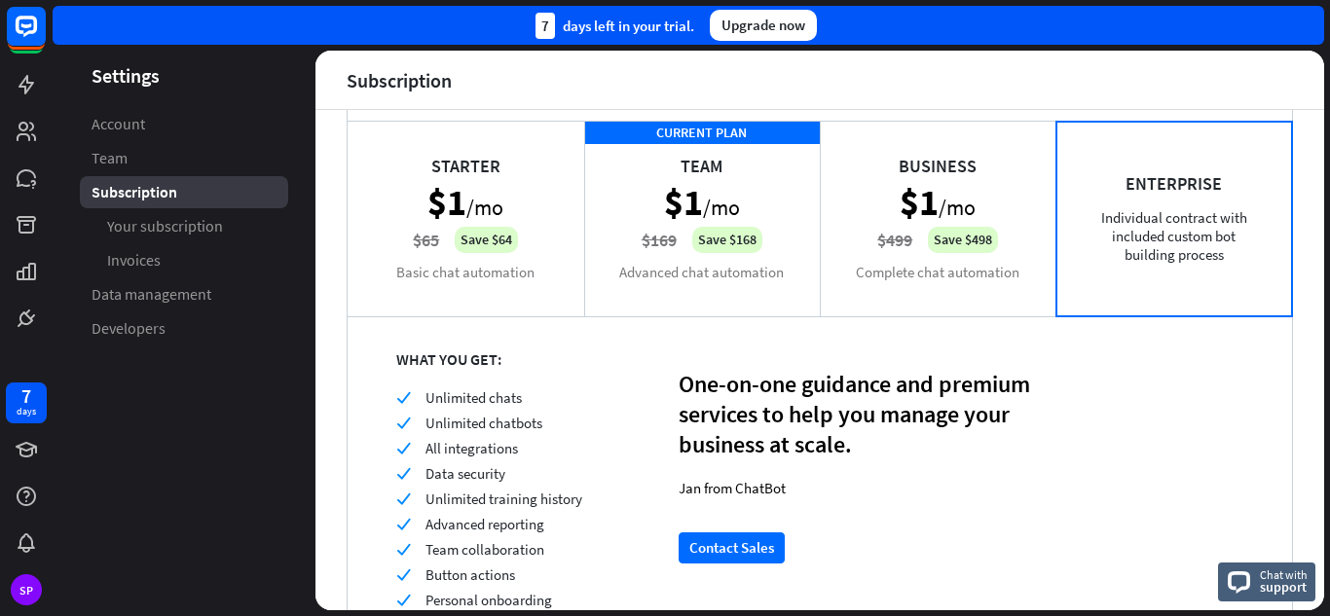
scroll to position [109, 0]
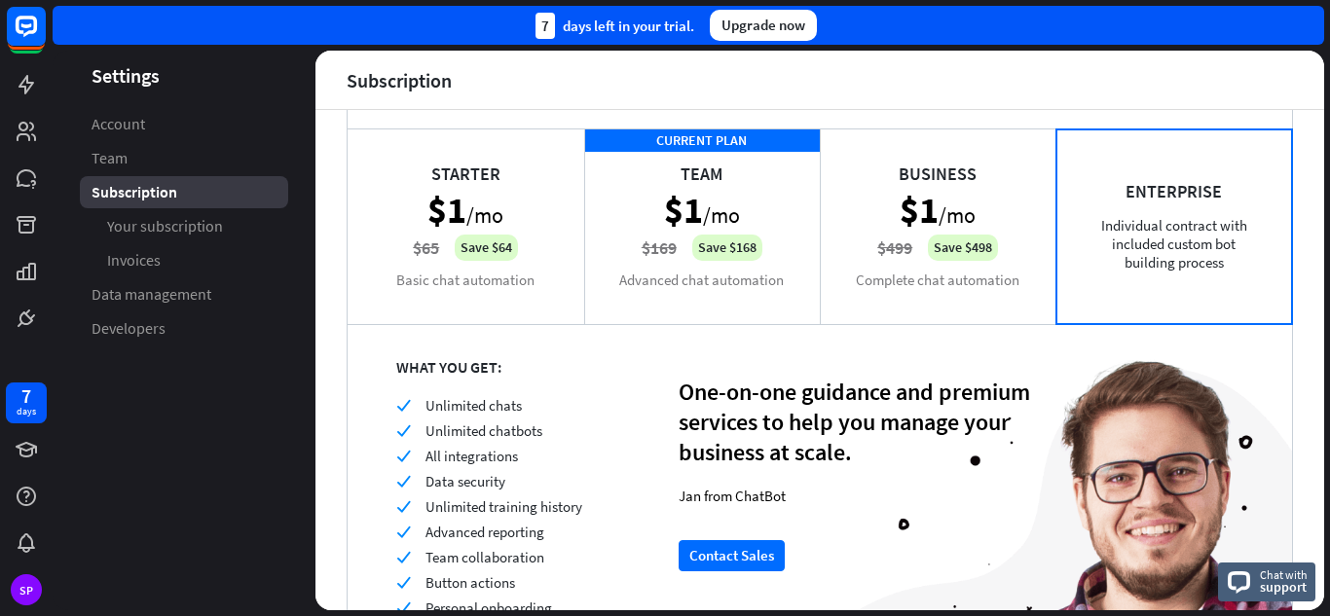
click at [872, 223] on div "Business $1 /mo $499 Save $498 Complete chat automation" at bounding box center [938, 226] width 237 height 195
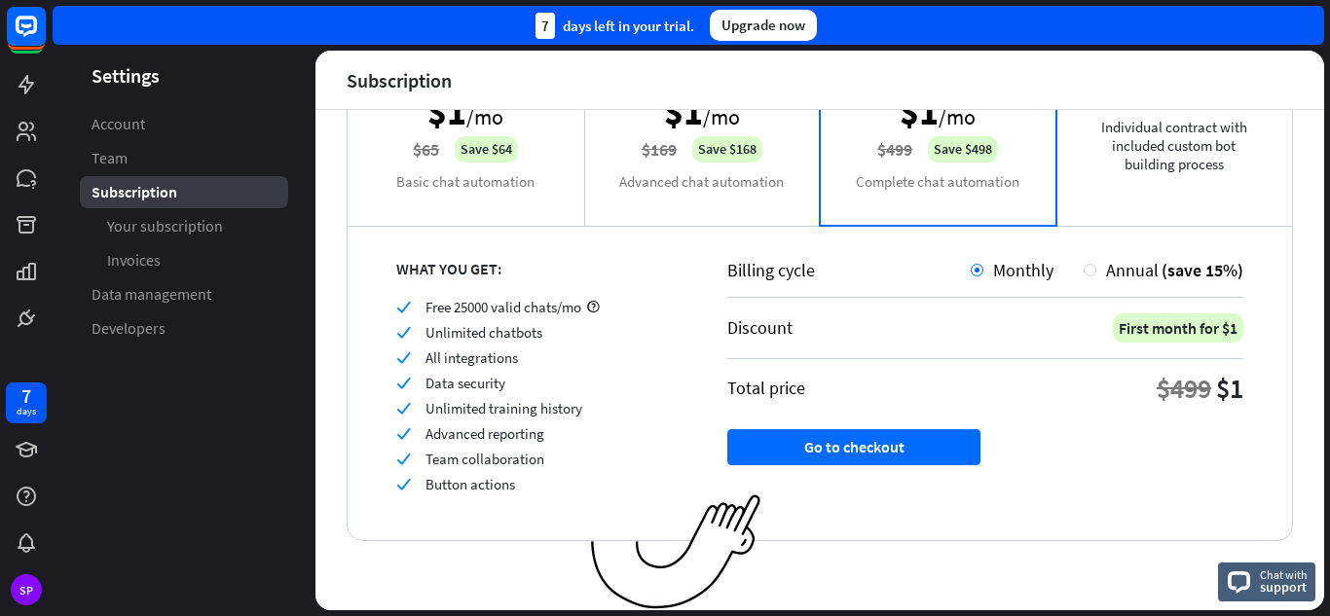
scroll to position [0, 0]
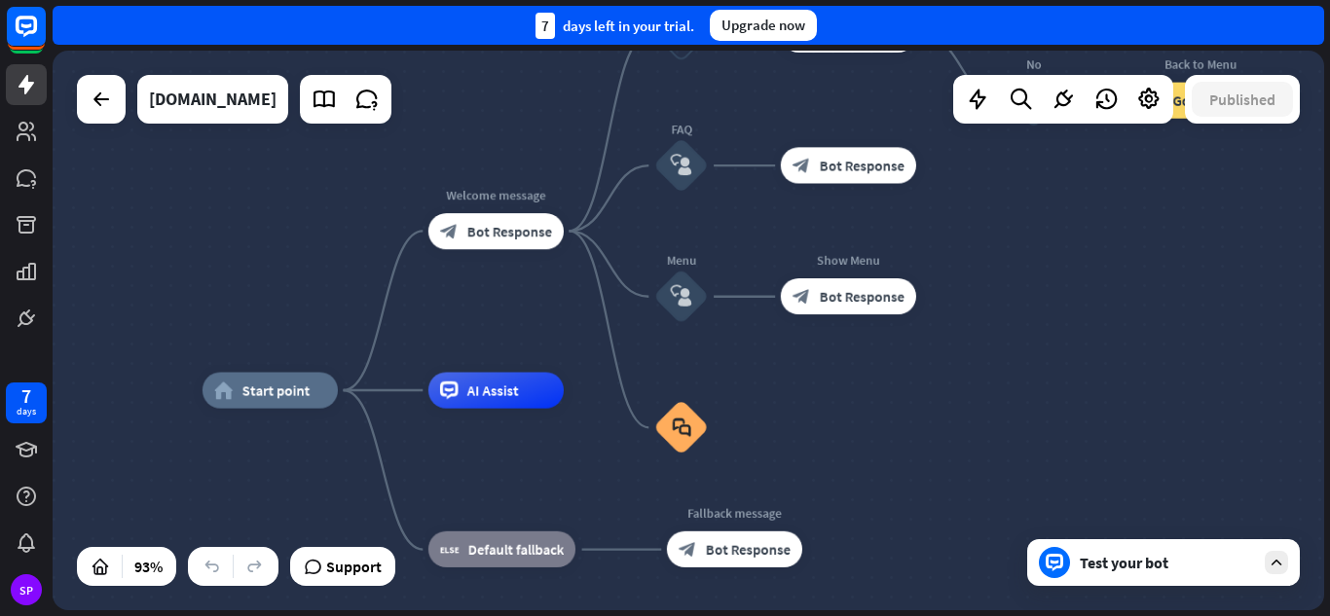
drag, startPoint x: 902, startPoint y: 275, endPoint x: 756, endPoint y: 381, distance: 180.6
click at [756, 381] on div "home_2 Start point Welcome message block_bot_response Bot Response Back to Menu…" at bounding box center [689, 331] width 1272 height 560
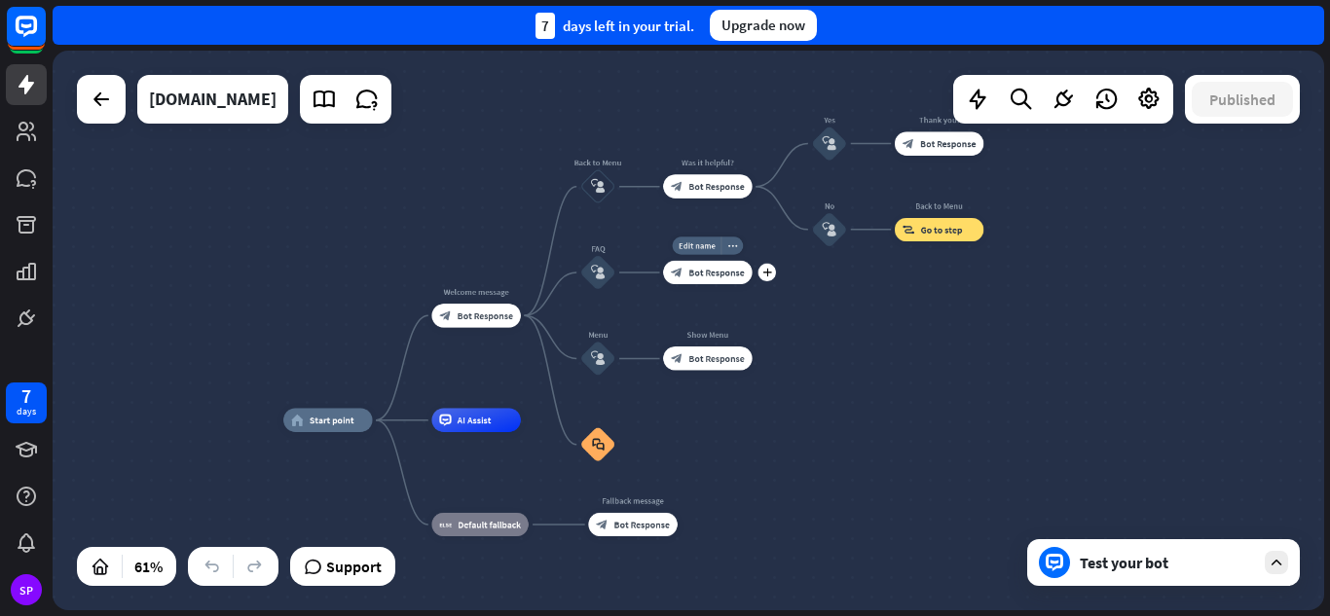
drag, startPoint x: 874, startPoint y: 253, endPoint x: 770, endPoint y: 305, distance: 116.3
click at [752, 284] on div "Edit name more_horiz plus block_bot_response Bot Response" at bounding box center [707, 272] width 89 height 23
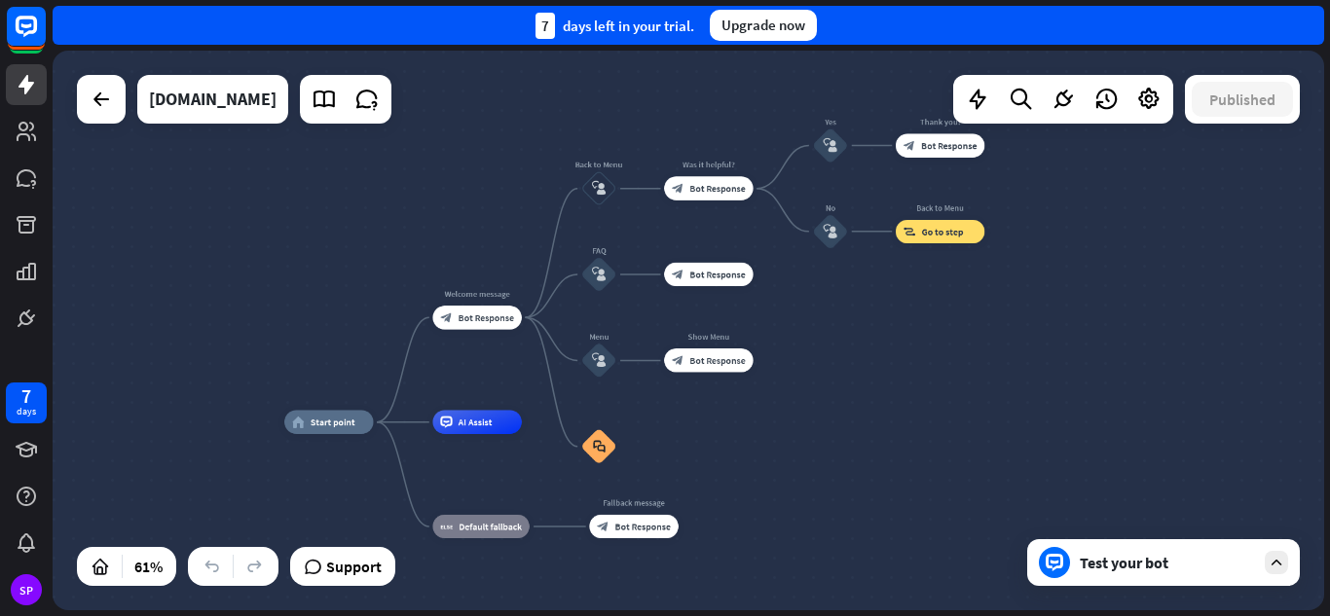
click at [1279, 569] on icon at bounding box center [1277, 563] width 18 height 18
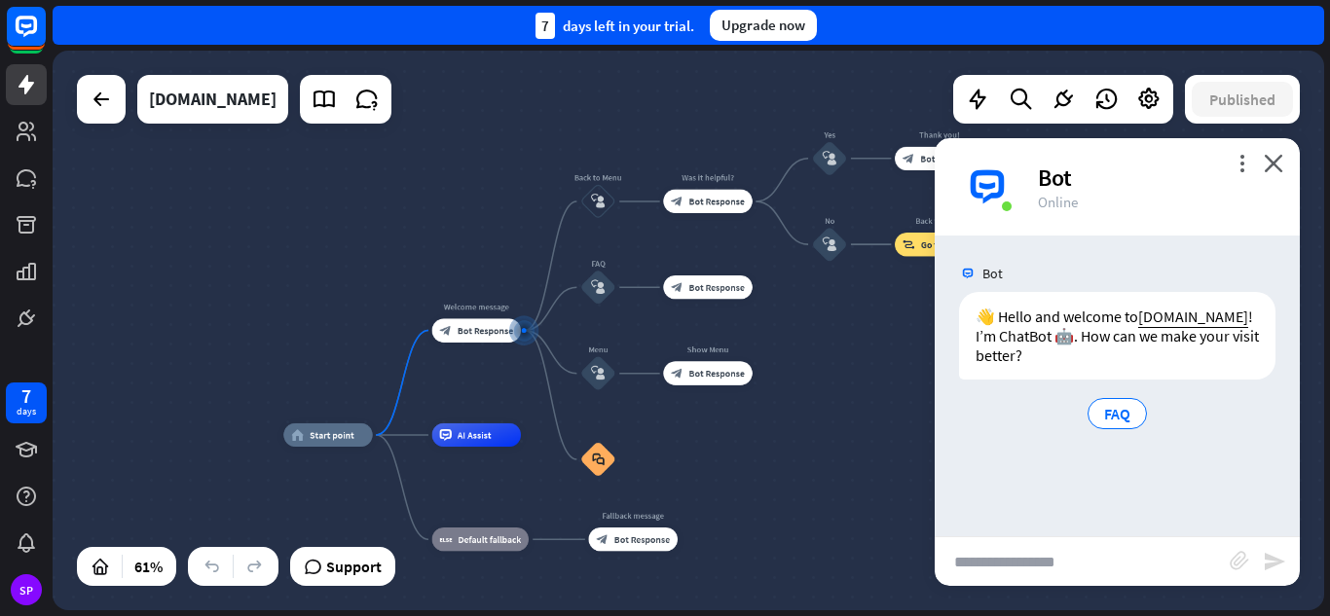
click at [1113, 560] on input "text" at bounding box center [1082, 562] width 295 height 49
click at [1045, 547] on input "text" at bounding box center [1082, 562] width 295 height 49
click at [1034, 563] on input "text" at bounding box center [1082, 562] width 295 height 49
click at [1115, 424] on span "FAQ" at bounding box center [1117, 413] width 26 height 19
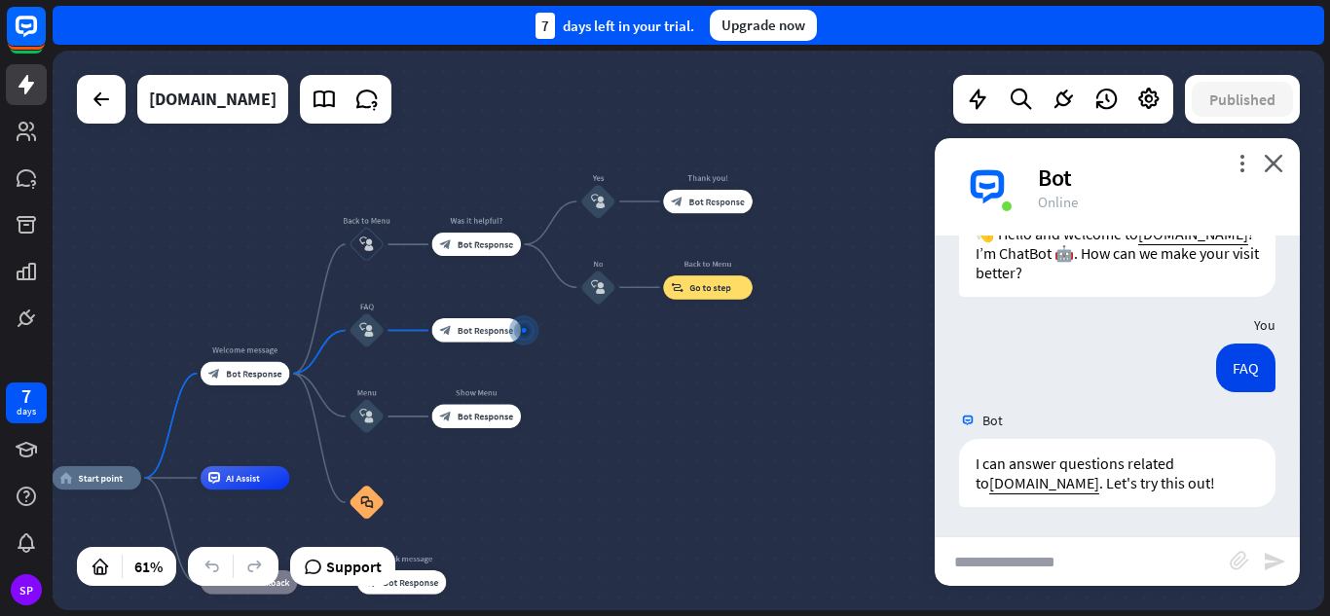
scroll to position [122, 0]
click at [1100, 568] on input "text" at bounding box center [1082, 562] width 295 height 49
type input "**********"
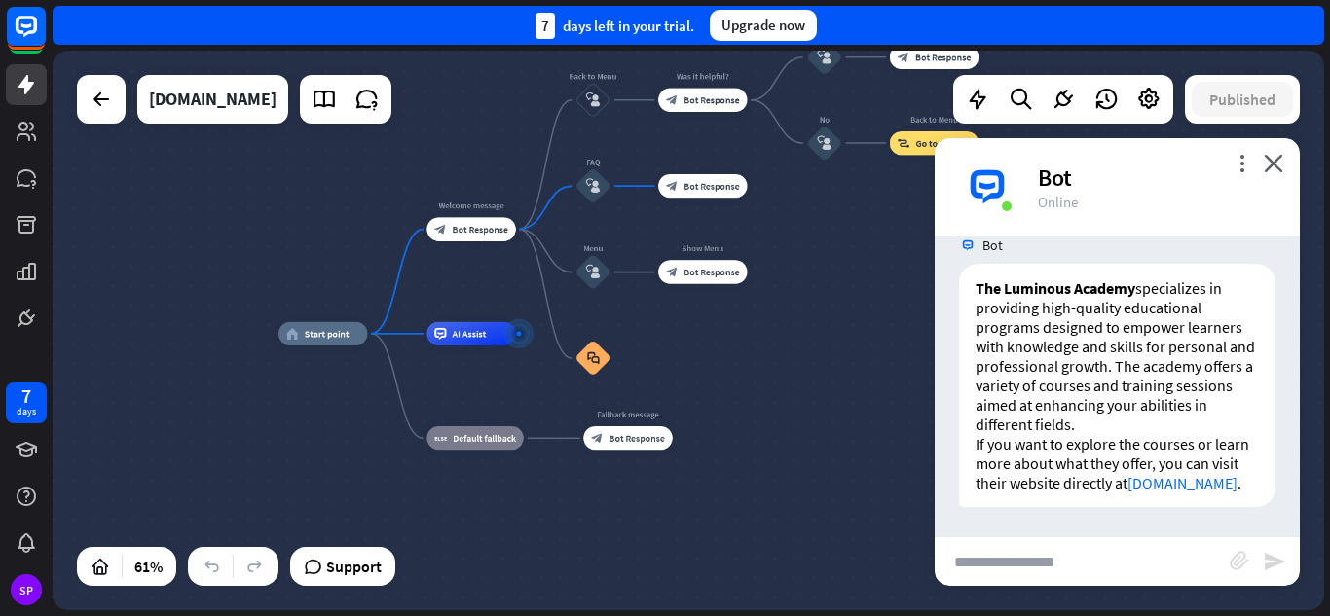
scroll to position [527, 0]
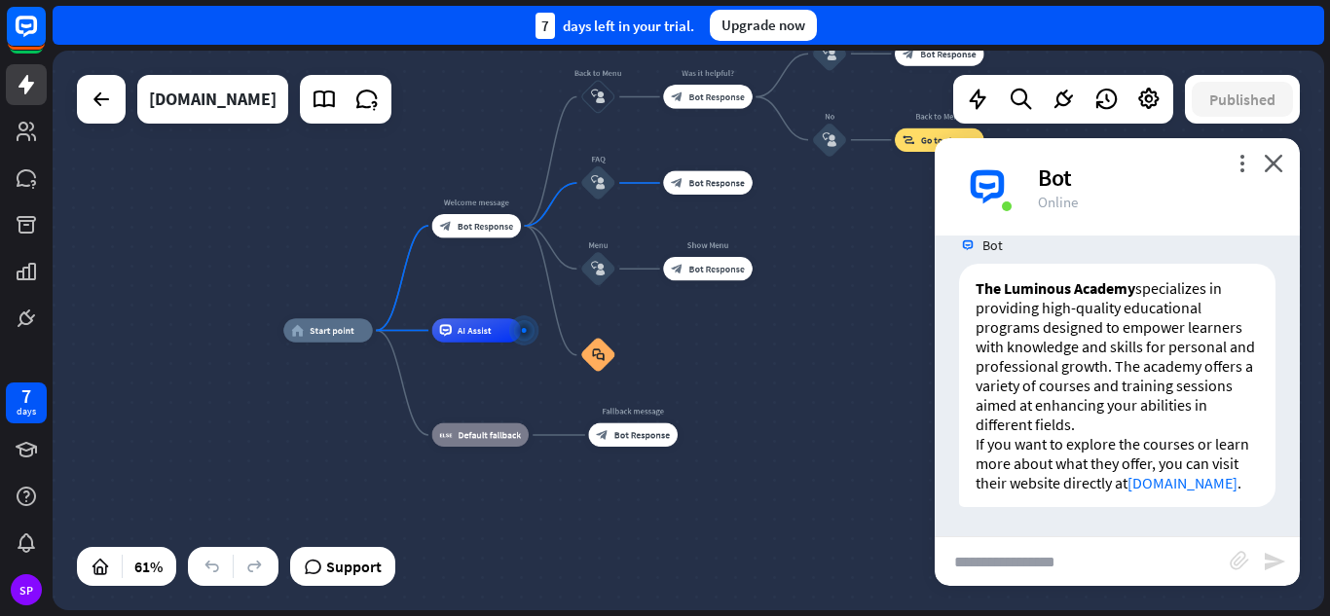
click at [1088, 544] on input "text" at bounding box center [1082, 562] width 295 height 49
type input "**********"
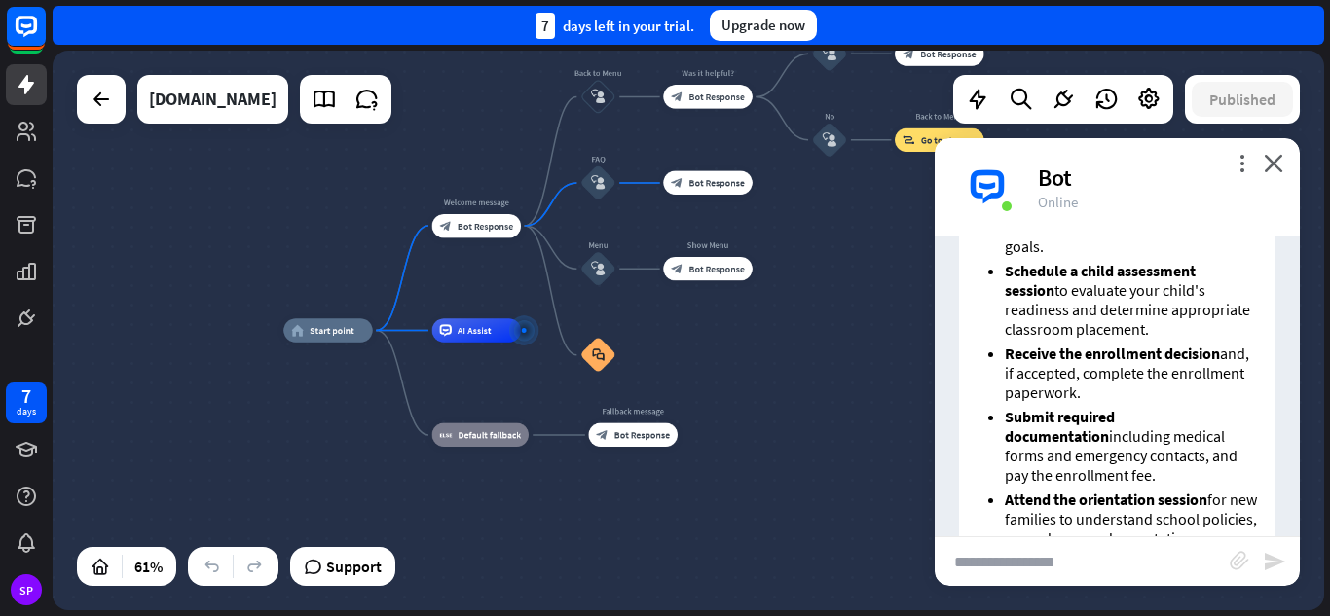
scroll to position [1248, 0]
